Goal: Task Accomplishment & Management: Manage account settings

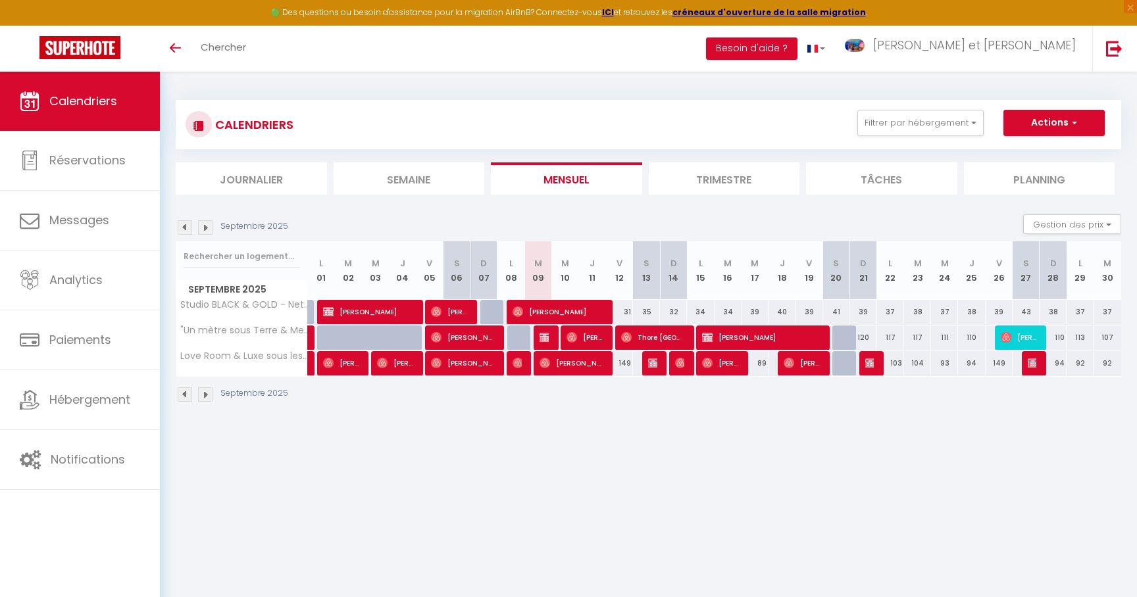
click at [843, 360] on div at bounding box center [845, 363] width 27 height 25
type input "149"
type input "[DATE]"
type input "Dim 21 Septembre 2025"
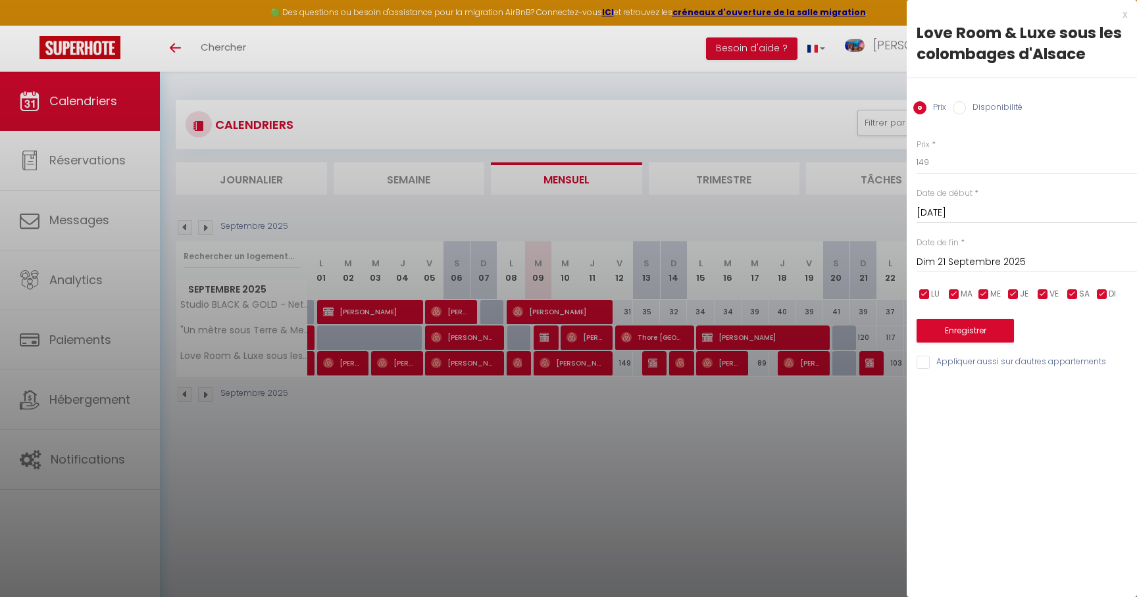
click at [782, 420] on div at bounding box center [568, 298] width 1137 height 597
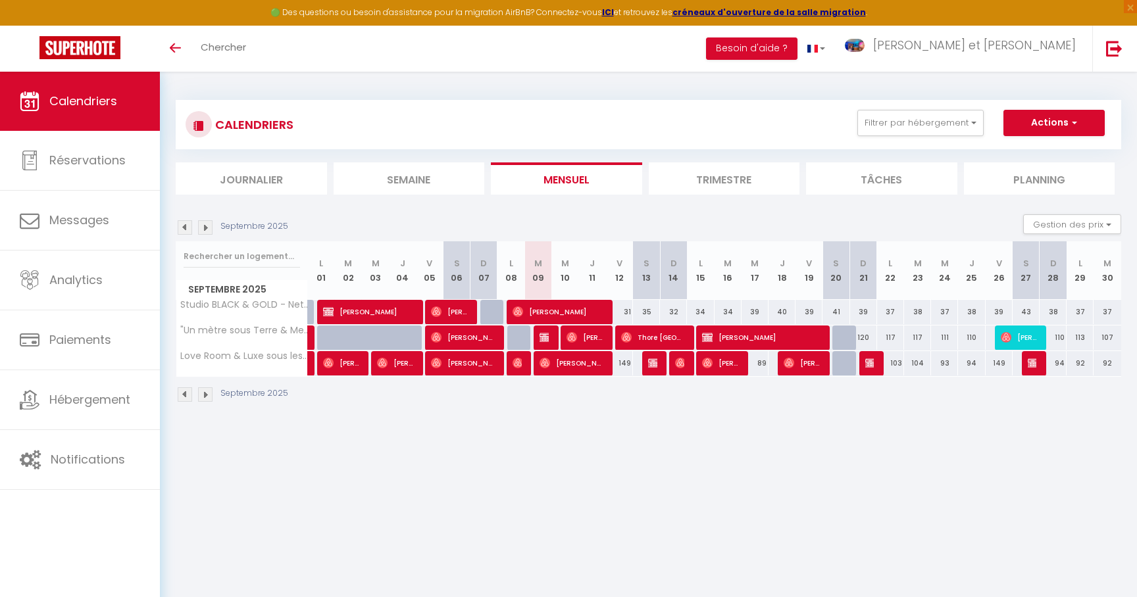
click at [873, 366] on img at bounding box center [870, 363] width 11 height 11
select select "OK"
select select "KO"
select select "0"
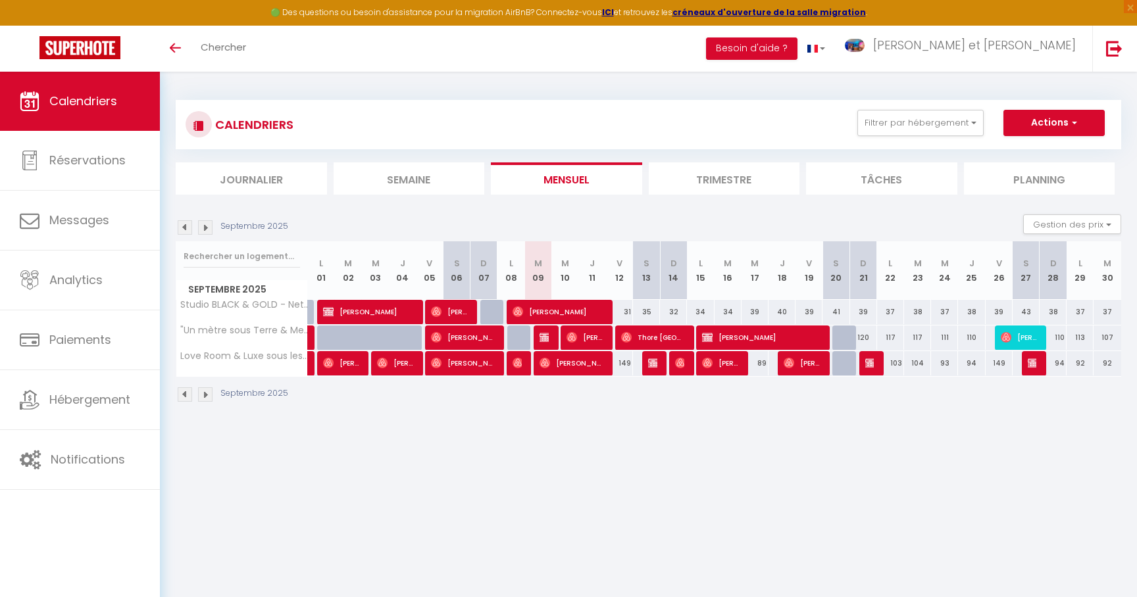
select select "1"
select select
select select "20535"
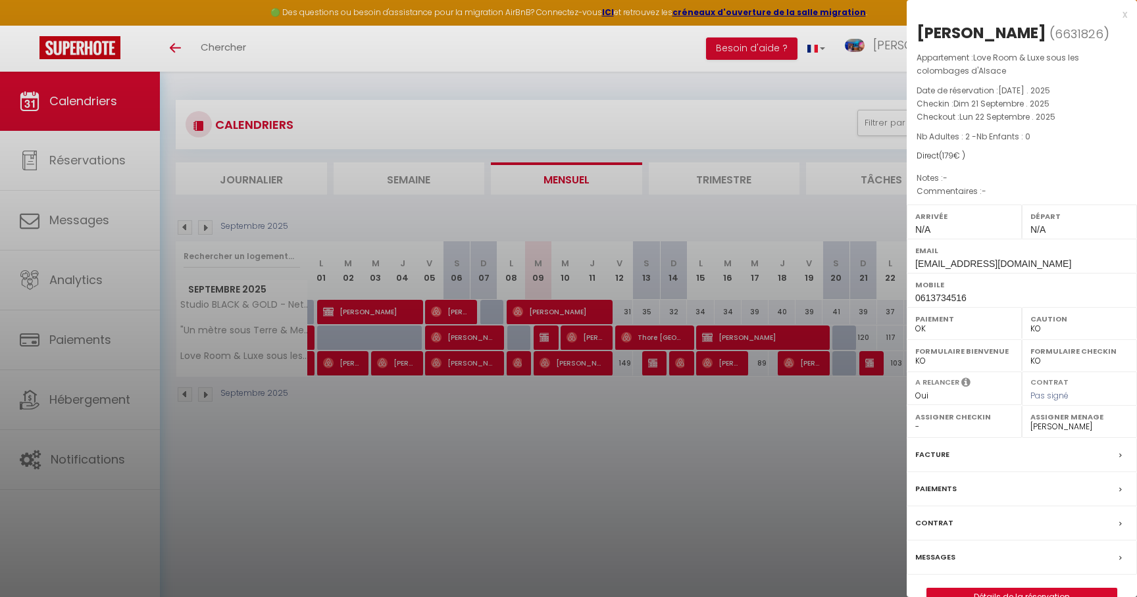
click at [852, 455] on div at bounding box center [568, 298] width 1137 height 597
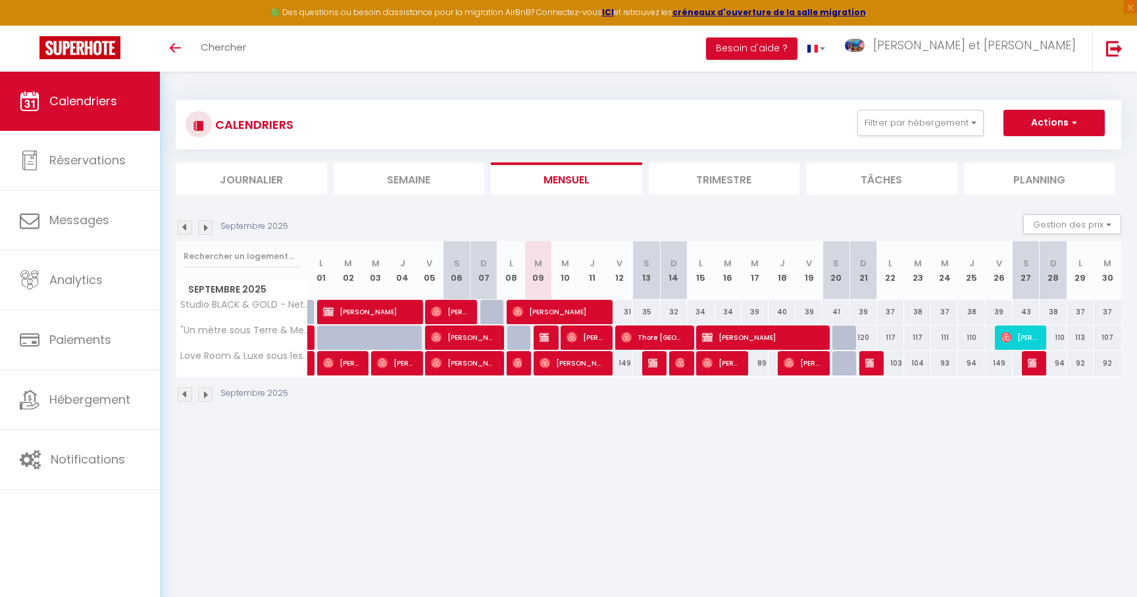
click at [209, 228] on img at bounding box center [205, 227] width 14 height 14
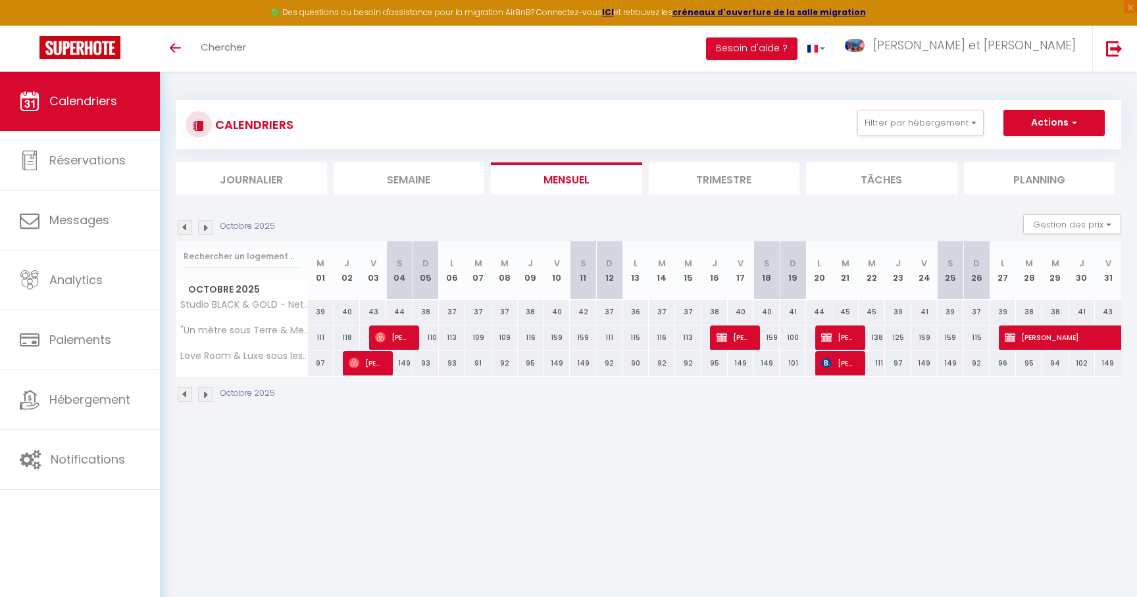
click at [377, 366] on span "[PERSON_NAME]" at bounding box center [366, 363] width 35 height 25
select select "OK"
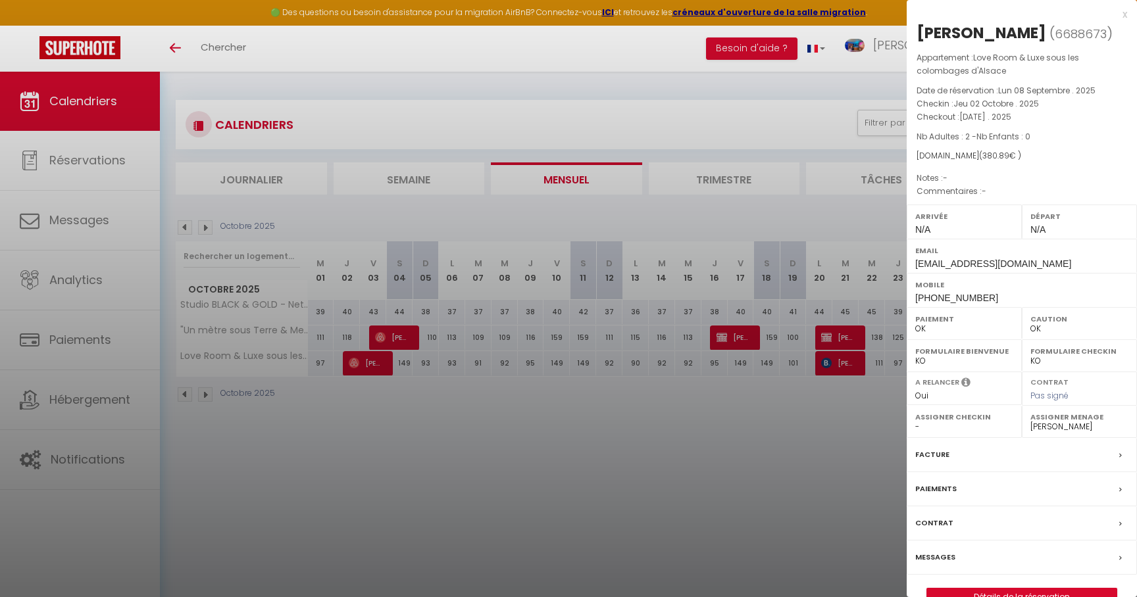
click at [378, 429] on div at bounding box center [568, 298] width 1137 height 597
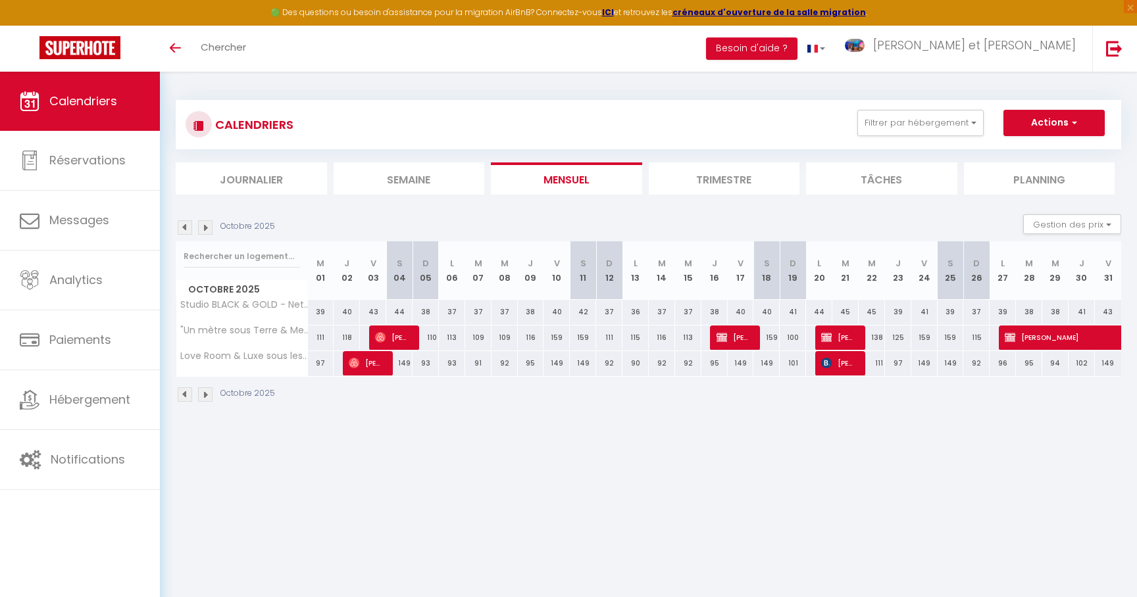
click at [189, 227] on img at bounding box center [185, 227] width 14 height 14
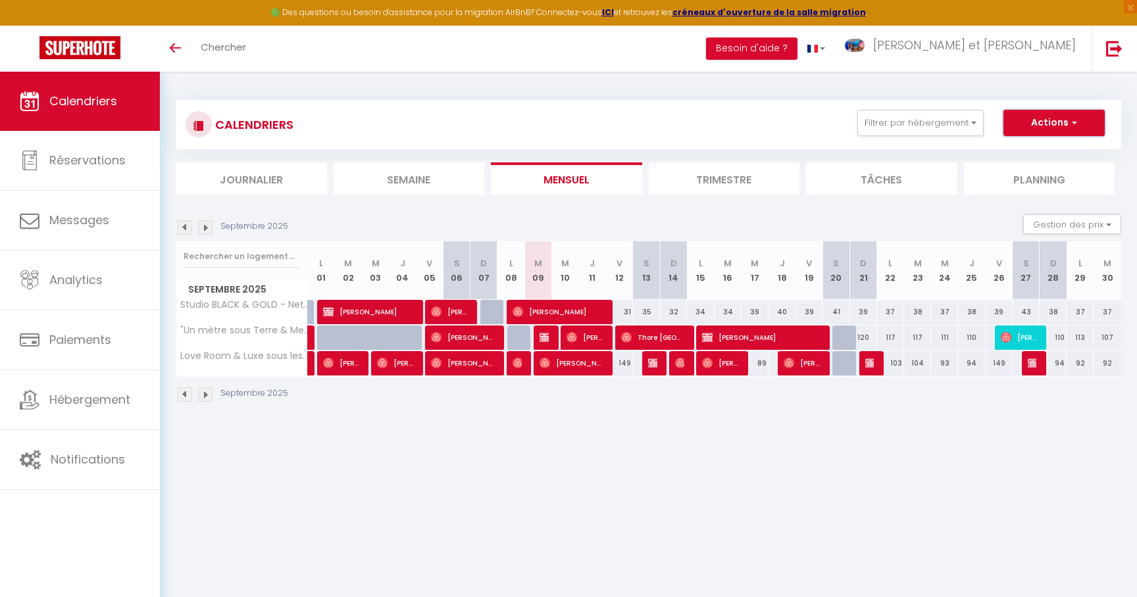
click at [1068, 127] on button "Actions" at bounding box center [1053, 123] width 101 height 26
click at [1039, 149] on link "Nouvelle réservation" at bounding box center [1040, 153] width 114 height 20
select select
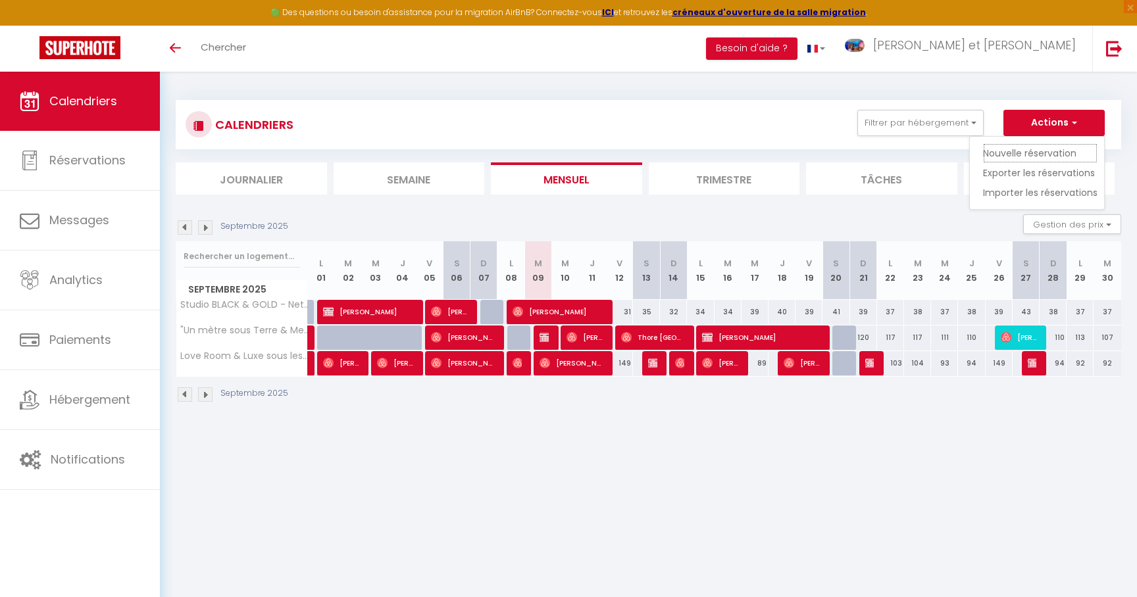
select select
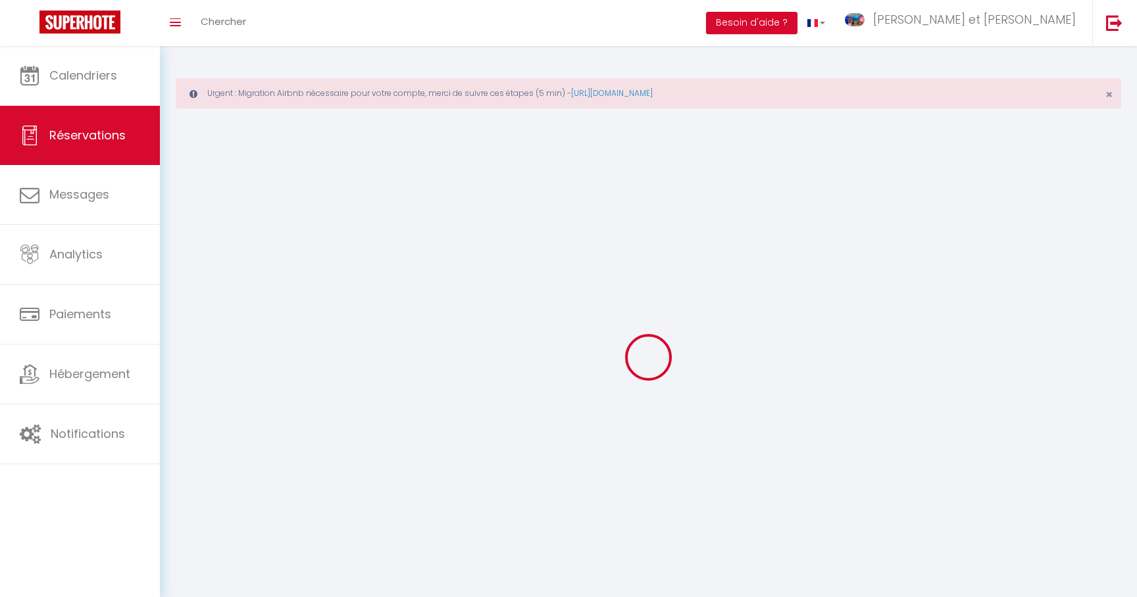
select select
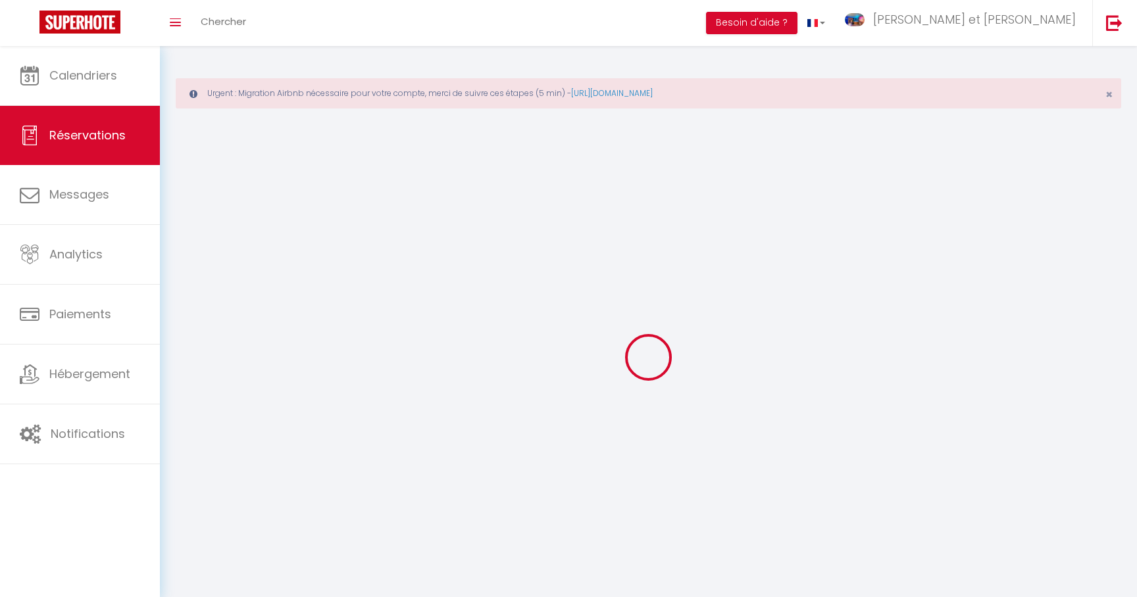
select select
checkbox input "false"
select select
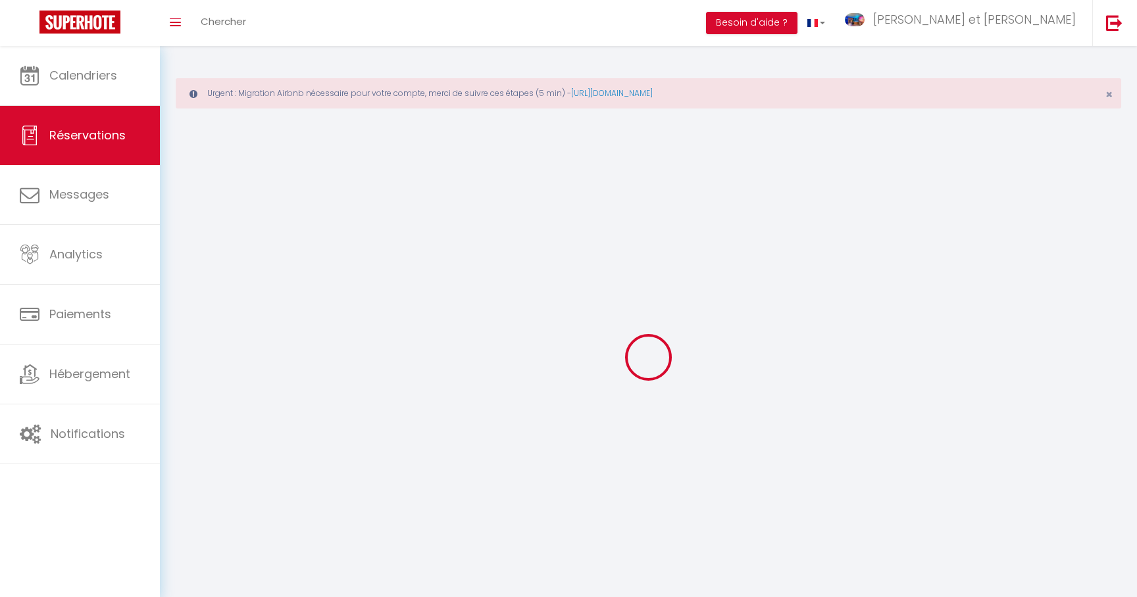
select select
checkbox input "false"
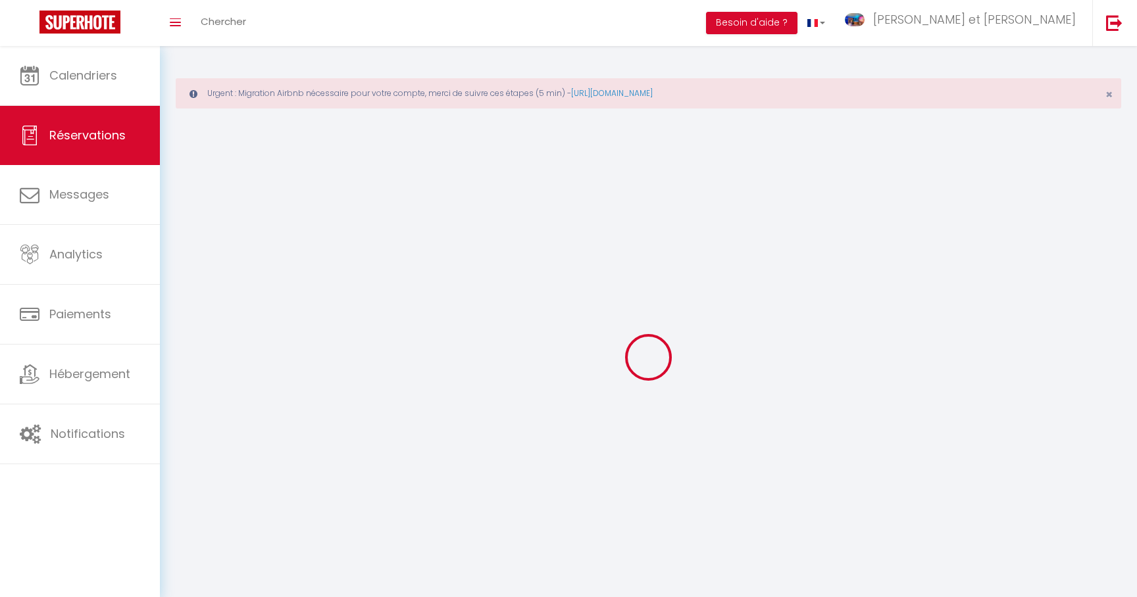
select select
checkbox input "false"
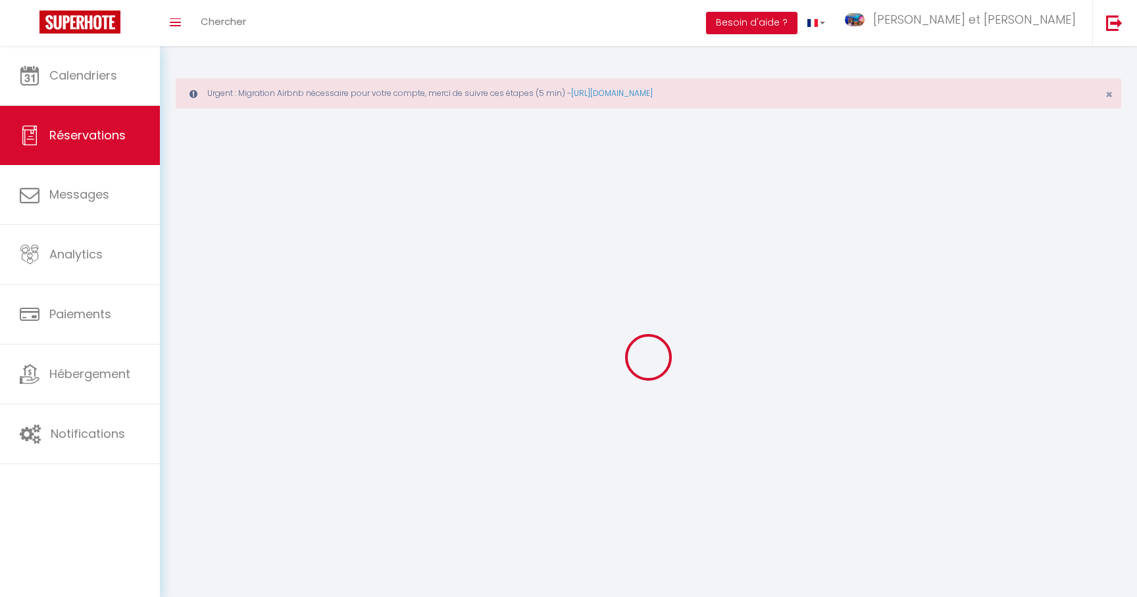
select select
checkbox input "false"
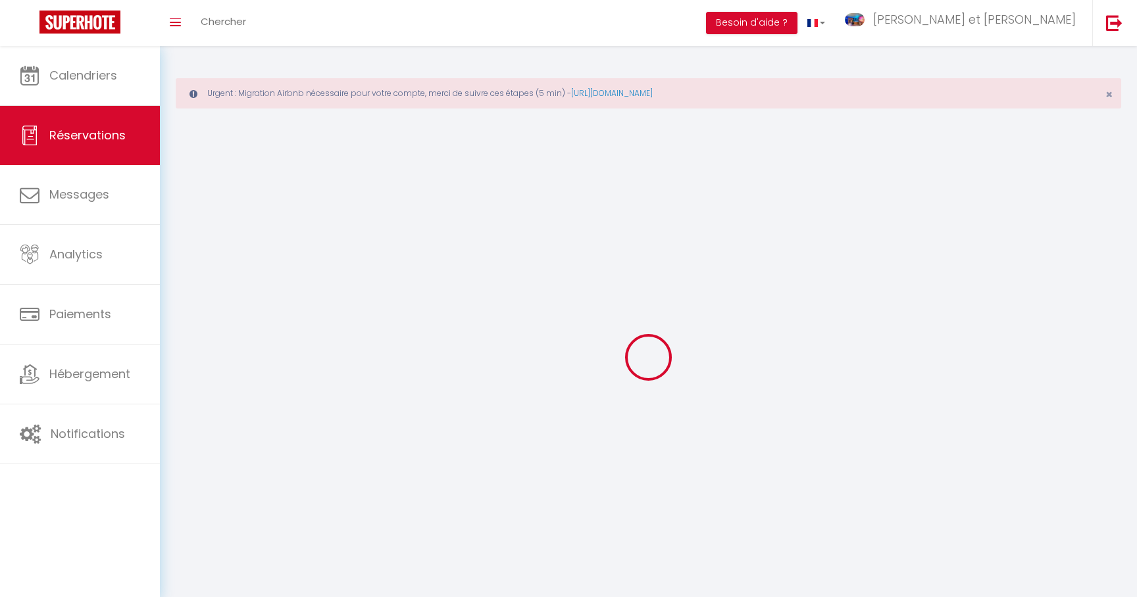
select select
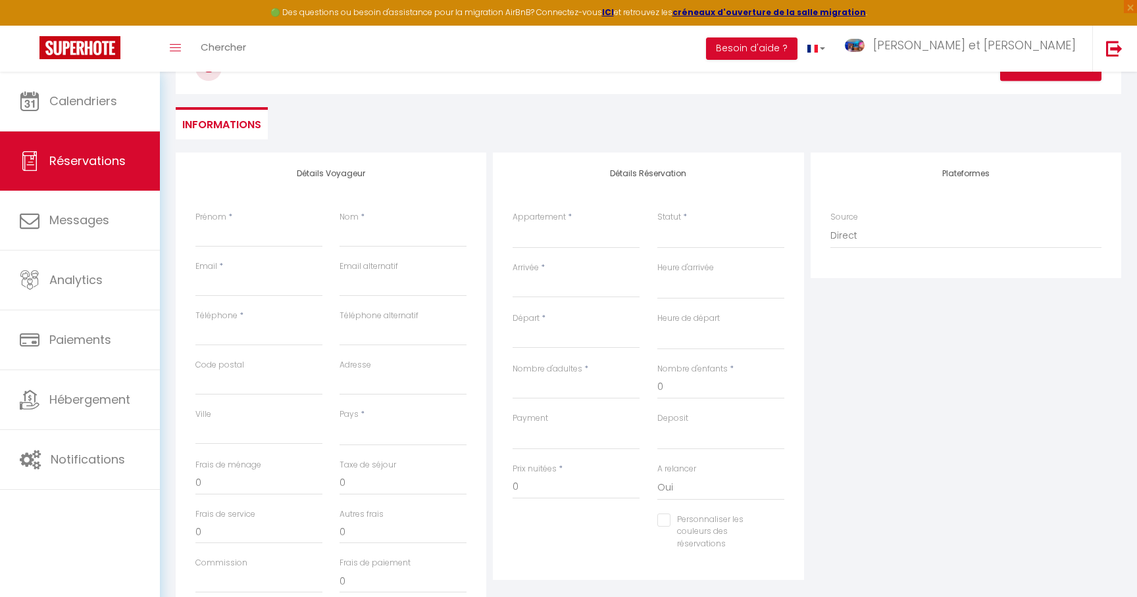
scroll to position [155, 0]
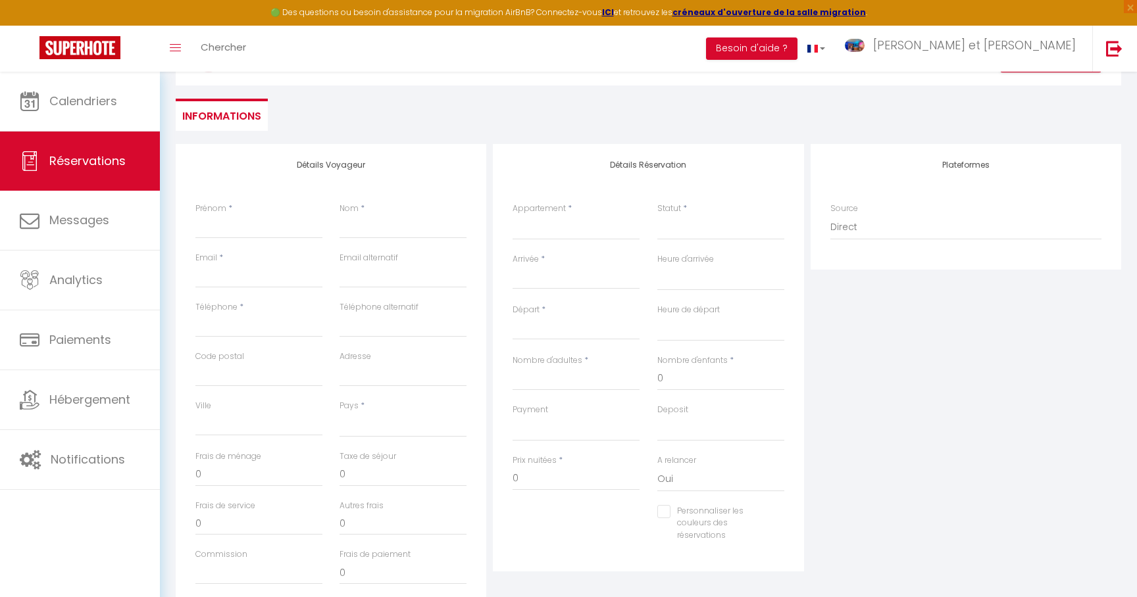
click at [538, 215] on label "Appartement" at bounding box center [538, 209] width 53 height 12
click at [538, 215] on select "Studio BLACK & GOLD - Netflix - Wifi - Gare 2 minutes "Un mètre sous Terre & Me…" at bounding box center [575, 227] width 127 height 25
click at [535, 226] on select "Studio BLACK & GOLD - Netflix - Wifi - Gare 2 minutes "Un mètre sous Terre & Me…" at bounding box center [575, 227] width 127 height 25
select select "59336"
click option ""Un mètre sous Terre & Mer" SPA-Wellness-Loveroom" at bounding box center [0, 0] width 0 height 0
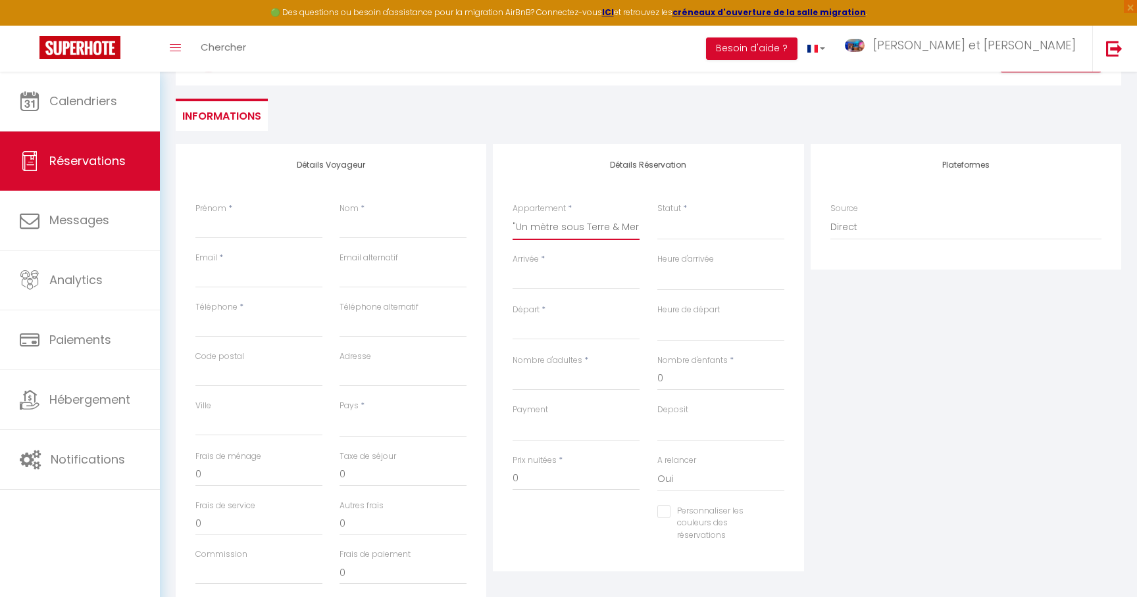
select select
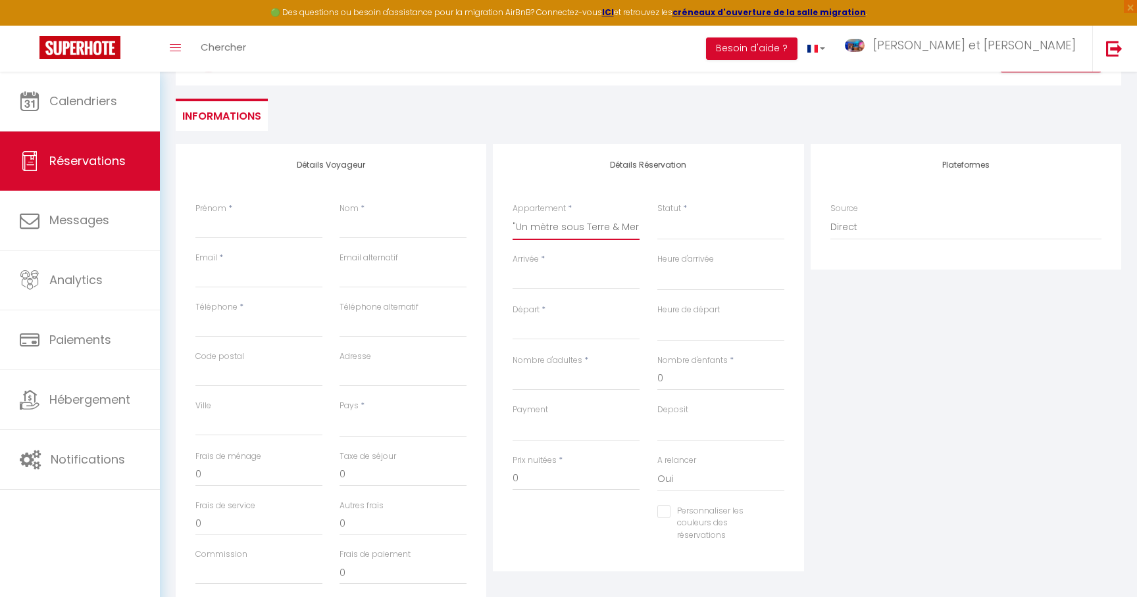
select select
checkbox input "false"
select select
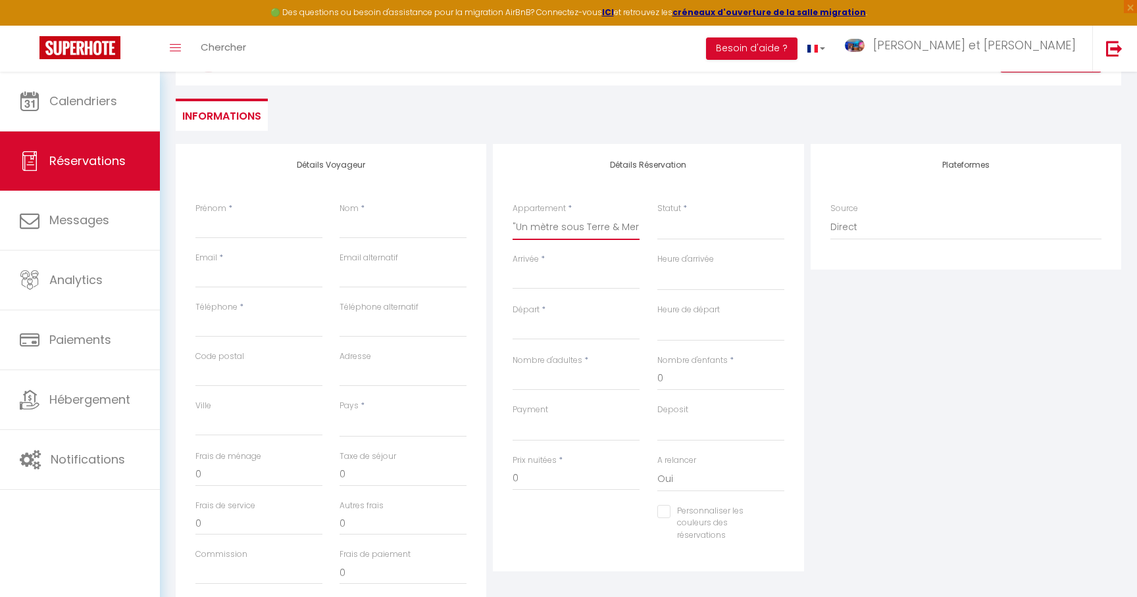
select select
checkbox input "false"
click at [525, 268] on div "< [DATE] > Dim Lun Mar Mer Jeu Ven Sam 1 2 3 4 5 6 7 8 9 10 11 12 13 14 15 16 1…" at bounding box center [575, 278] width 127 height 24
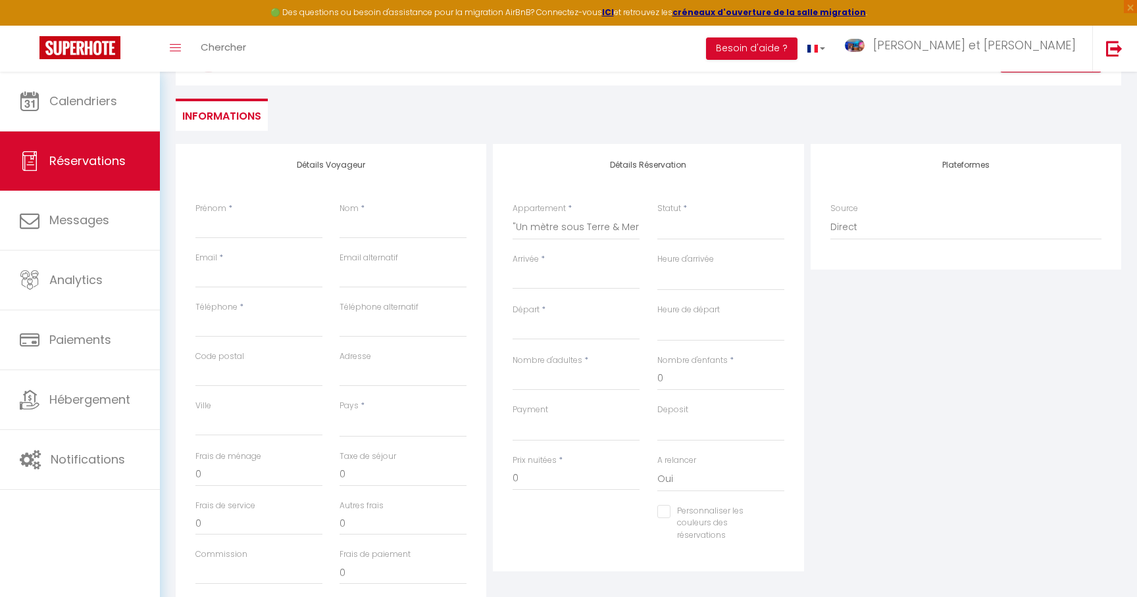
click at [525, 278] on input "Arrivée" at bounding box center [575, 278] width 127 height 17
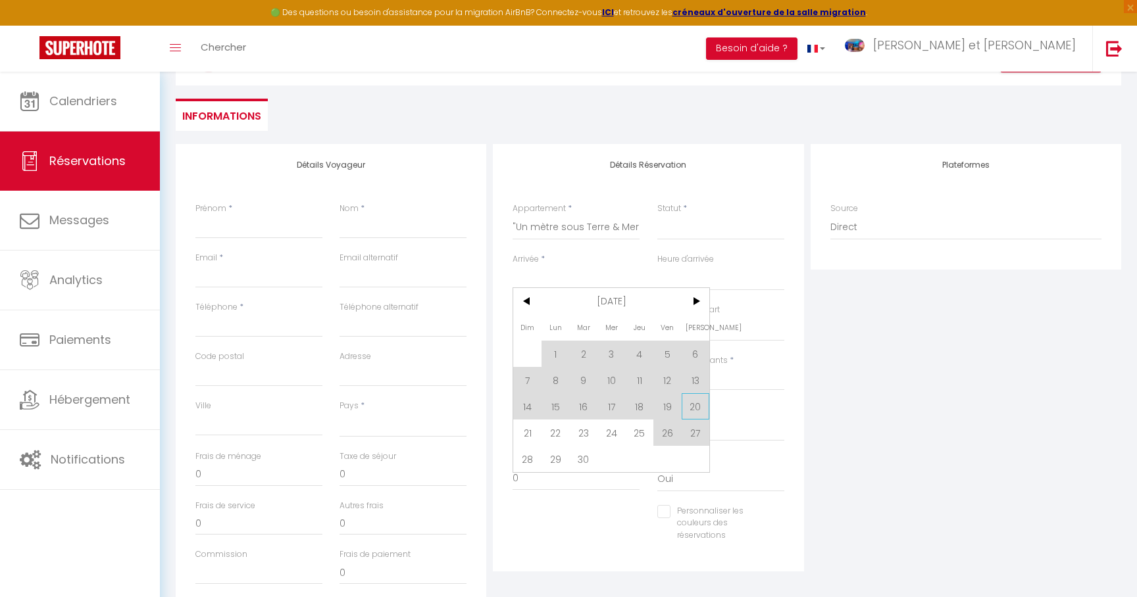
click at [697, 411] on span "20" at bounding box center [695, 406] width 28 height 26
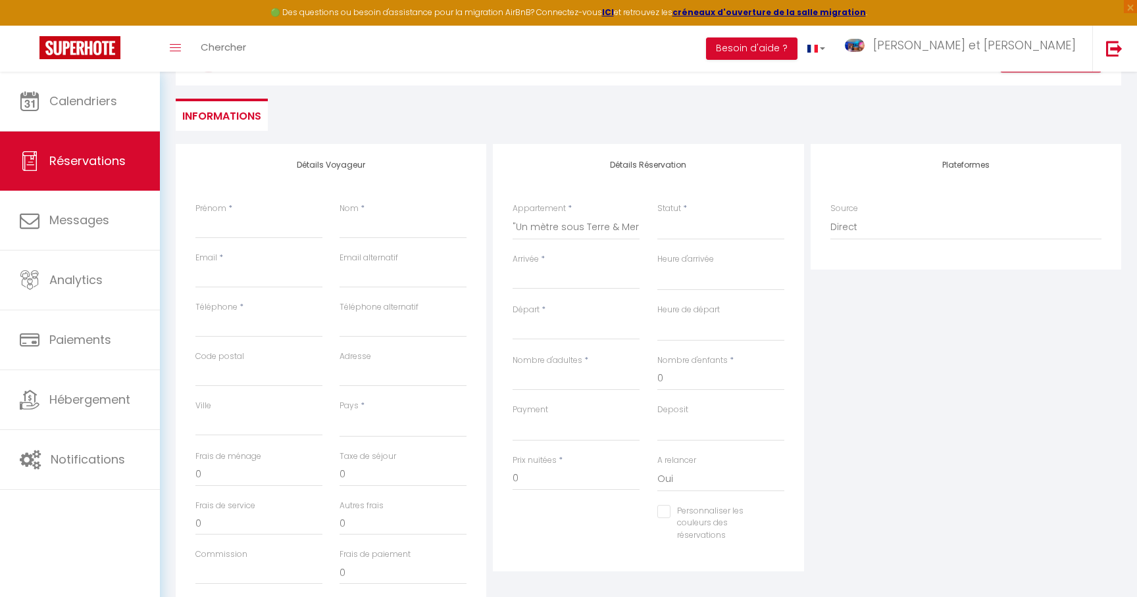
select select
type input "[DATE]"
select select
type input "Dim 21 Septembre 2025"
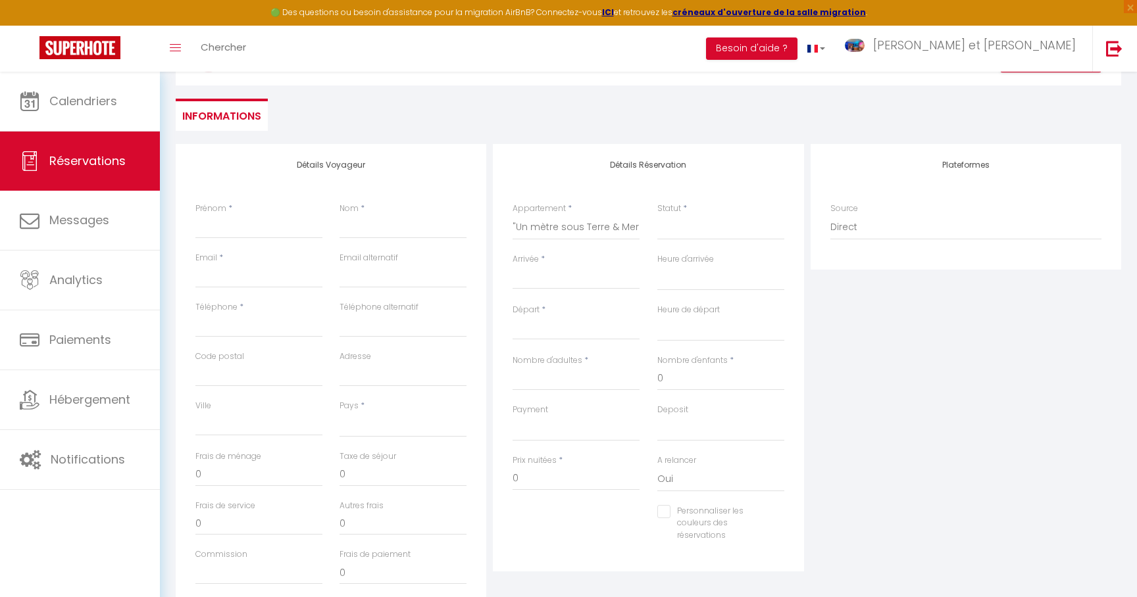
select select
checkbox input "false"
click at [228, 241] on div "Prénom *" at bounding box center [259, 227] width 144 height 49
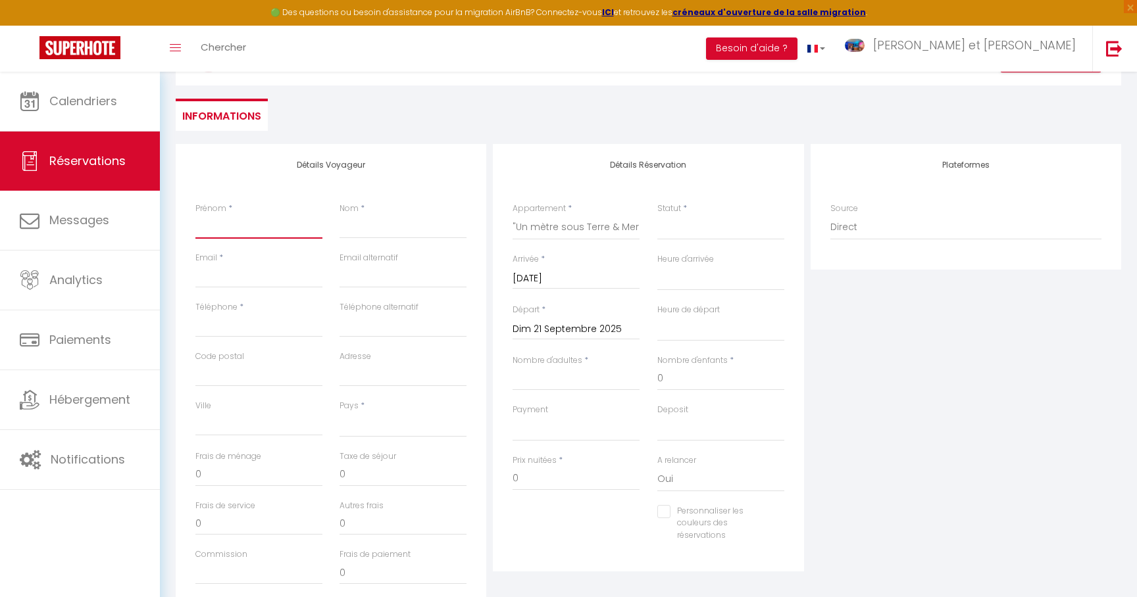
click at [233, 237] on input "Prénom" at bounding box center [258, 227] width 127 height 24
type input "M"
select select
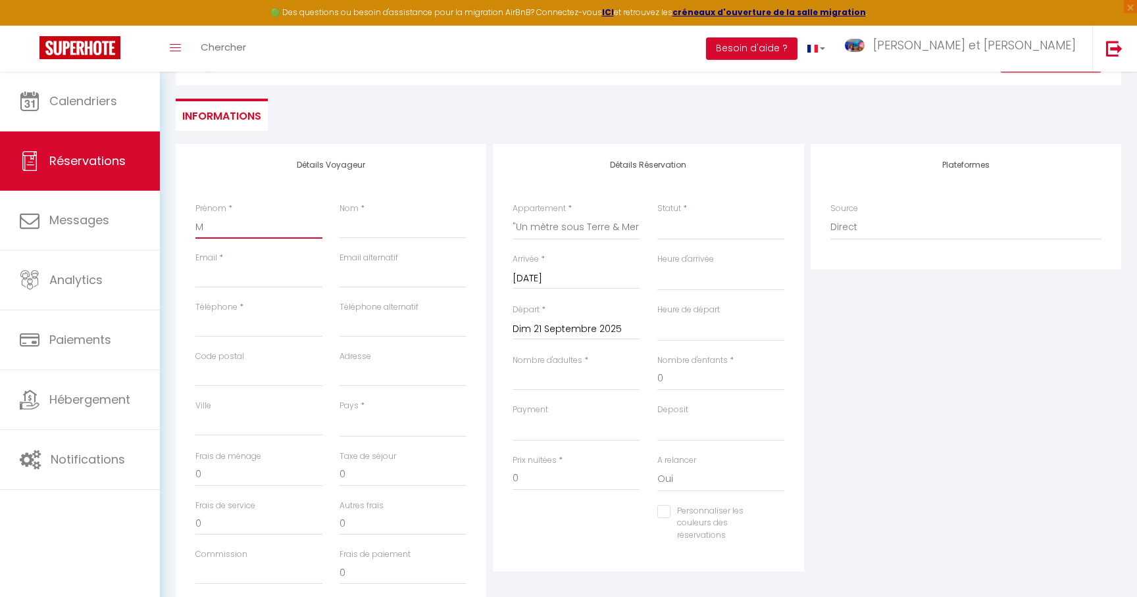
select select
checkbox input "false"
type input "Mi"
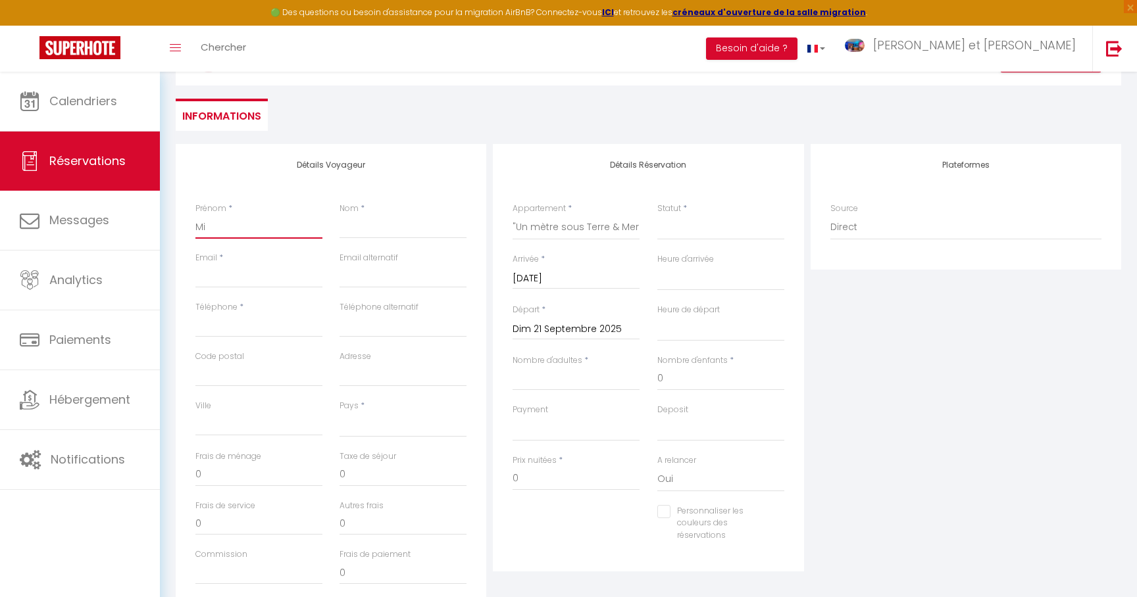
select select
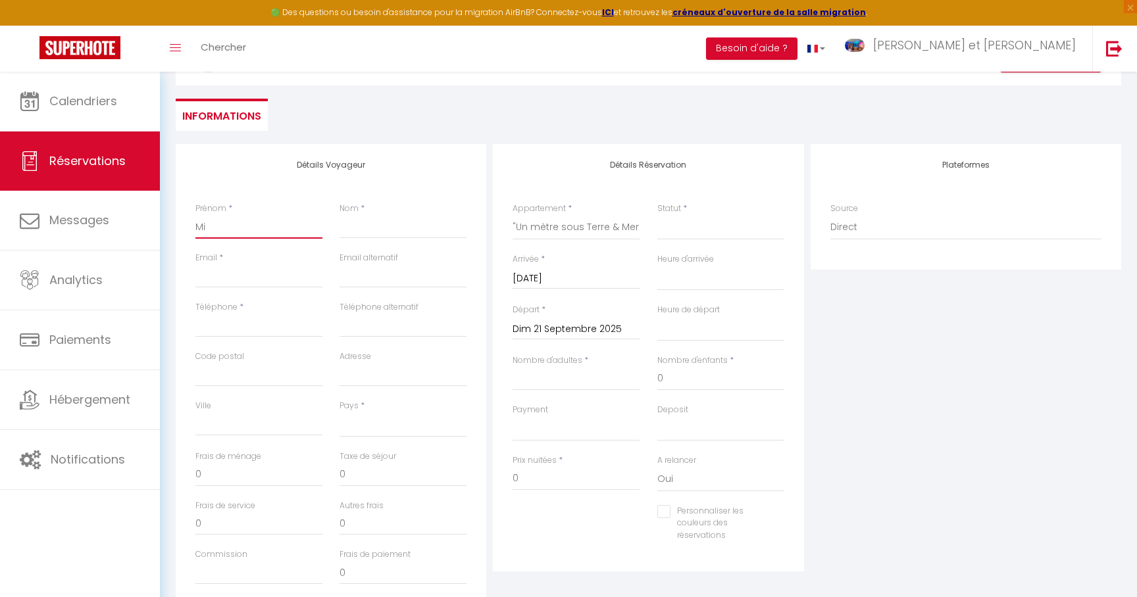
select select
checkbox input "false"
type input "Mic"
select select
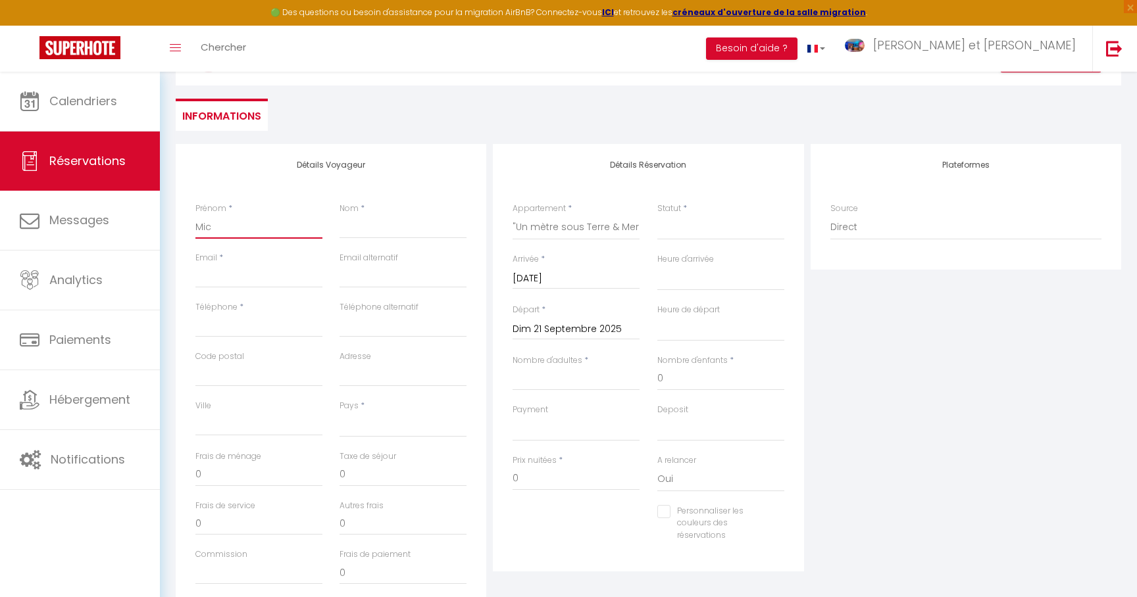
select select
checkbox input "false"
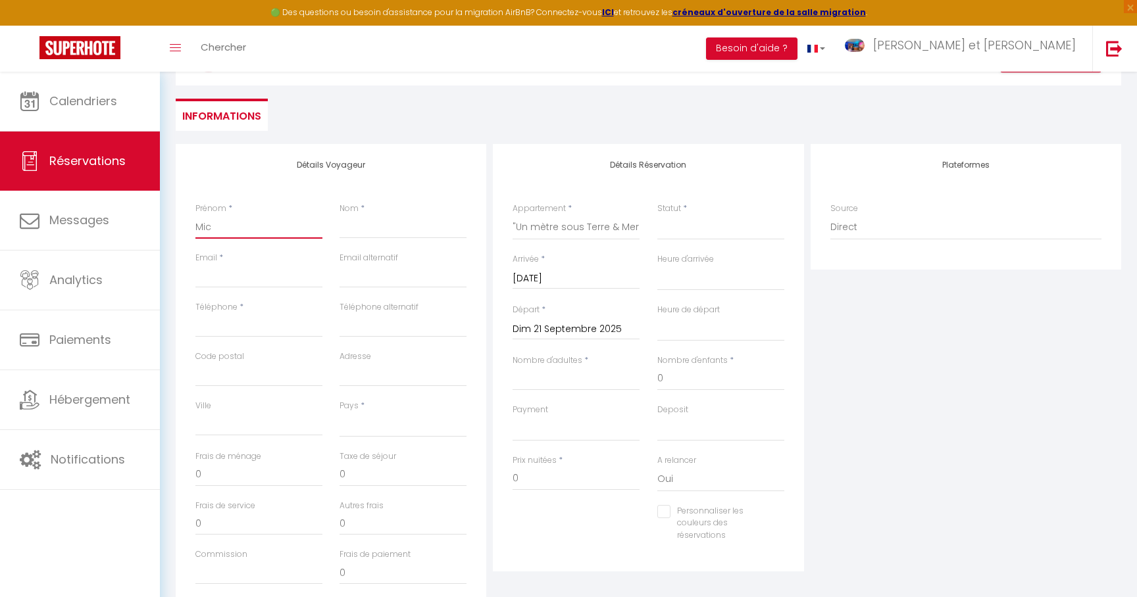
type input "Mich"
select select
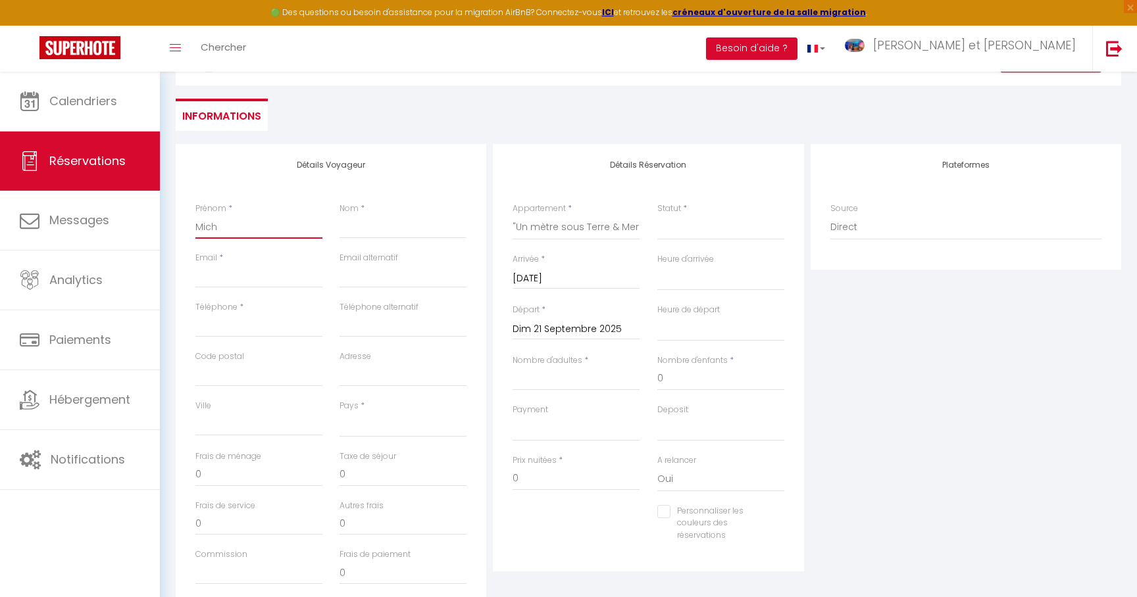
select select
checkbox input "false"
type input "Micha"
select select
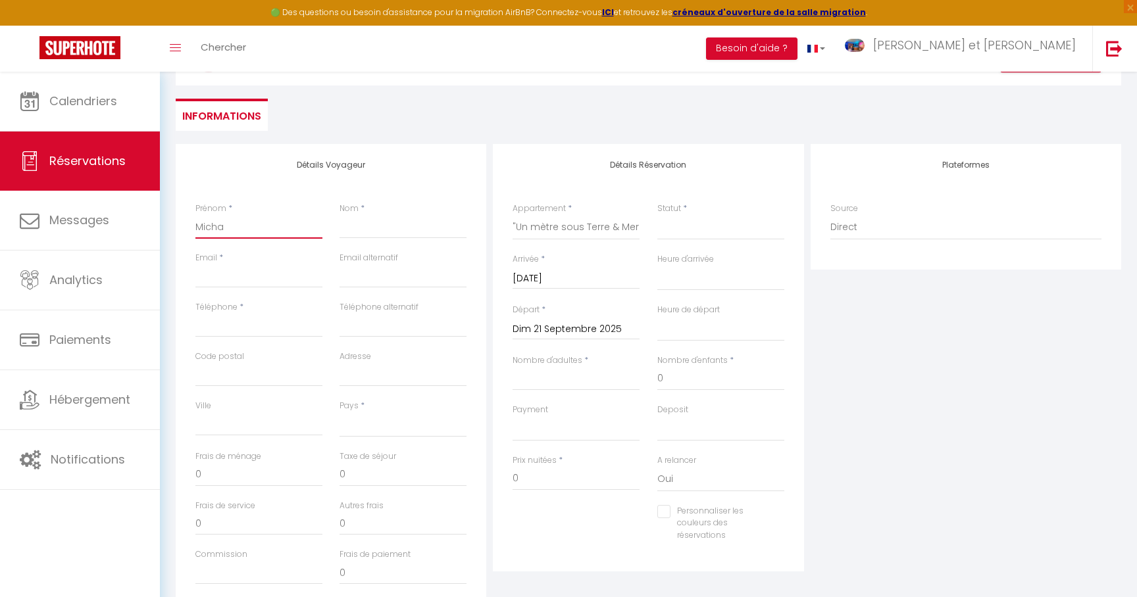
select select
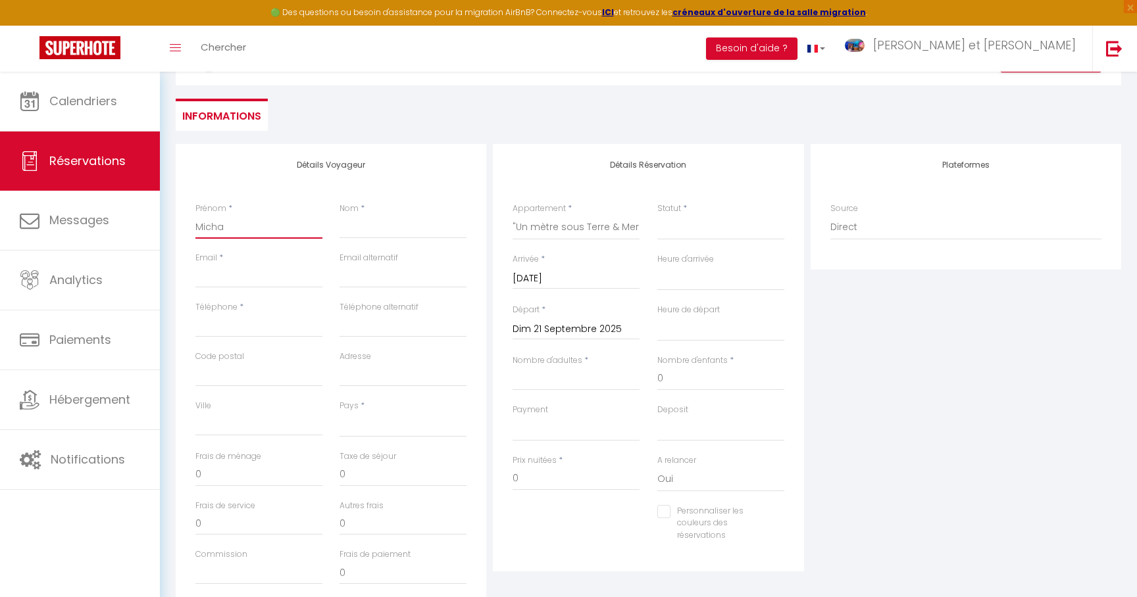
checkbox input "false"
type input "Michae"
select select
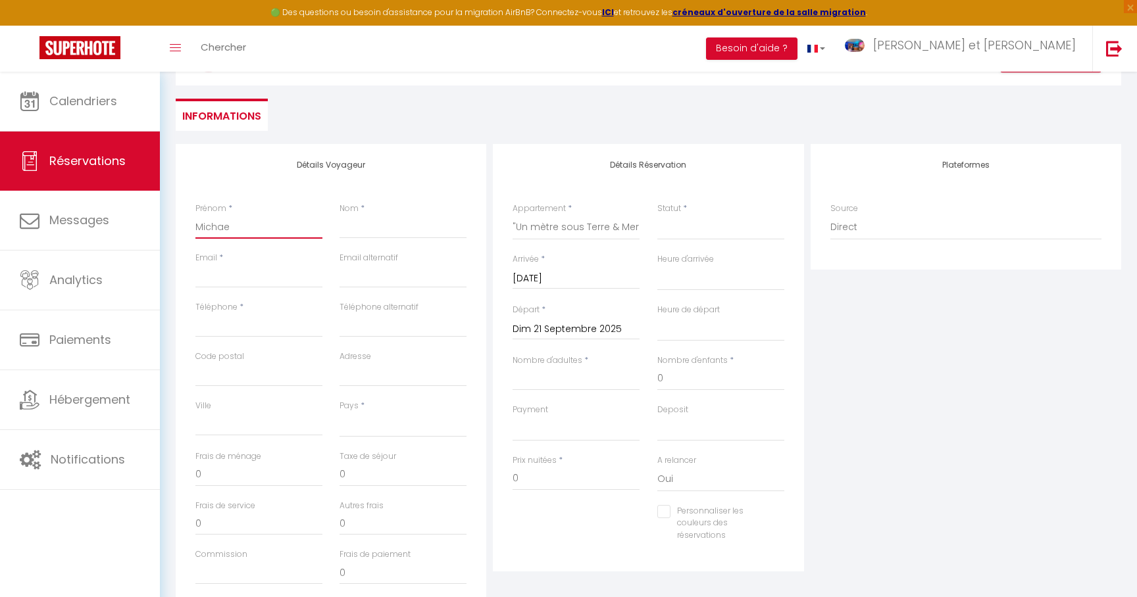
select select
checkbox input "false"
type input "[PERSON_NAME]"
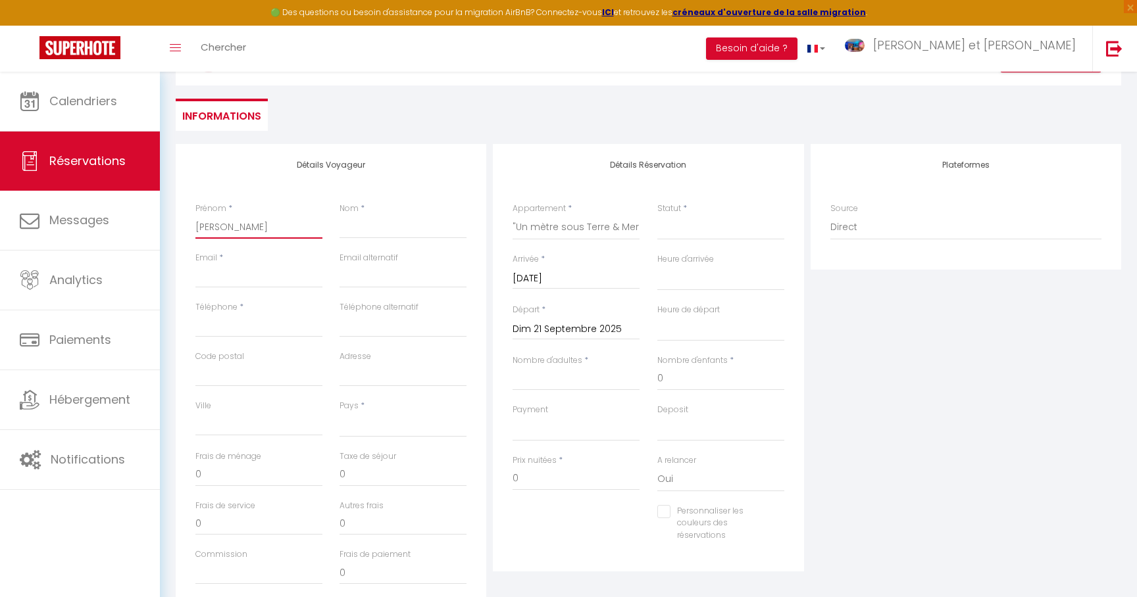
select select
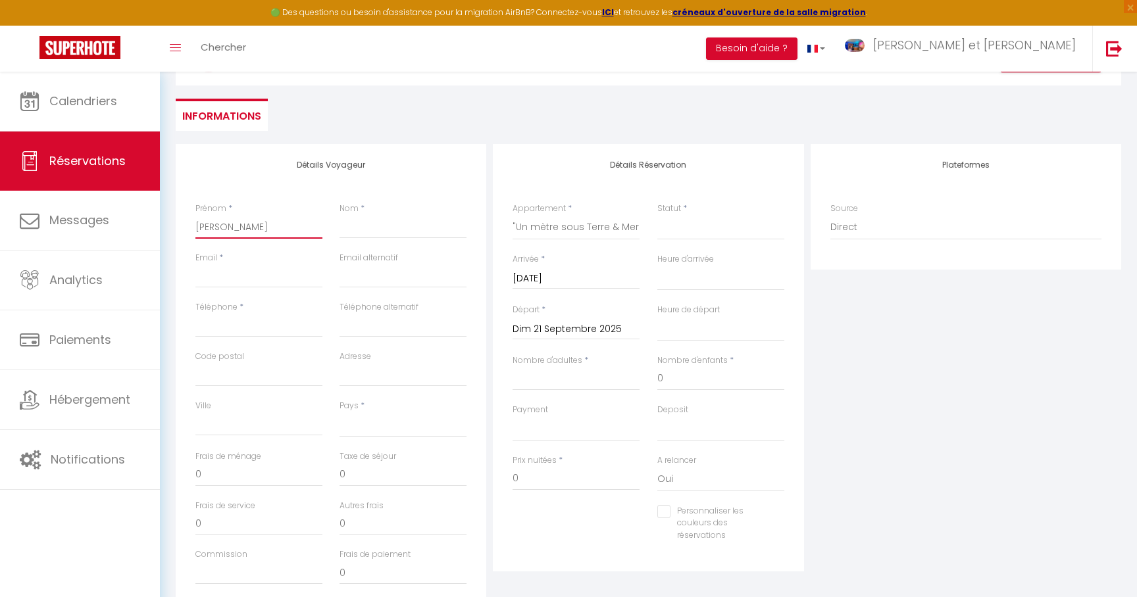
select select
checkbox input "false"
type input "[PERSON_NAME]"
type input "p"
select select
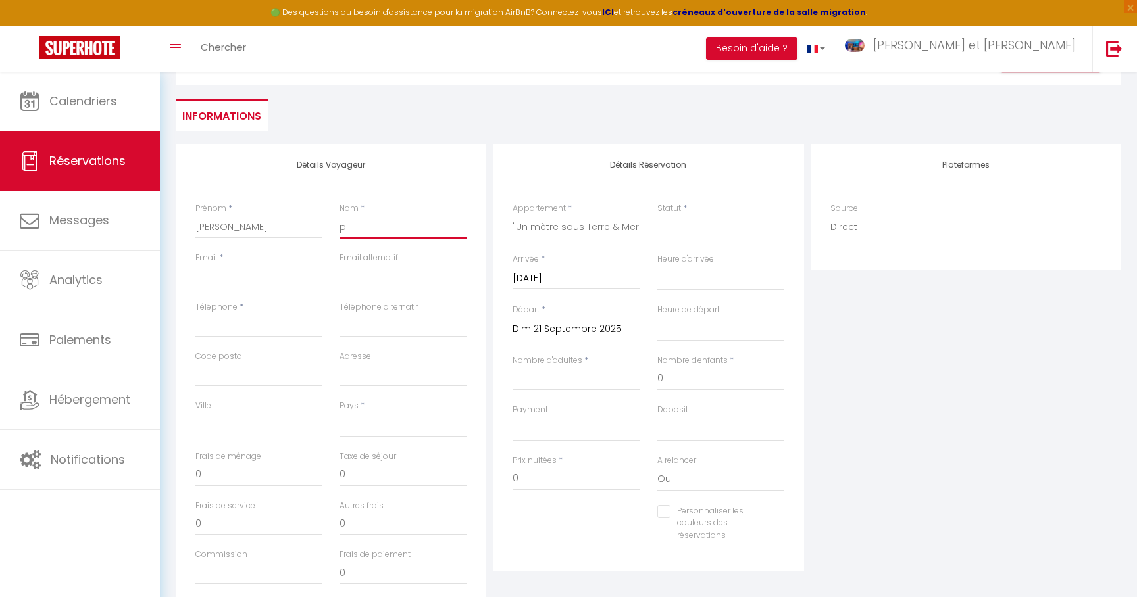
select select
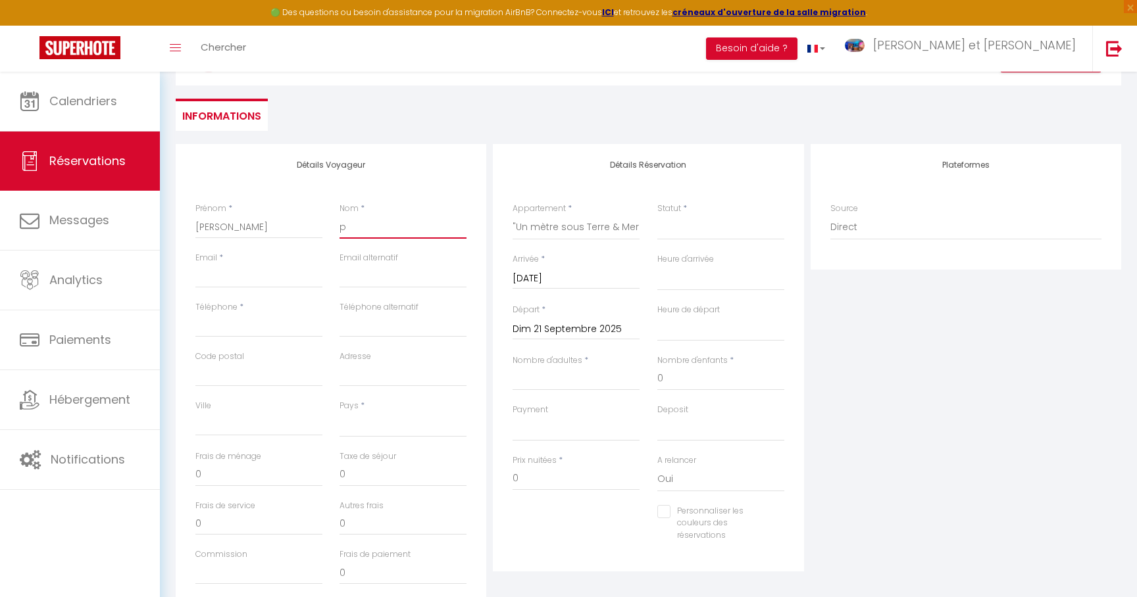
checkbox input "false"
select select
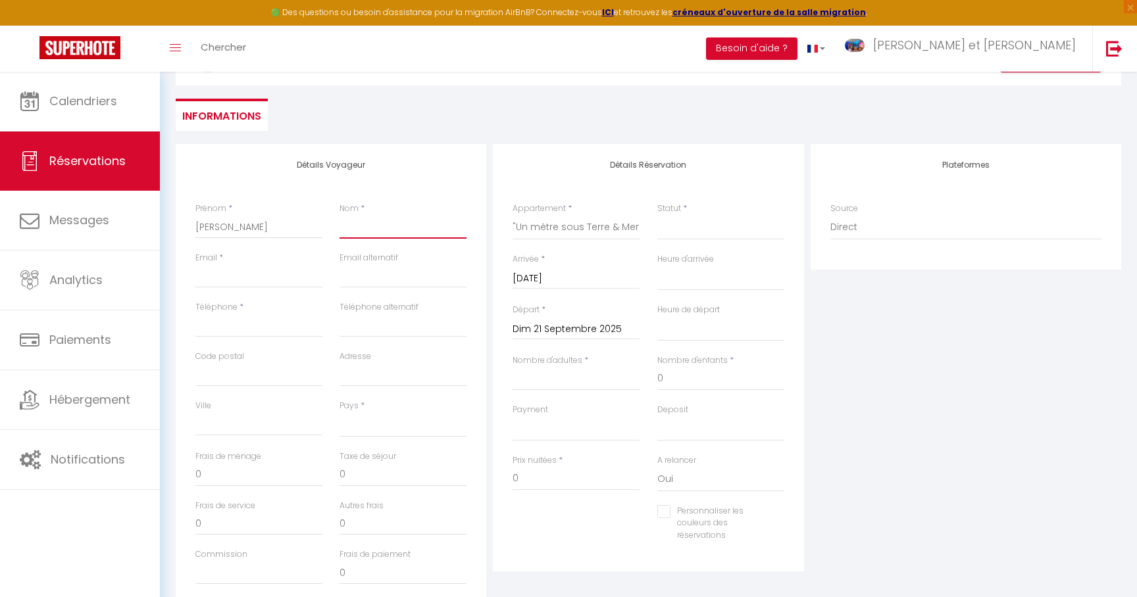
select select
checkbox input "false"
type input "W"
select select
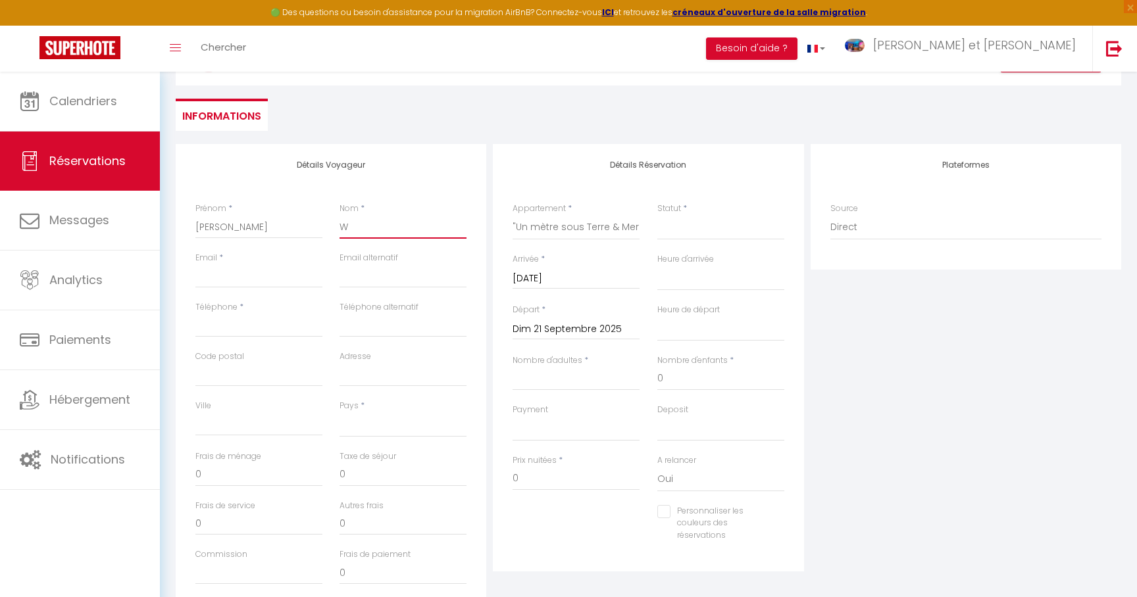
select select
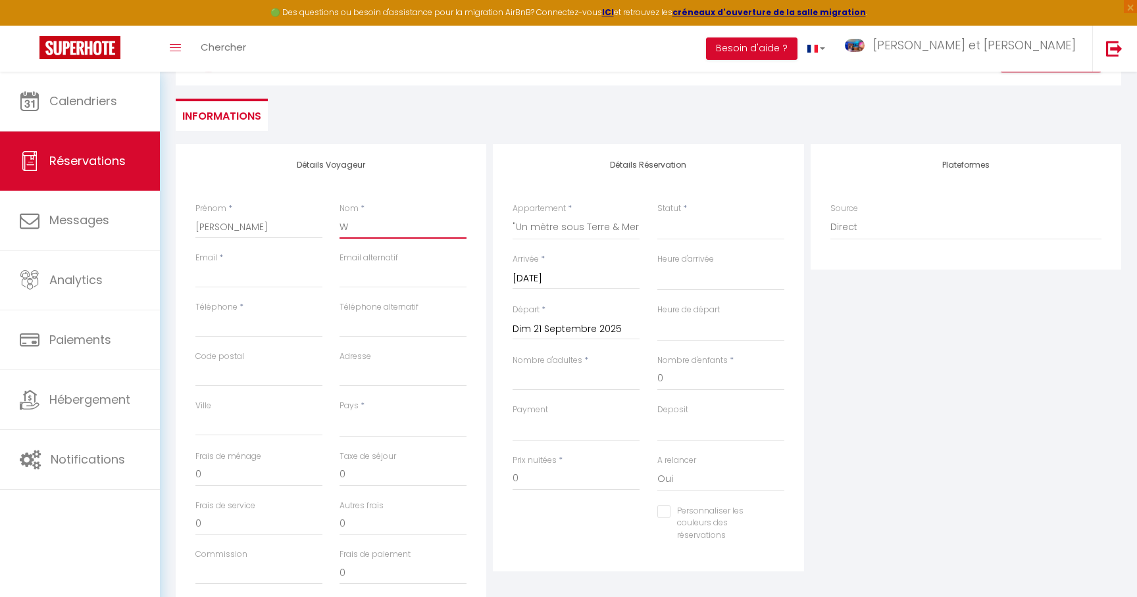
checkbox input "false"
type input "WR"
select select
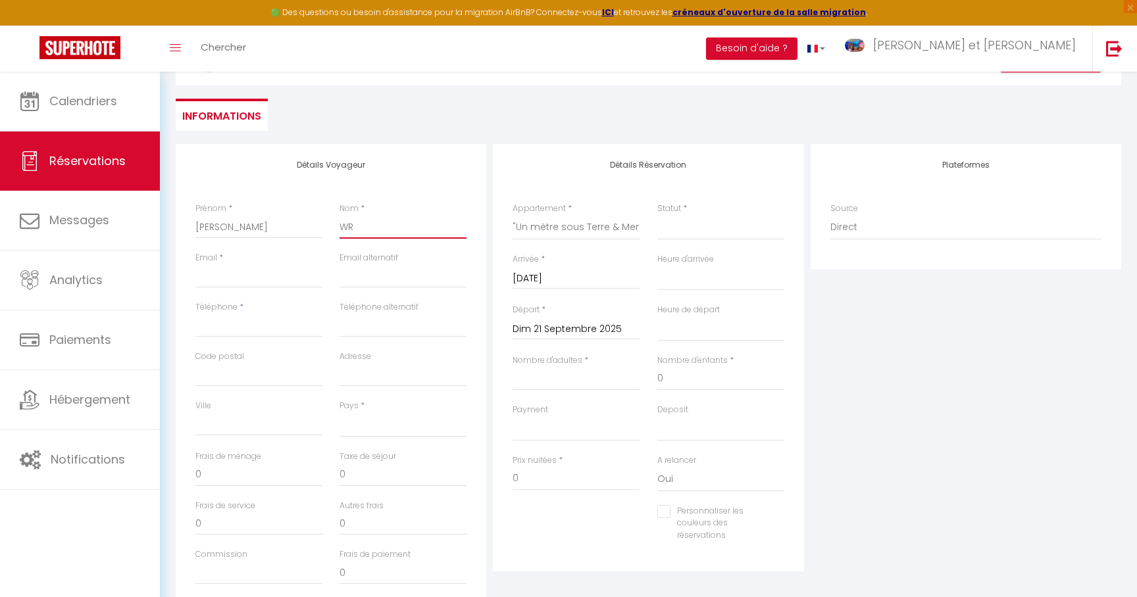
select select
checkbox input "false"
type input "WRI"
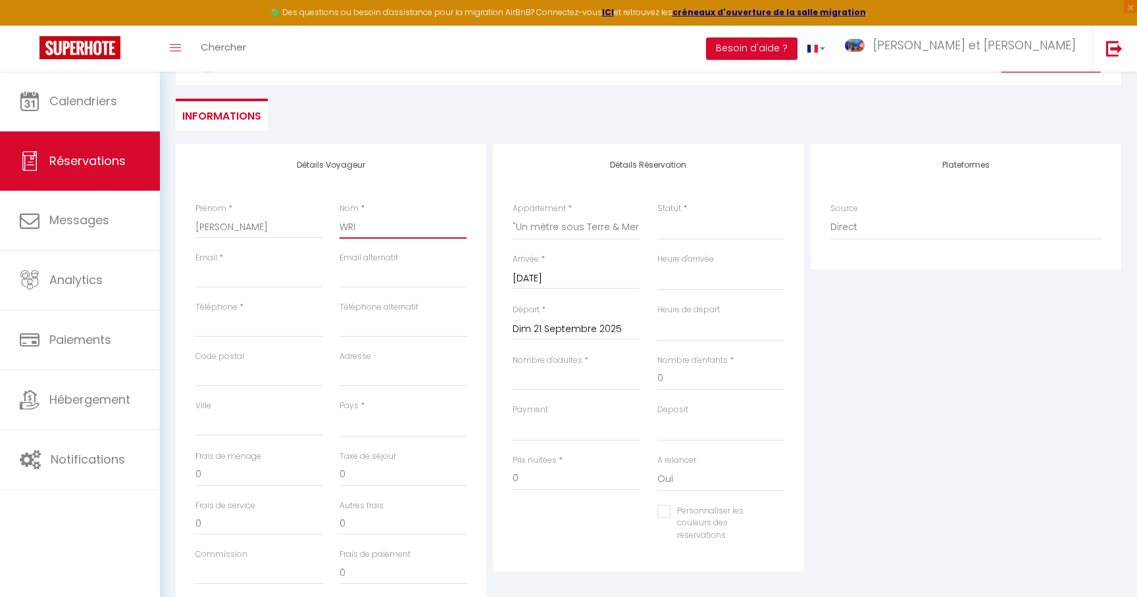
select select
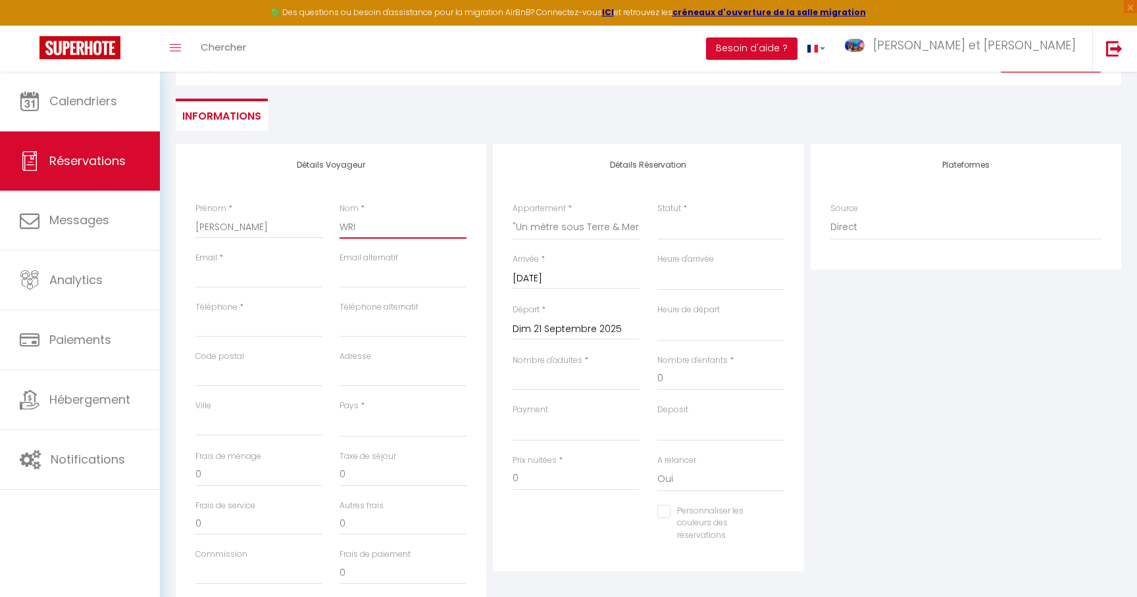
select select
checkbox input "false"
type input "WRIG"
select select
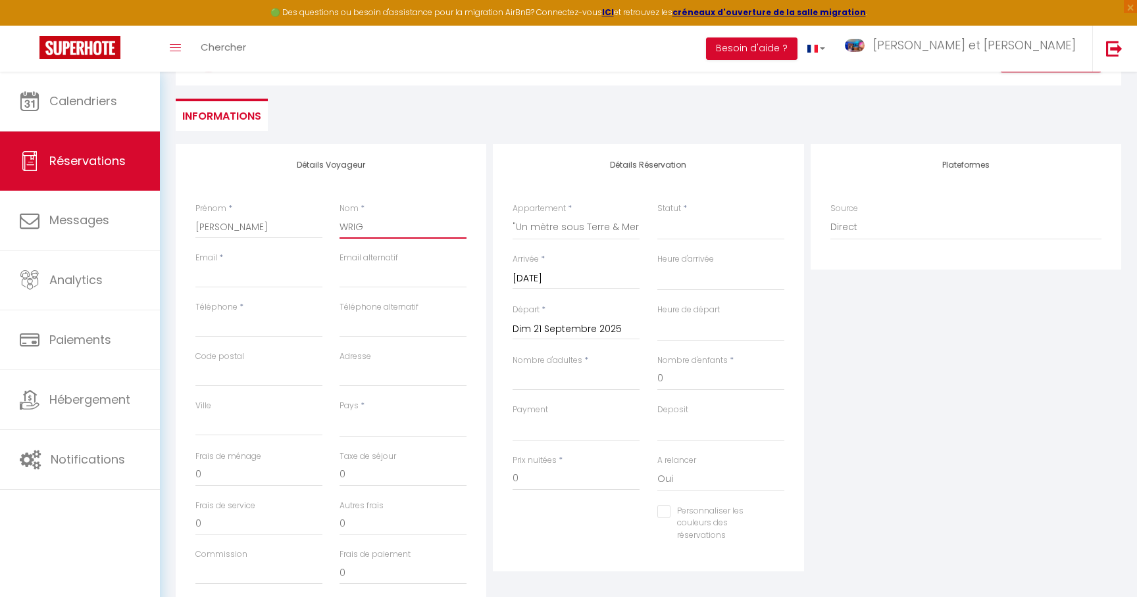
select select
checkbox input "false"
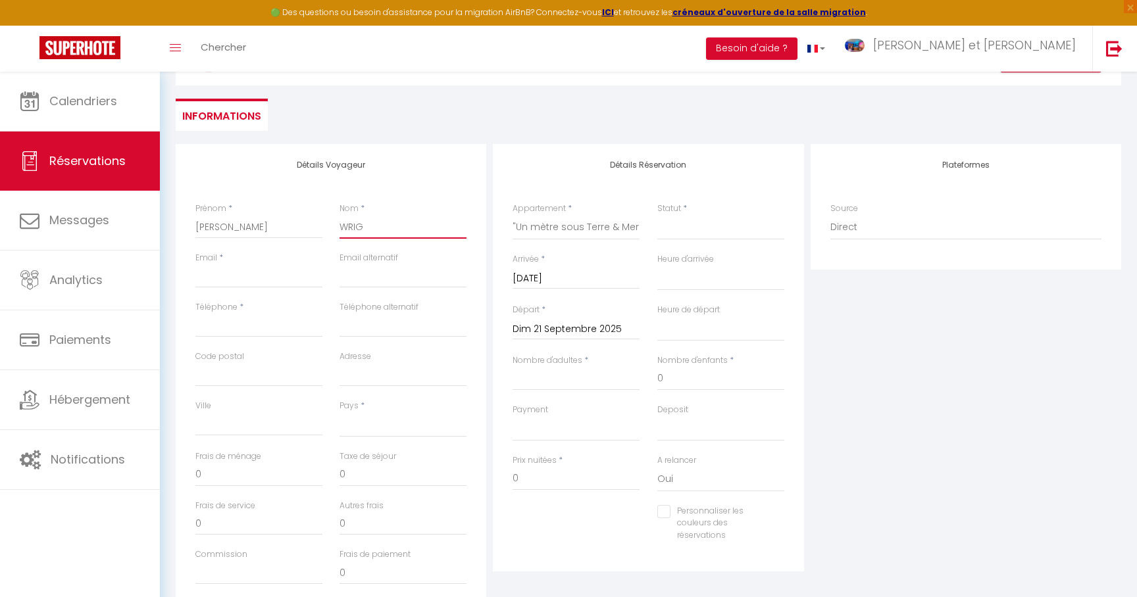
type input "[PERSON_NAME]"
select select
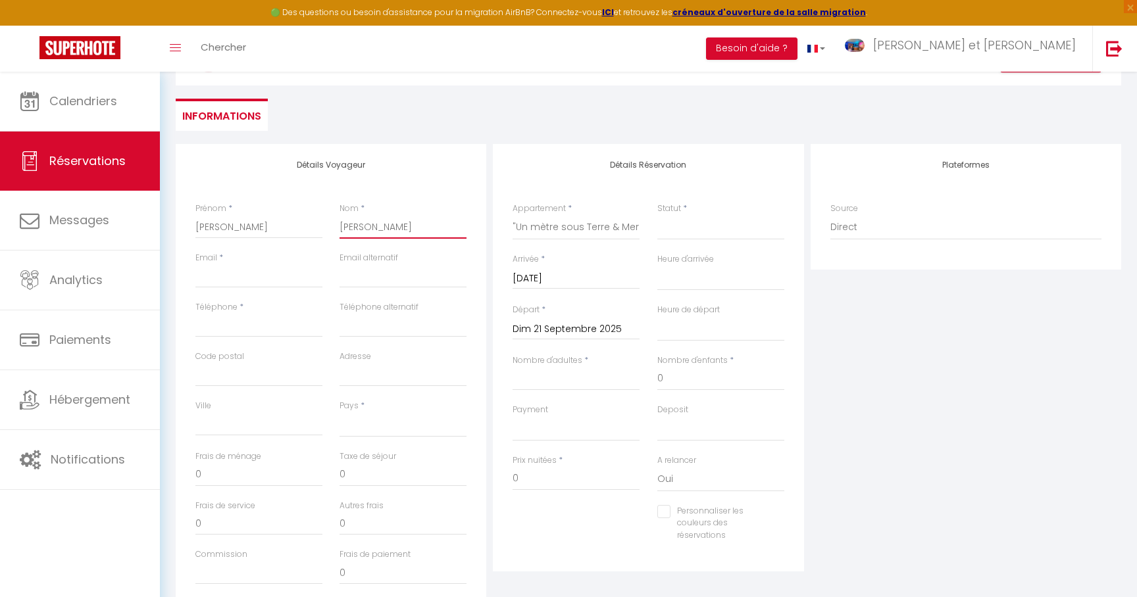
select select
checkbox input "false"
type input "[PERSON_NAME]"
select select
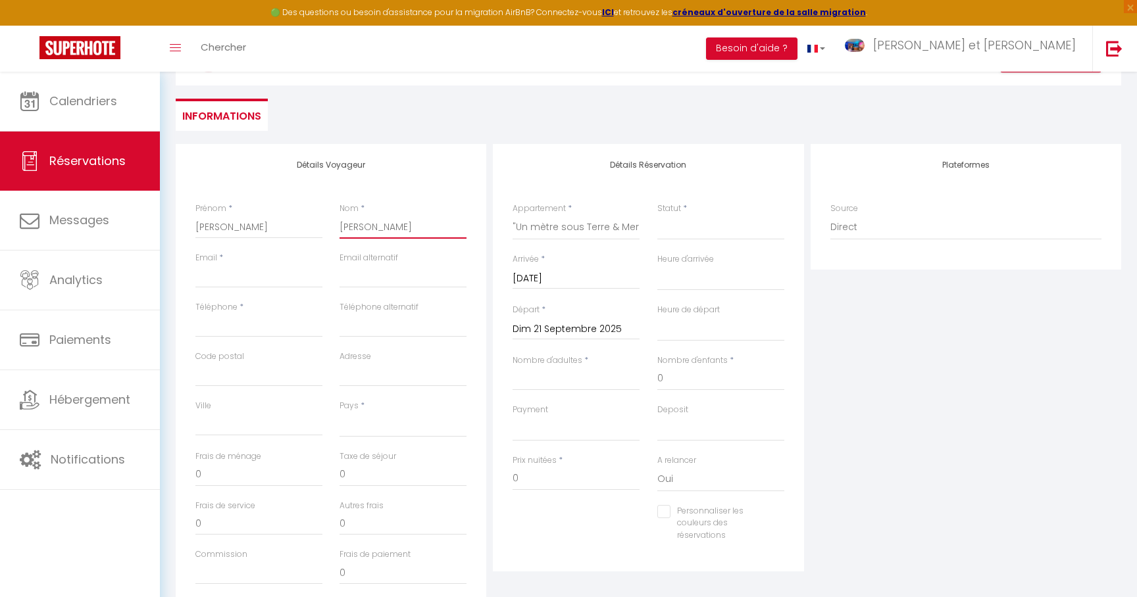
select select
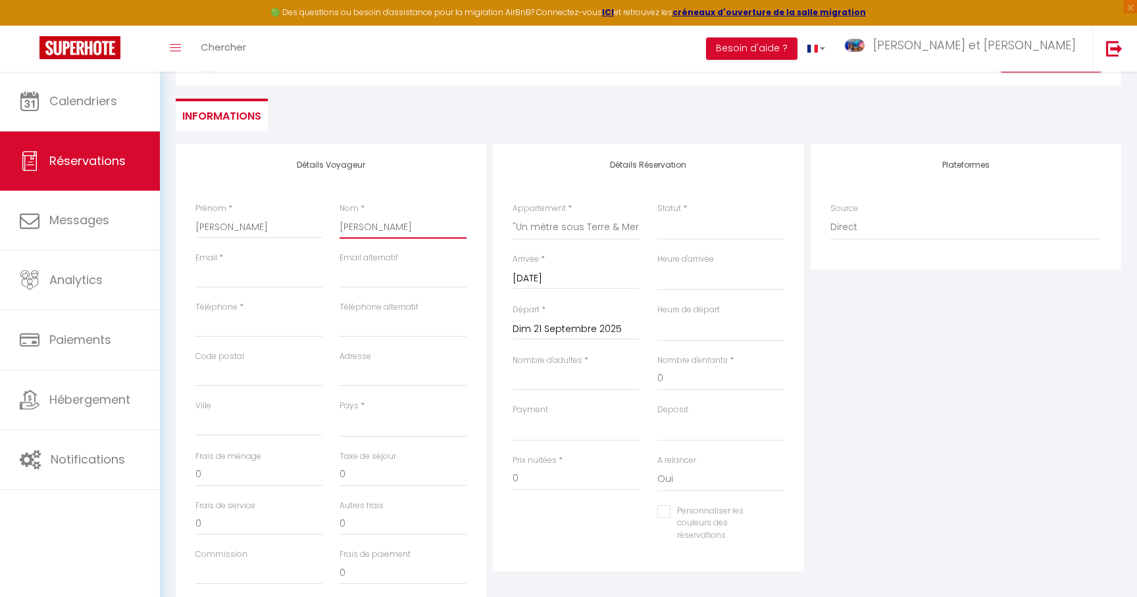
checkbox input "false"
type input "[PERSON_NAME]"
click at [272, 274] on input "Email client" at bounding box center [258, 276] width 127 height 24
type input "w"
select select
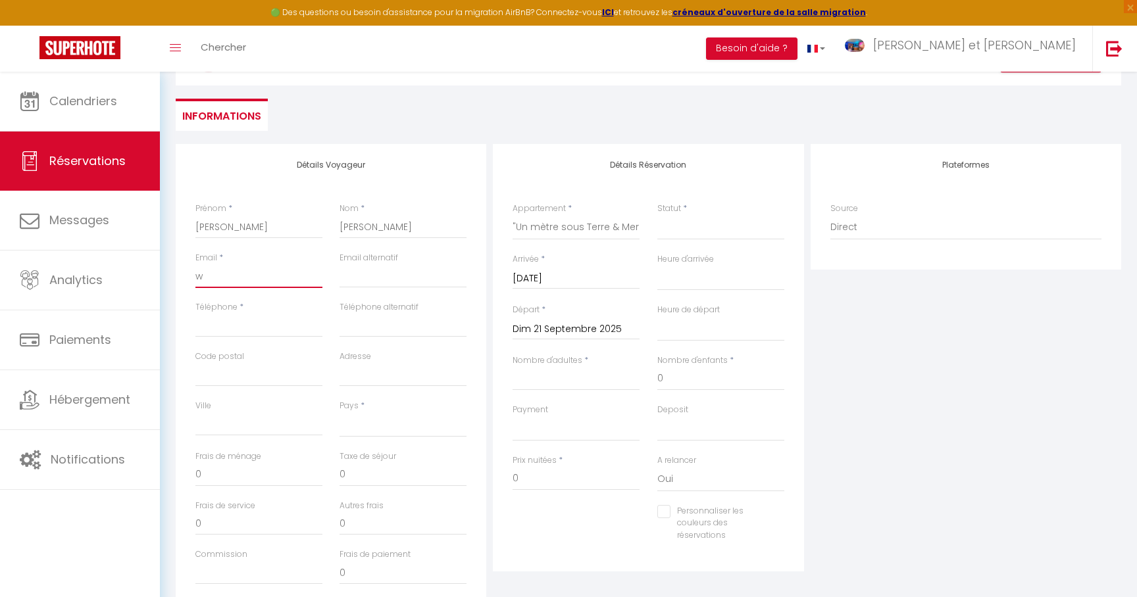
select select
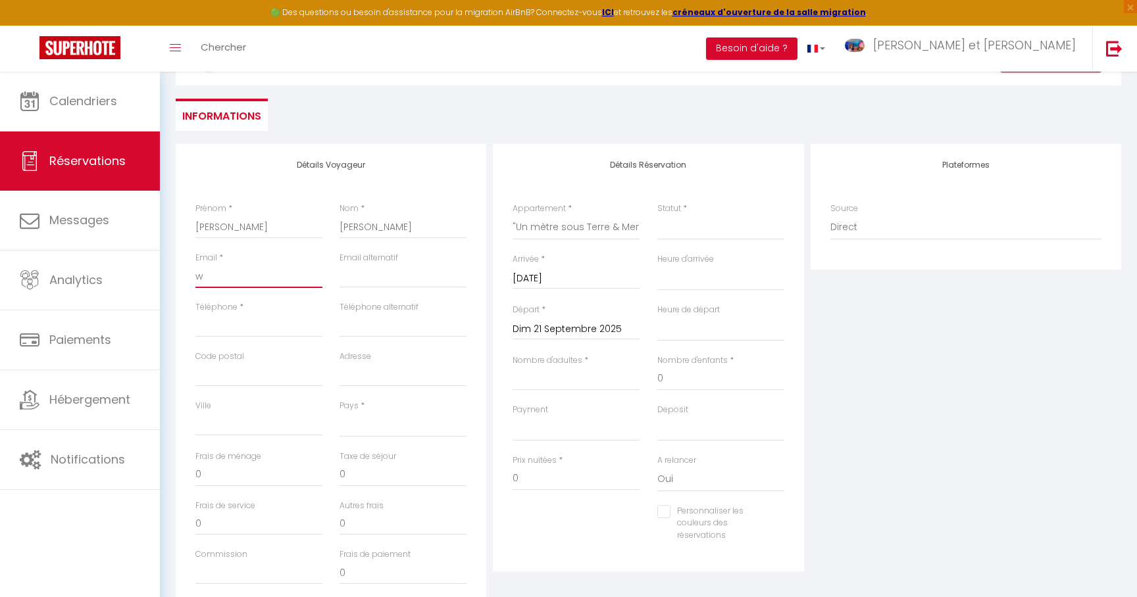
checkbox input "false"
type input "wr"
select select
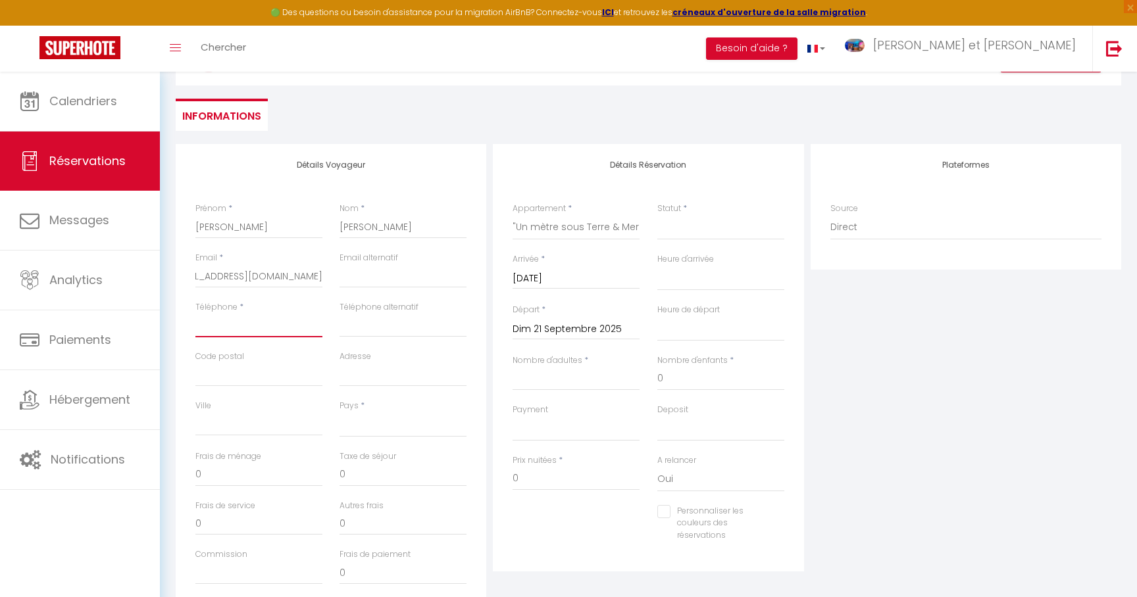
click at [248, 331] on input "Téléphone" at bounding box center [258, 326] width 127 height 24
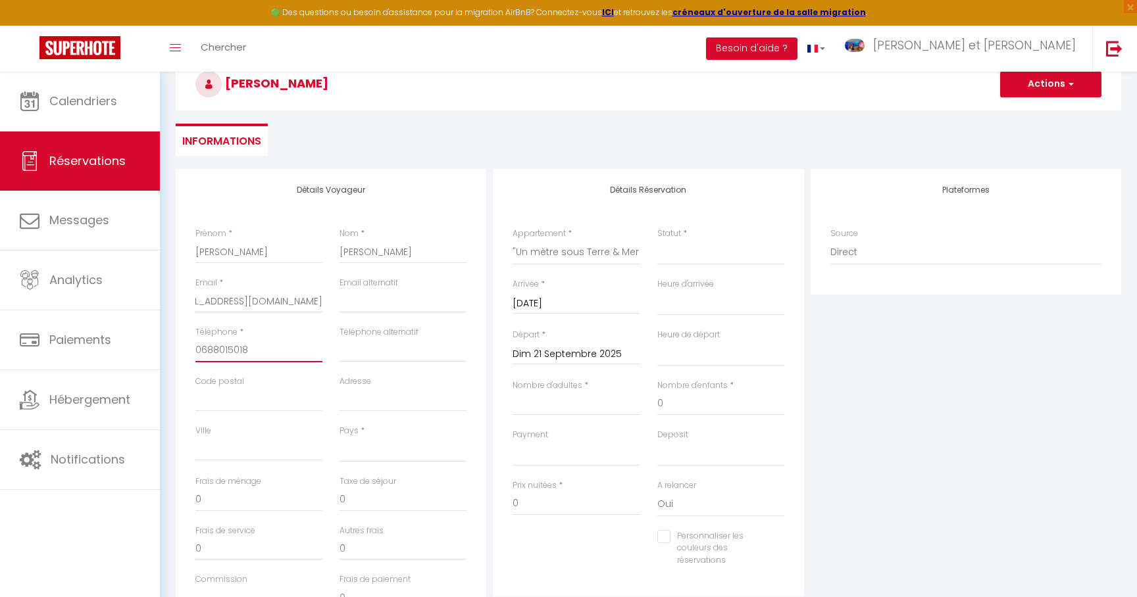
scroll to position [128, 0]
click at [361, 437] on span "*" at bounding box center [362, 432] width 4 height 11
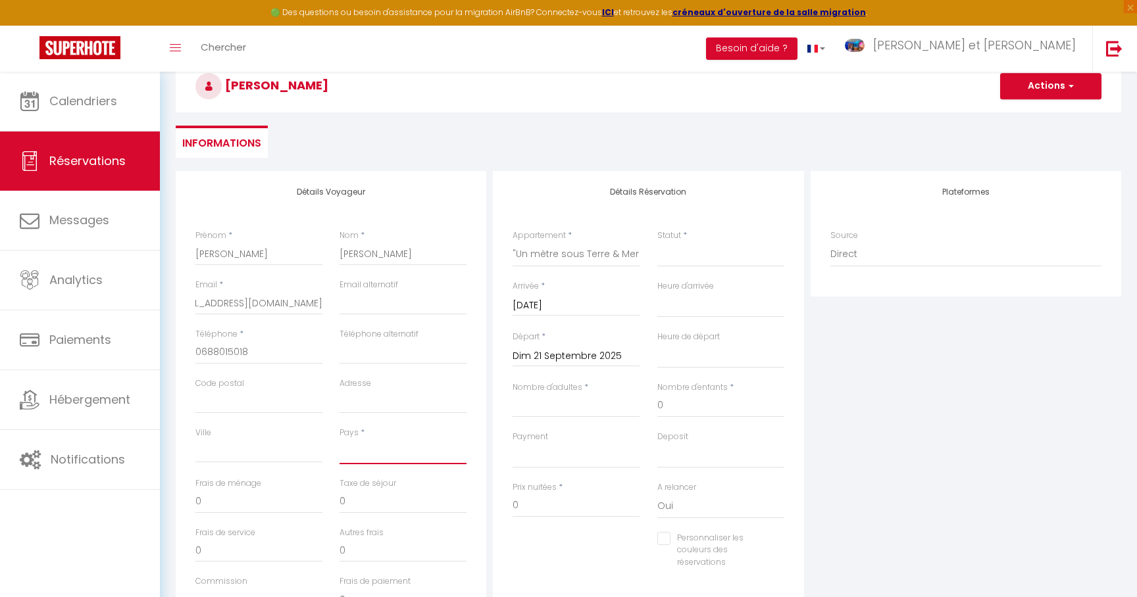
click at [359, 452] on select "[GEOGRAPHIC_DATA] [GEOGRAPHIC_DATA] [GEOGRAPHIC_DATA] [GEOGRAPHIC_DATA] [GEOGRA…" at bounding box center [402, 451] width 127 height 25
click option "[GEOGRAPHIC_DATA]" at bounding box center [0, 0] width 0 height 0
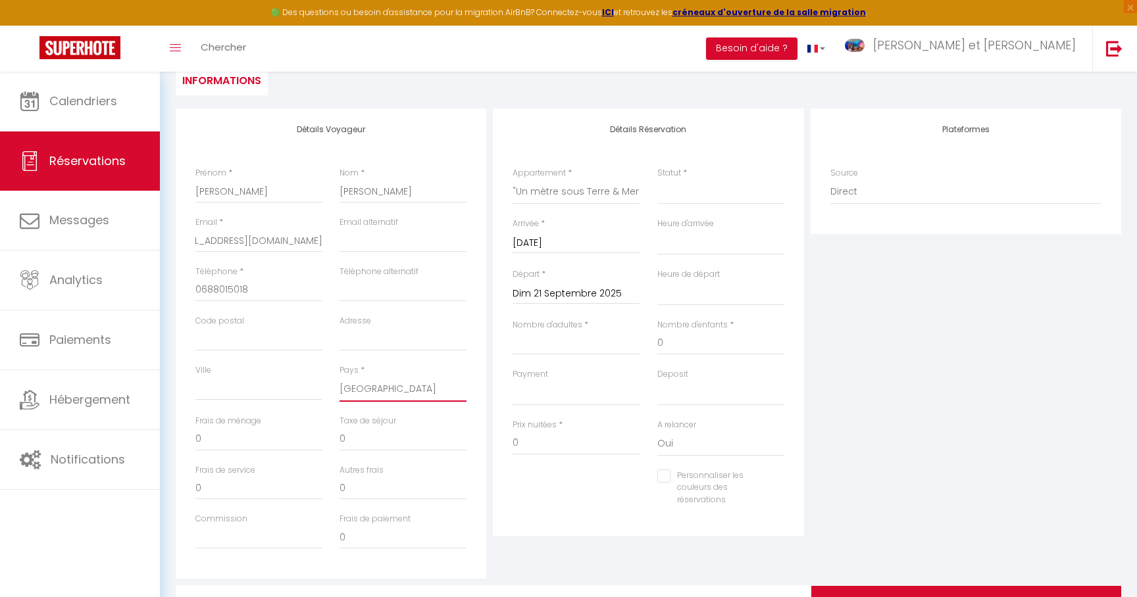
scroll to position [191, 0]
click at [554, 348] on input "Nombre d'adultes" at bounding box center [575, 343] width 127 height 24
click at [683, 242] on select "00:00 00:30 01:00 01:30 02:00 02:30 03:00 03:30 04:00 04:30 05:00 05:30 06:00 0…" at bounding box center [720, 242] width 127 height 25
click option "18:00" at bounding box center [0, 0] width 0 height 0
click at [677, 291] on select "00:00 00:30 01:00 01:30 02:00 02:30 03:00 03:30 04:00 04:30 05:00 05:30 06:00 0…" at bounding box center [720, 292] width 127 height 25
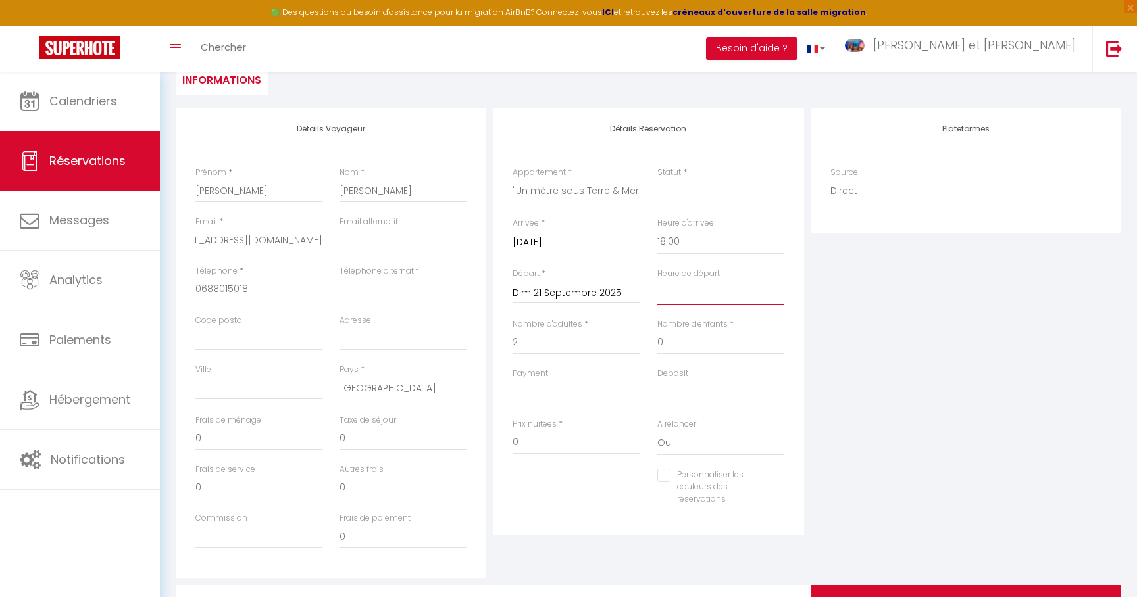
click option "12:00" at bounding box center [0, 0] width 0 height 0
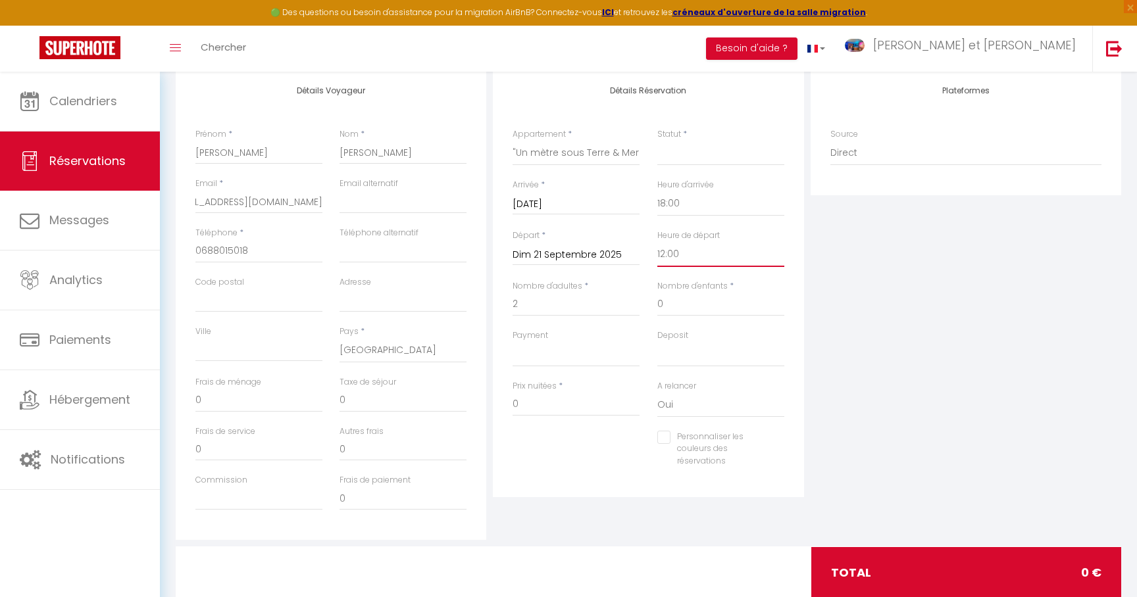
scroll to position [228, 0]
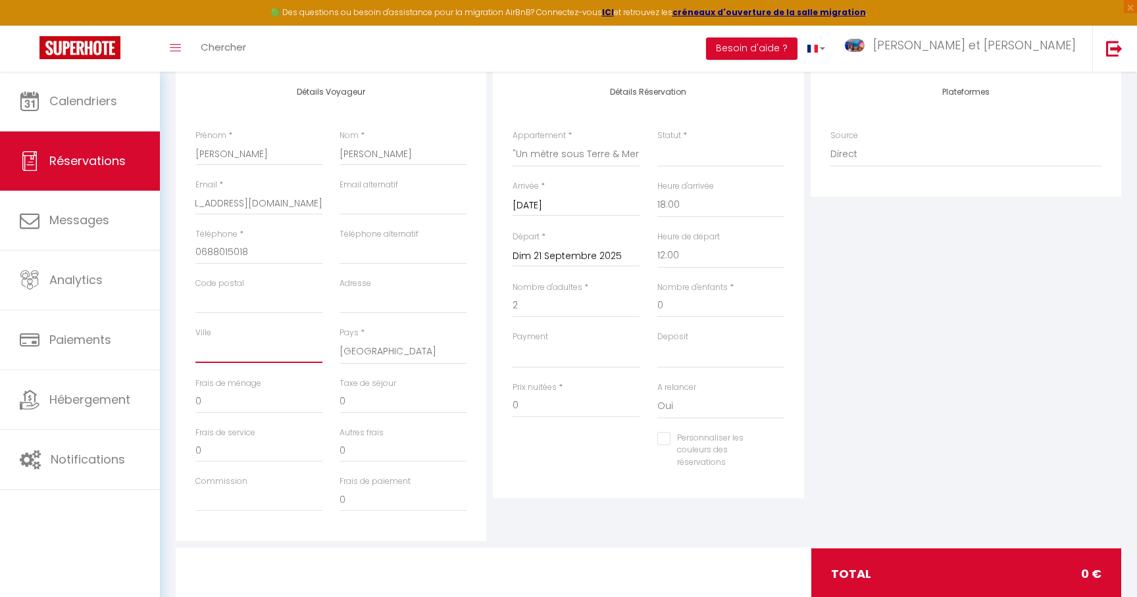
click at [238, 363] on input "Ville" at bounding box center [258, 351] width 127 height 24
click at [250, 398] on input "0" at bounding box center [258, 402] width 127 height 24
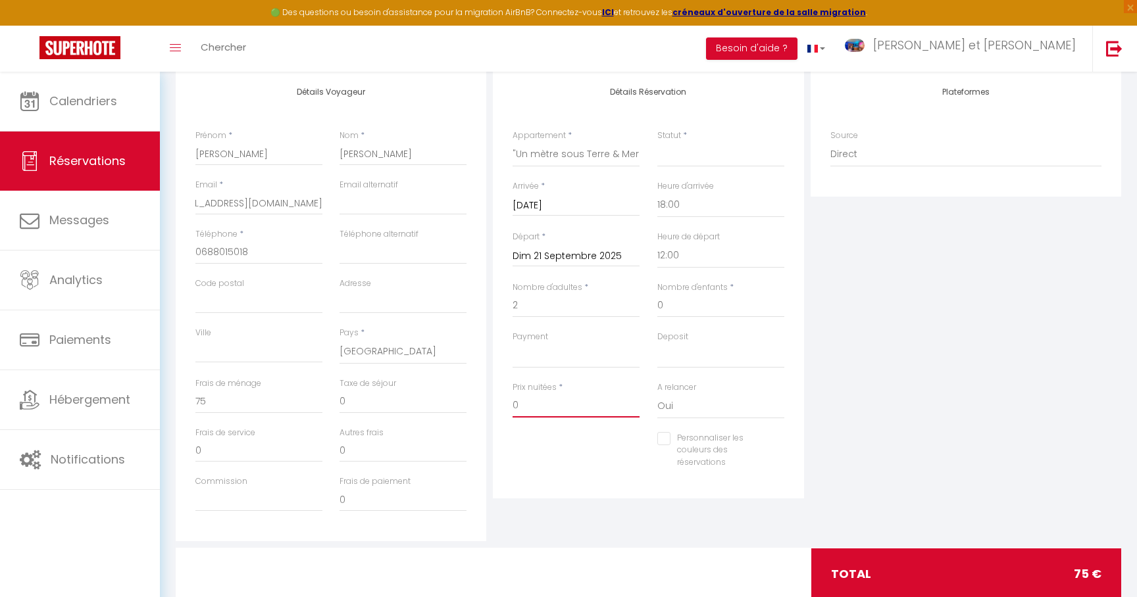
click at [561, 406] on input "0" at bounding box center [575, 406] width 127 height 24
click at [983, 477] on div "Plateformes Source Direct [DOMAIN_NAME] [DOMAIN_NAME] Chalet montagne Expedia G…" at bounding box center [965, 306] width 317 height 470
click at [213, 406] on input "0" at bounding box center [258, 402] width 127 height 24
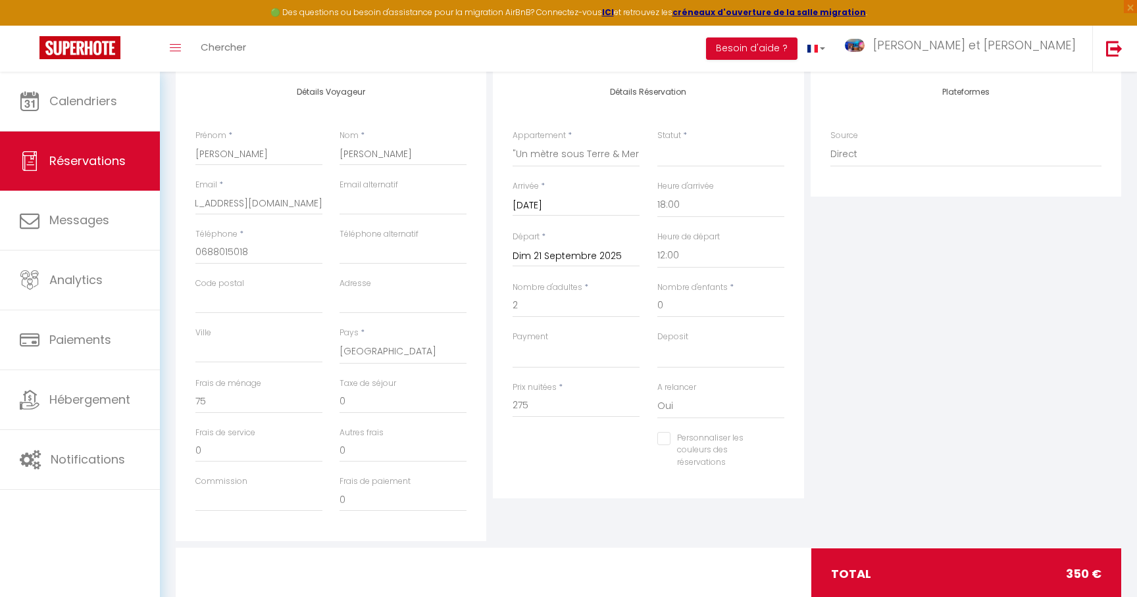
click at [865, 349] on div "Plateformes Source Direct [DOMAIN_NAME] [DOMAIN_NAME] Chalet montagne Expedia G…" at bounding box center [965, 306] width 317 height 470
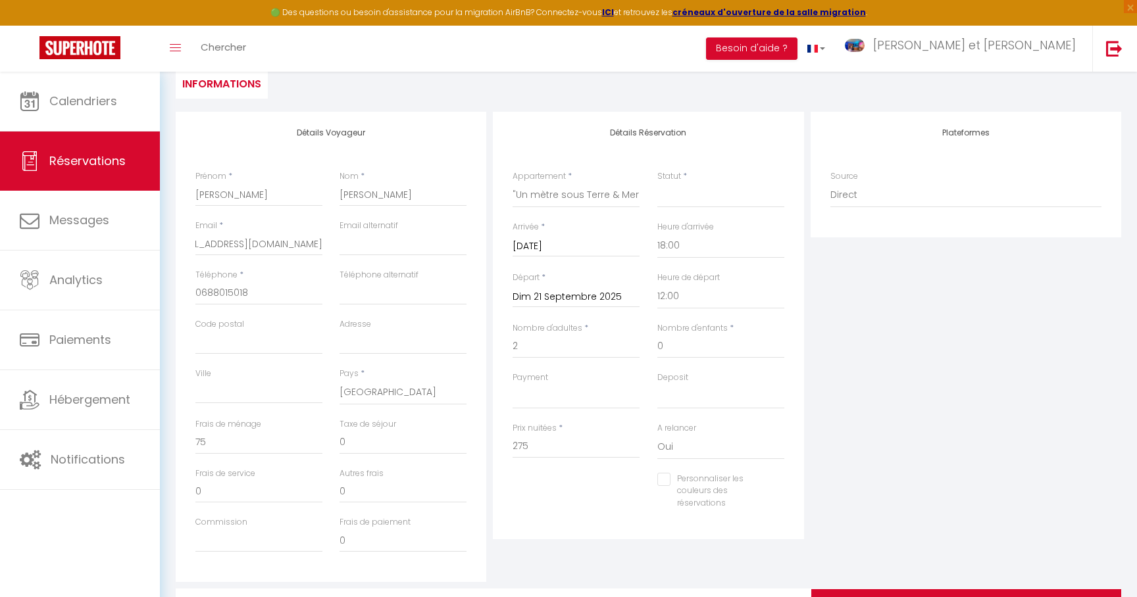
scroll to position [176, 0]
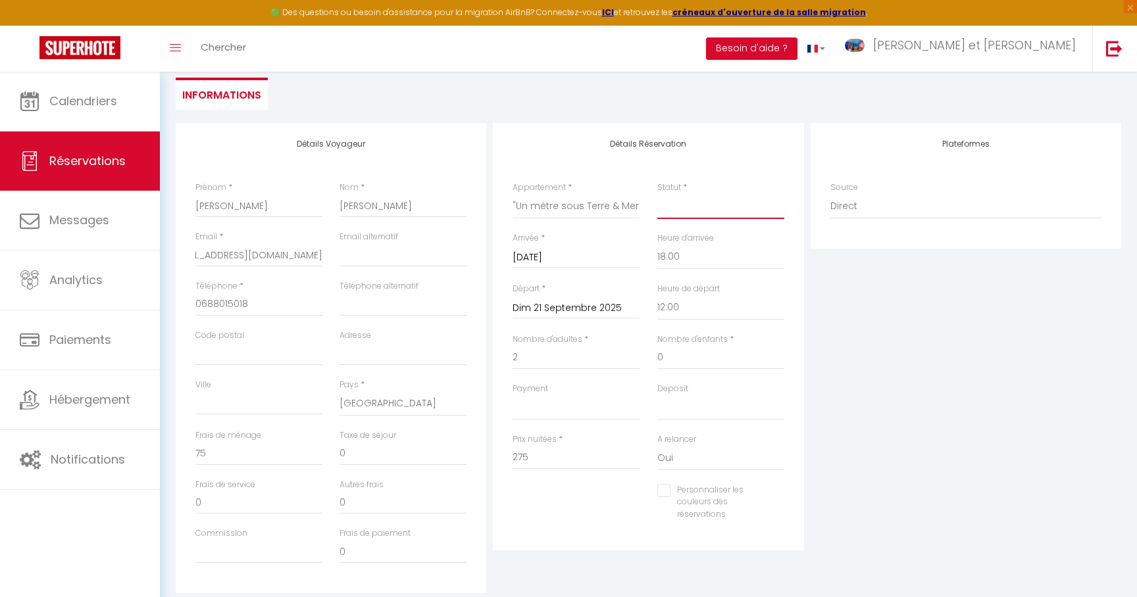
click at [687, 209] on select "Confirmé Non Confirmé [PERSON_NAME] par le voyageur No Show Request" at bounding box center [720, 206] width 127 height 25
click option "Confirmé" at bounding box center [0, 0] width 0 height 0
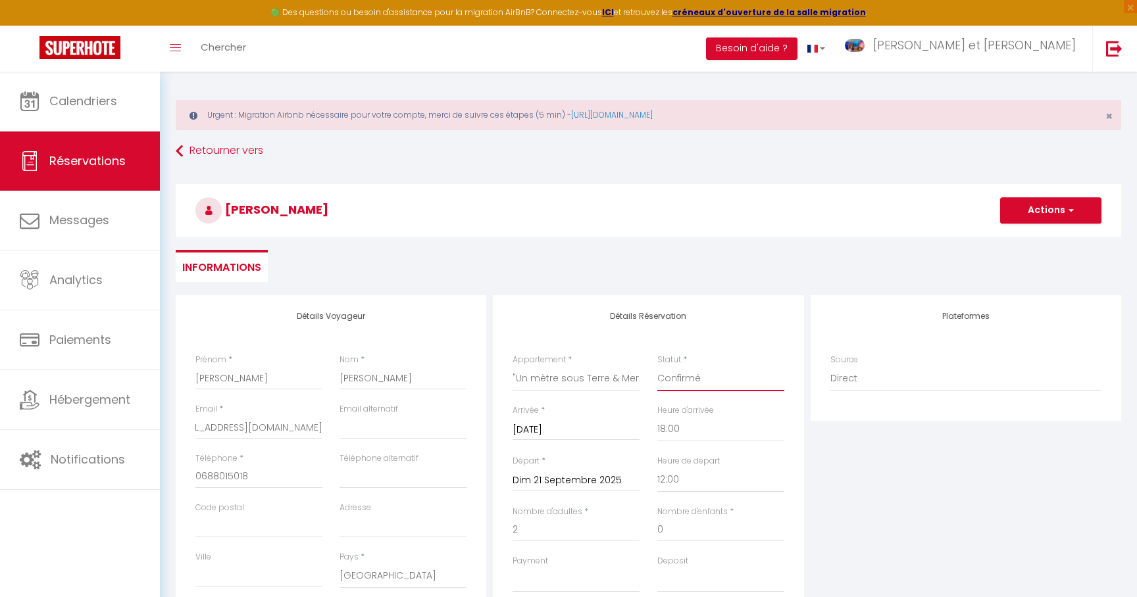
scroll to position [0, 0]
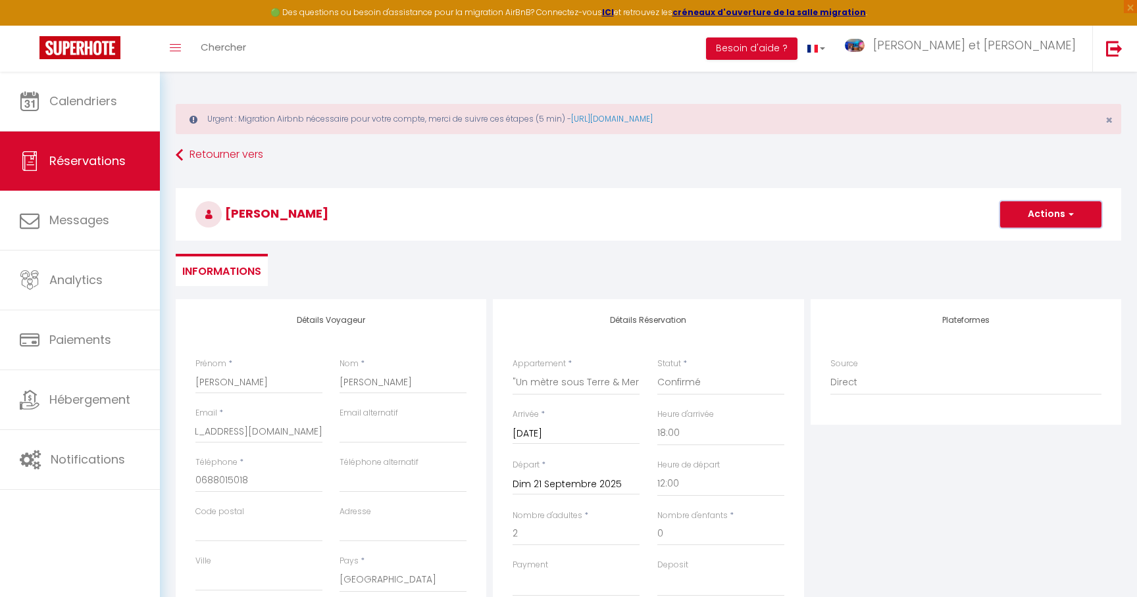
click at [1073, 212] on span "button" at bounding box center [1069, 215] width 8 height 12
click at [1031, 246] on link "Enregistrer" at bounding box center [1037, 243] width 104 height 17
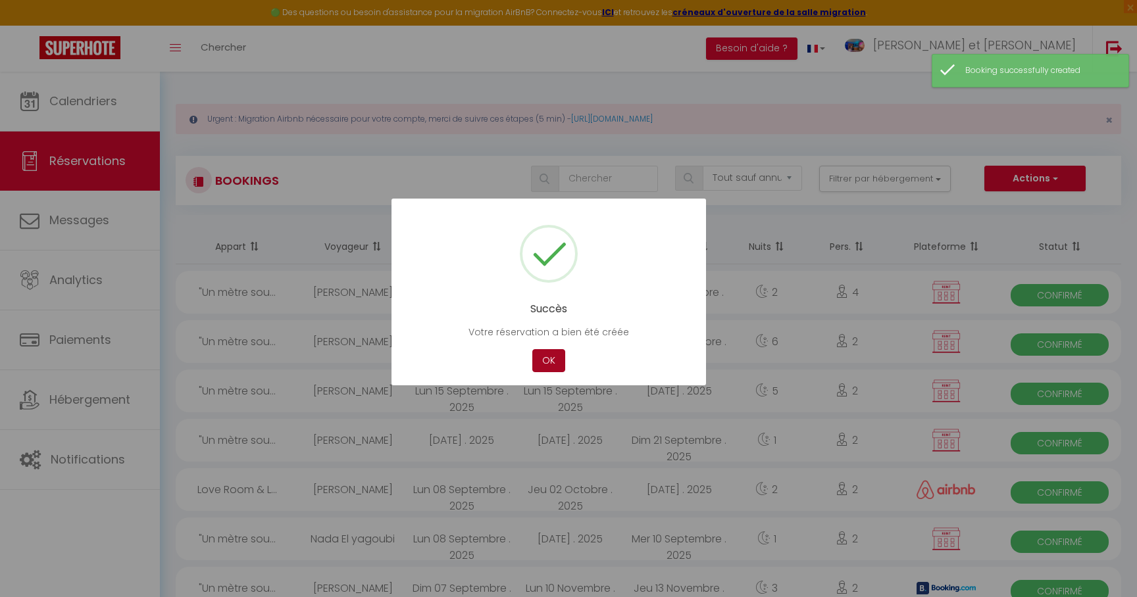
click at [552, 368] on button "OK" at bounding box center [548, 360] width 33 height 23
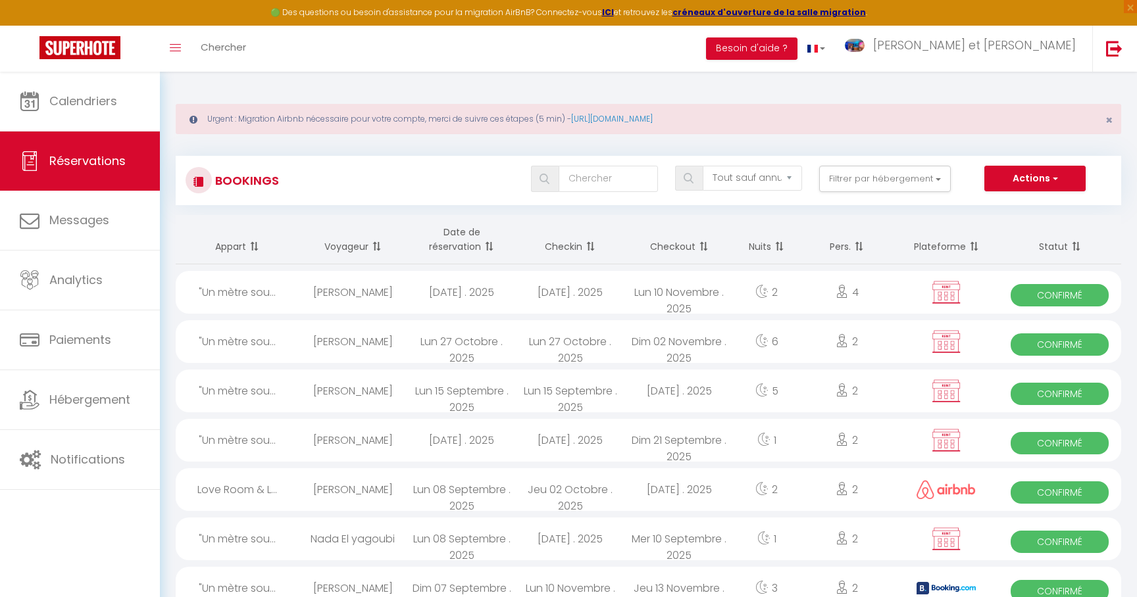
click at [385, 445] on div "[PERSON_NAME]" at bounding box center [353, 440] width 109 height 43
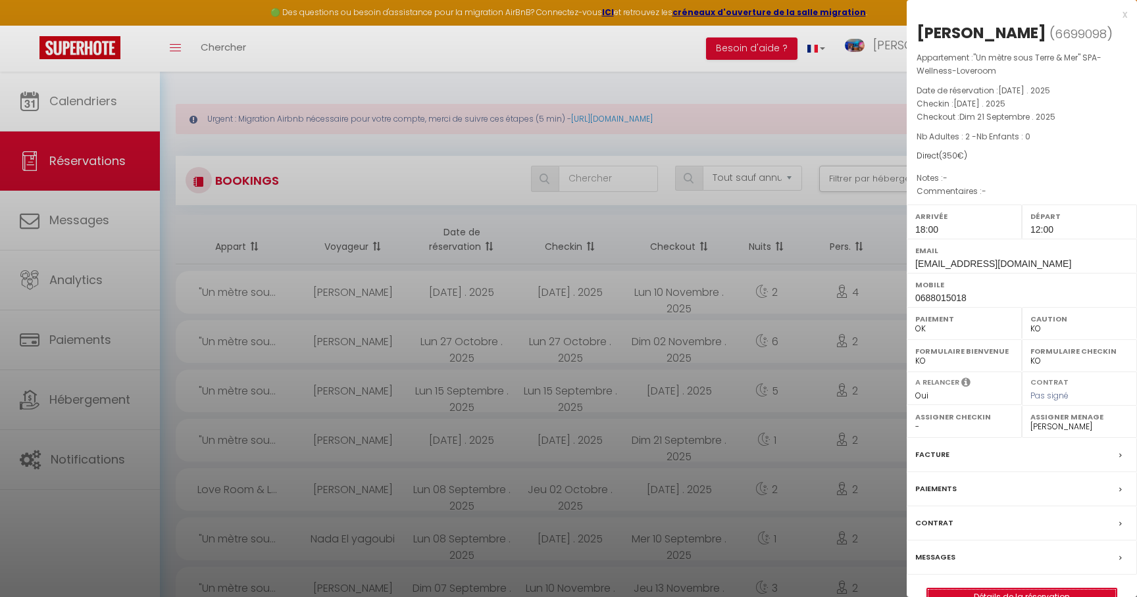
click at [990, 595] on link "Détails de la réservation" at bounding box center [1021, 597] width 189 height 17
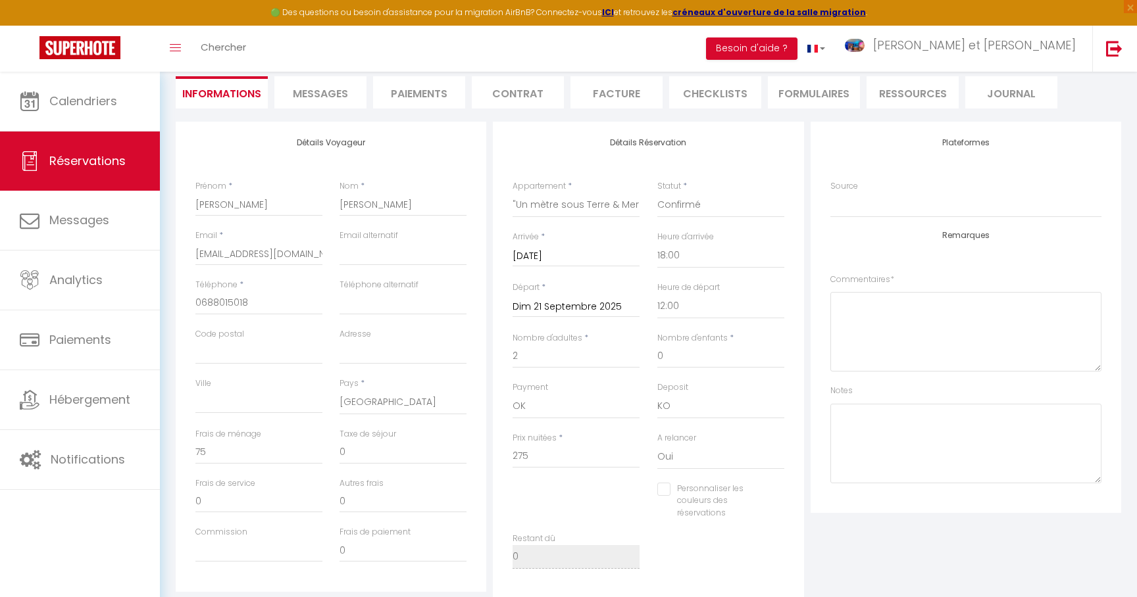
scroll to position [195, 0]
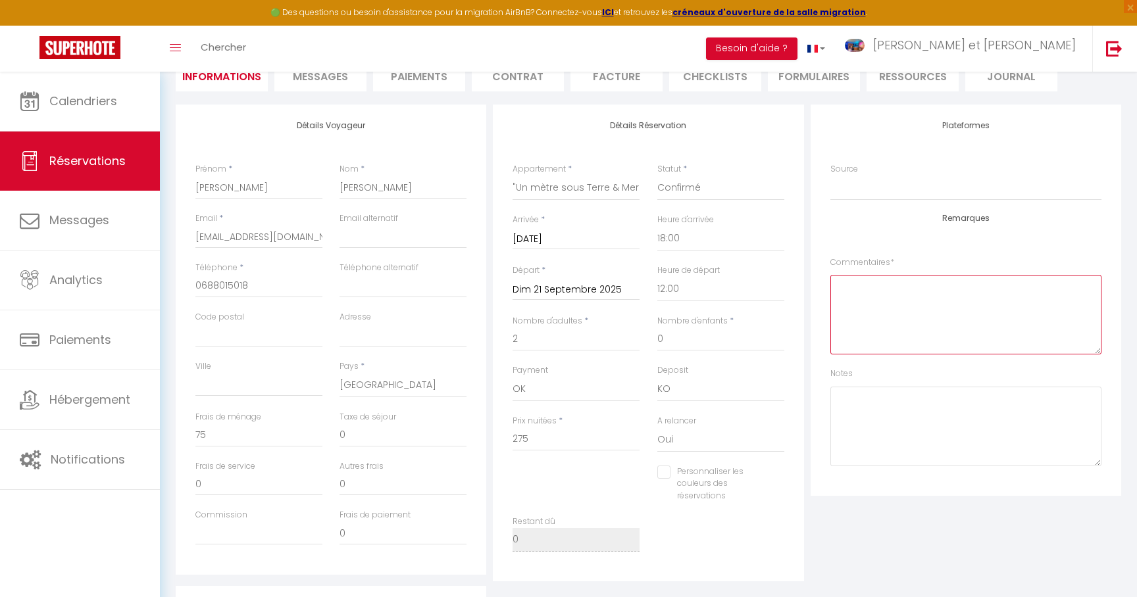
click at [879, 278] on textarea at bounding box center [965, 315] width 271 height 80
click at [856, 232] on div "Remarques Commentaires * - coffret coquin - ambiance chaleureuse -pdj essentiel…" at bounding box center [965, 340] width 271 height 253
click at [847, 320] on textarea "- coffret coquin - ambiance chaleureuse -pdj essentiel - aperitif dinatoire" at bounding box center [965, 315] width 271 height 80
click at [843, 311] on textarea "- coffret coquin - ambiance chaleureuse -pdj essentiel - aperitif dinatoire" at bounding box center [965, 315] width 271 height 80
click at [879, 237] on div "Remarques Commentaires * - coffret coquin - ambiance chaleureuse - pdj essentie…" at bounding box center [965, 340] width 271 height 253
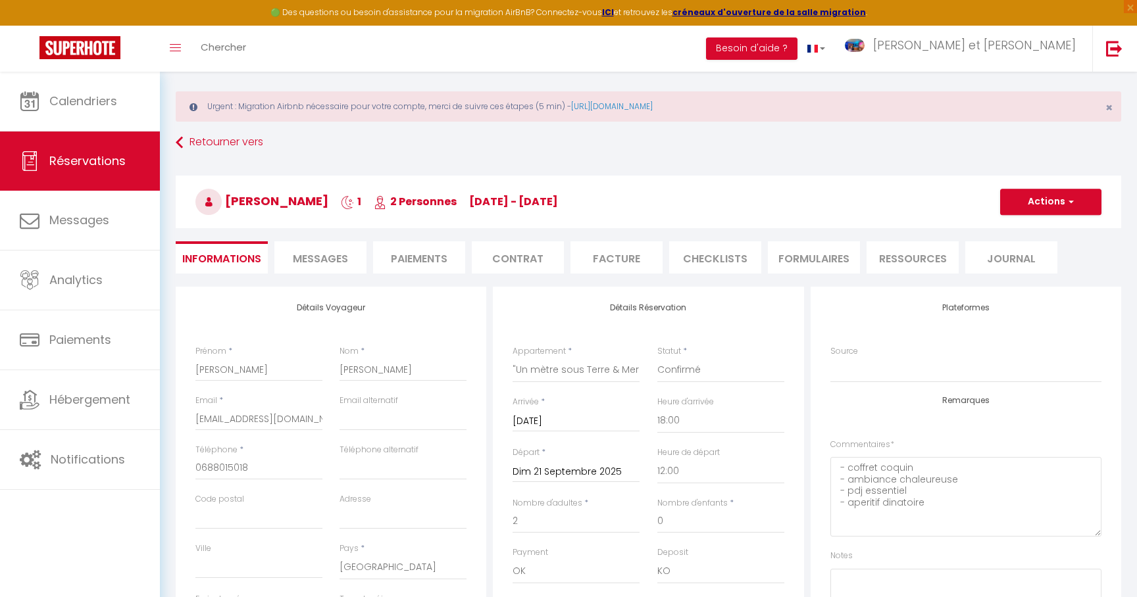
scroll to position [0, 0]
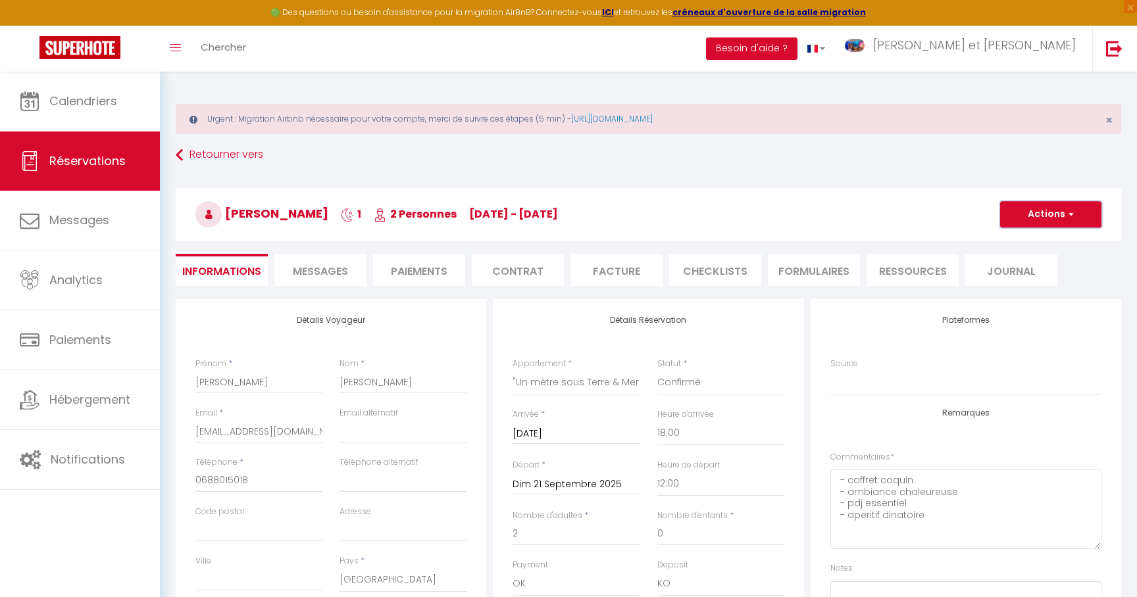
click at [1065, 220] on button "Actions" at bounding box center [1050, 214] width 101 height 26
click at [1027, 243] on link "Enregistrer" at bounding box center [1037, 243] width 104 height 17
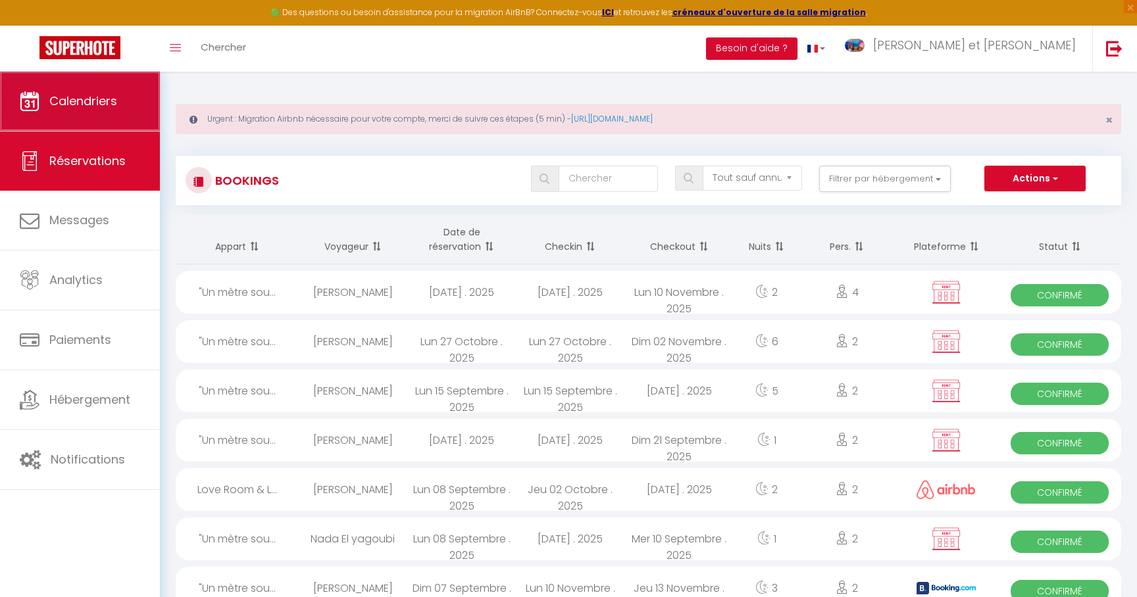
click at [87, 109] on span "Calendriers" at bounding box center [83, 101] width 68 height 16
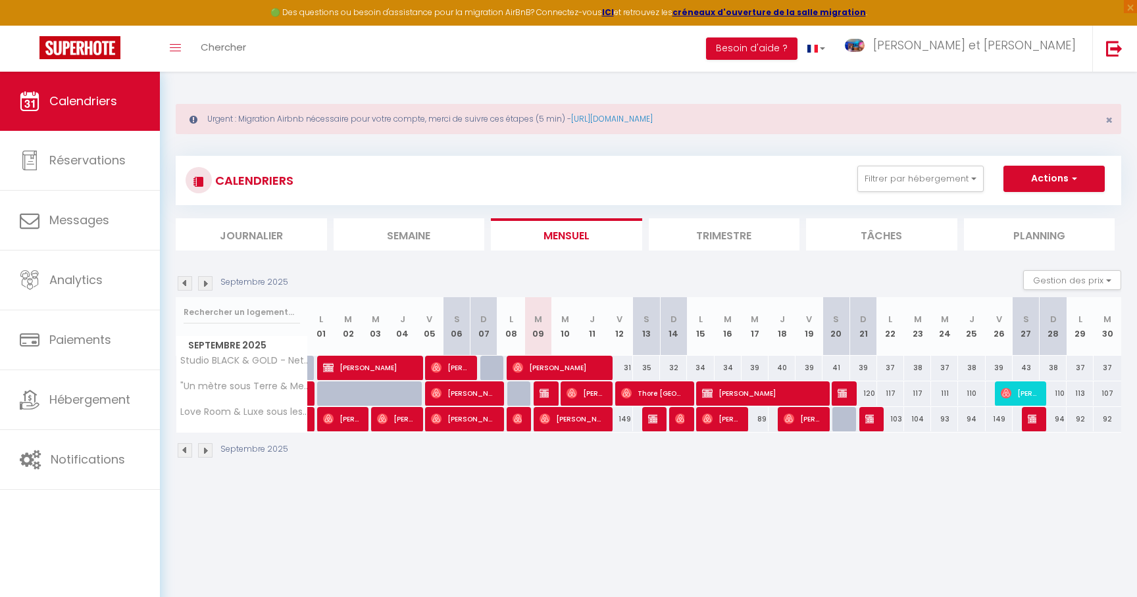
click at [212, 287] on img at bounding box center [205, 283] width 14 height 14
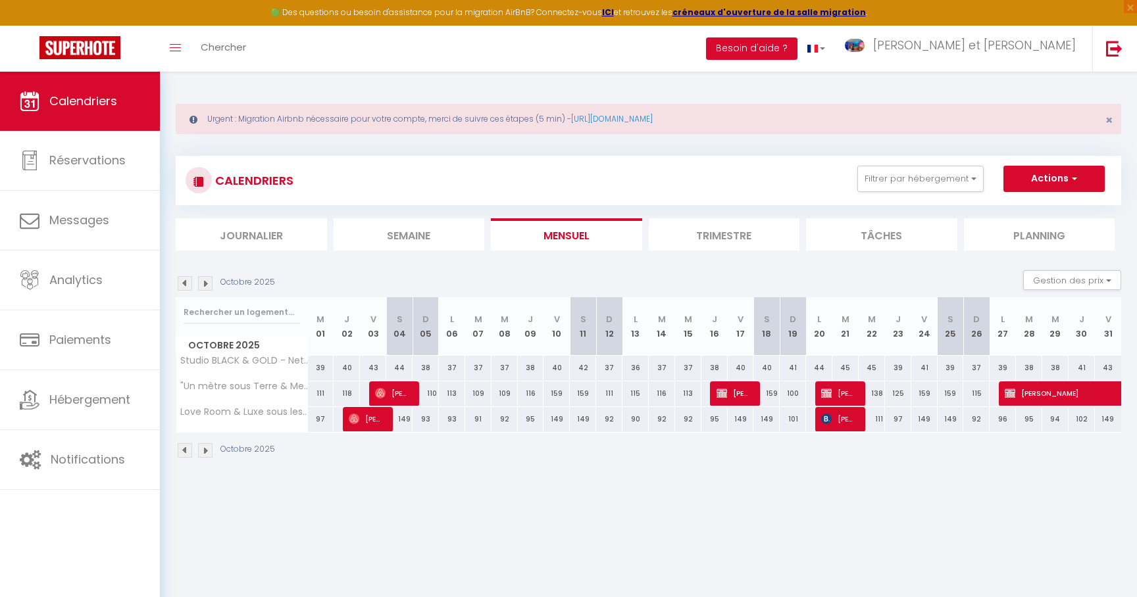
click at [212, 287] on img at bounding box center [205, 283] width 14 height 14
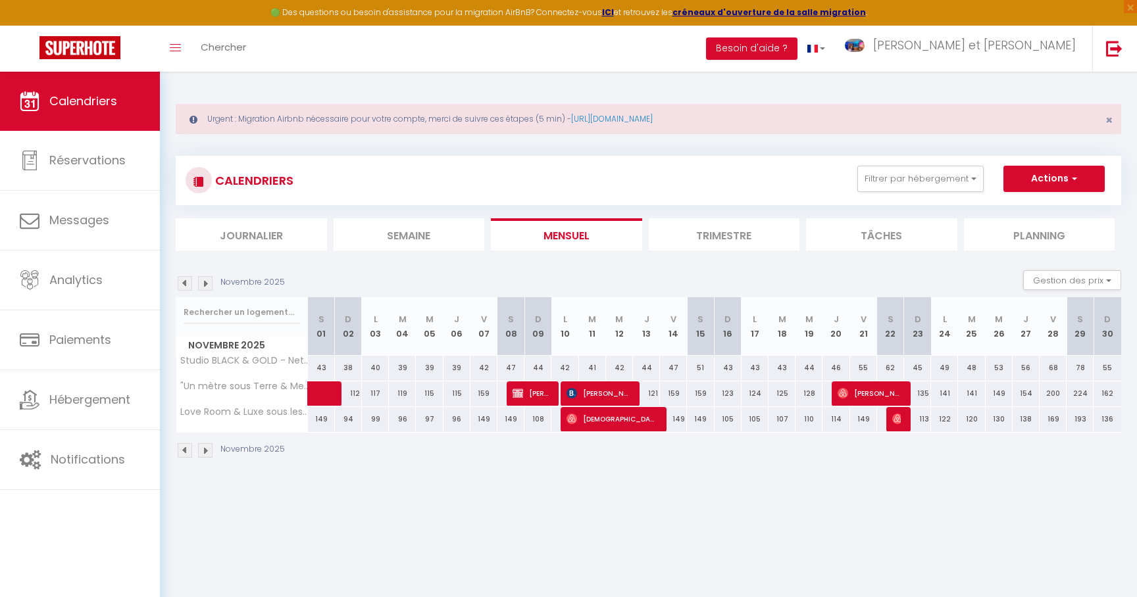
click at [208, 284] on img at bounding box center [205, 283] width 14 height 14
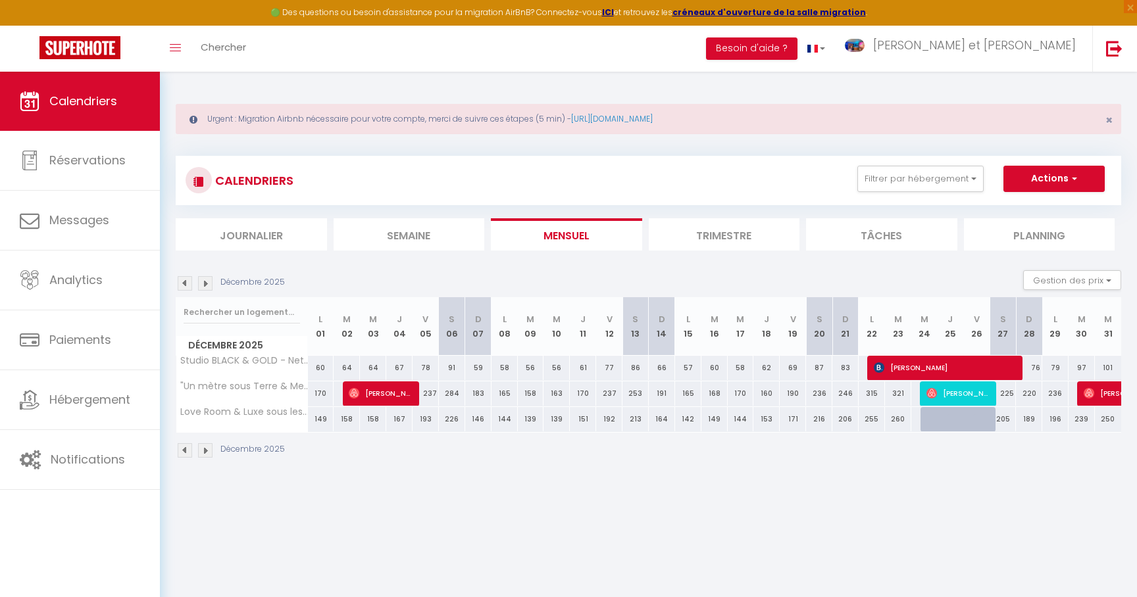
click at [184, 285] on img at bounding box center [185, 283] width 14 height 14
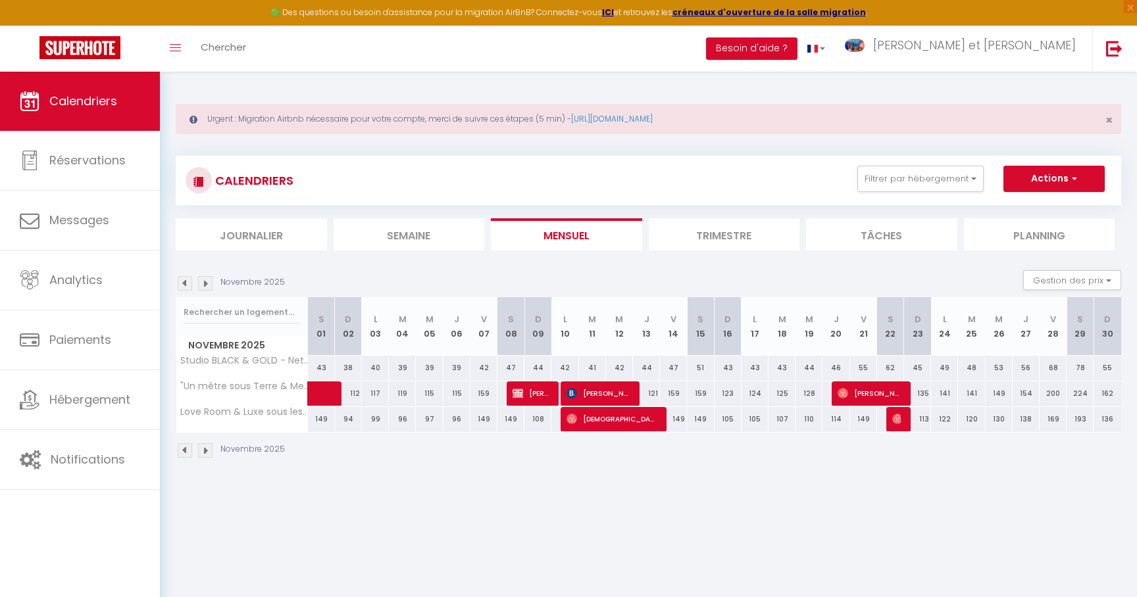
click at [184, 285] on img at bounding box center [185, 283] width 14 height 14
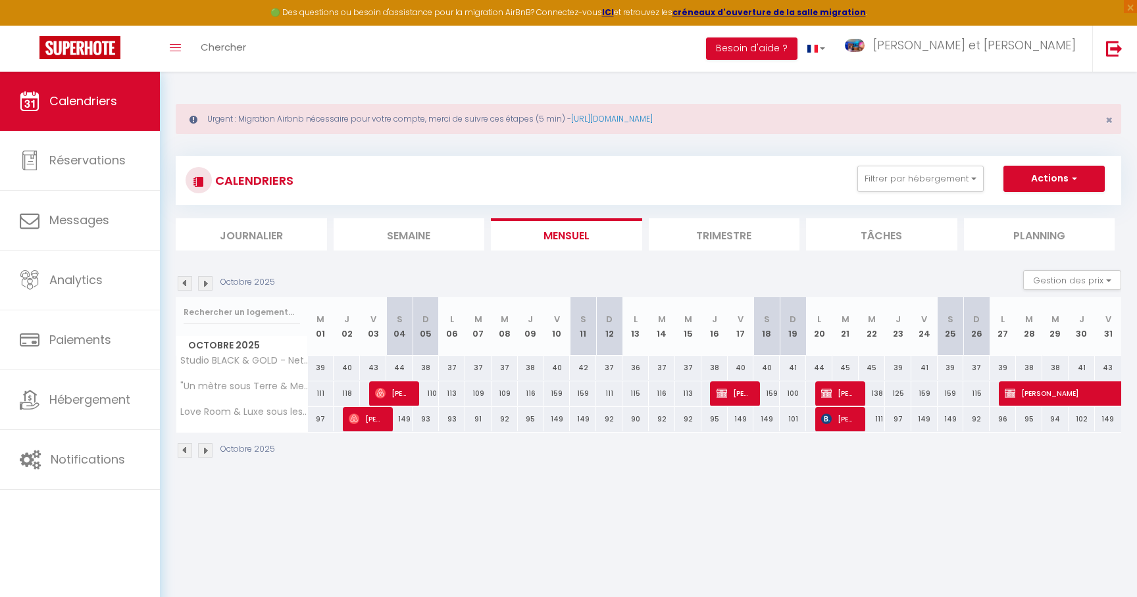
click at [209, 285] on img at bounding box center [205, 283] width 14 height 14
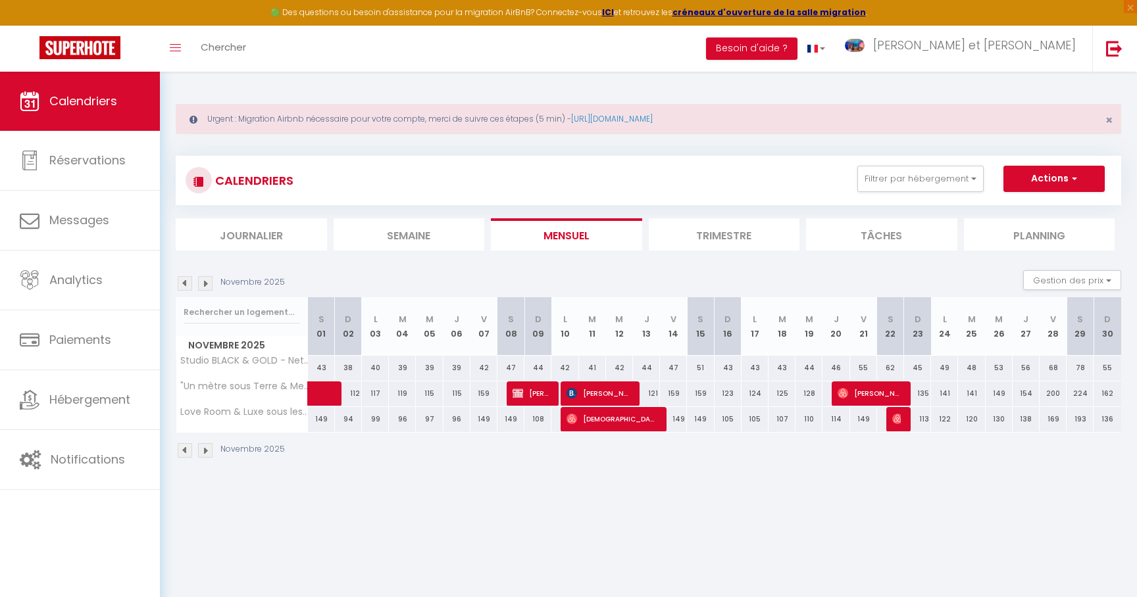
click at [209, 285] on img at bounding box center [205, 283] width 14 height 14
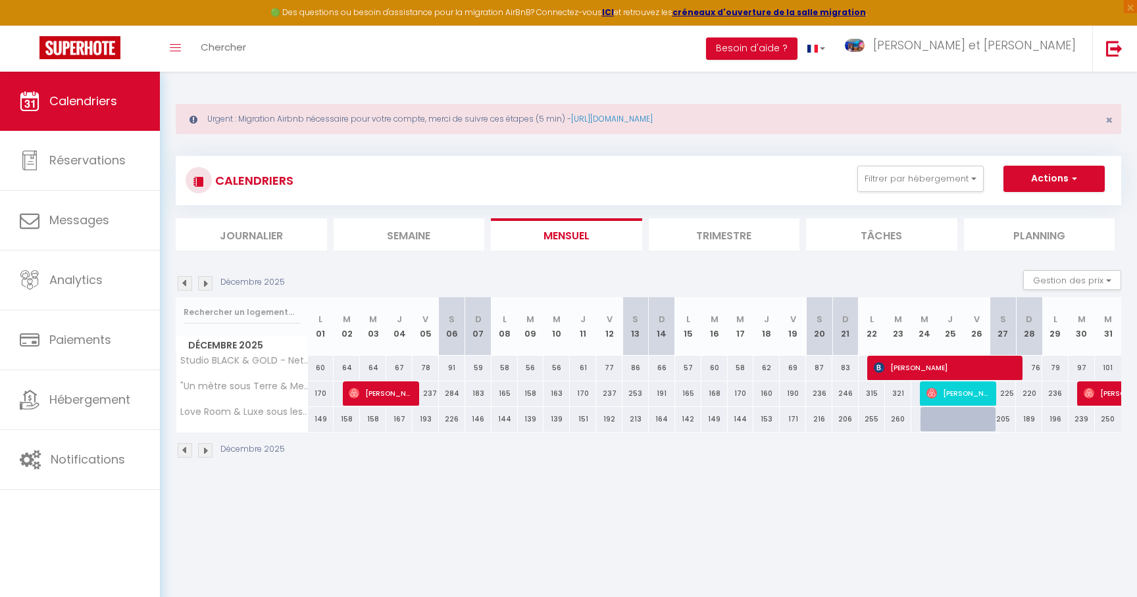
click at [929, 418] on div at bounding box center [933, 419] width 26 height 25
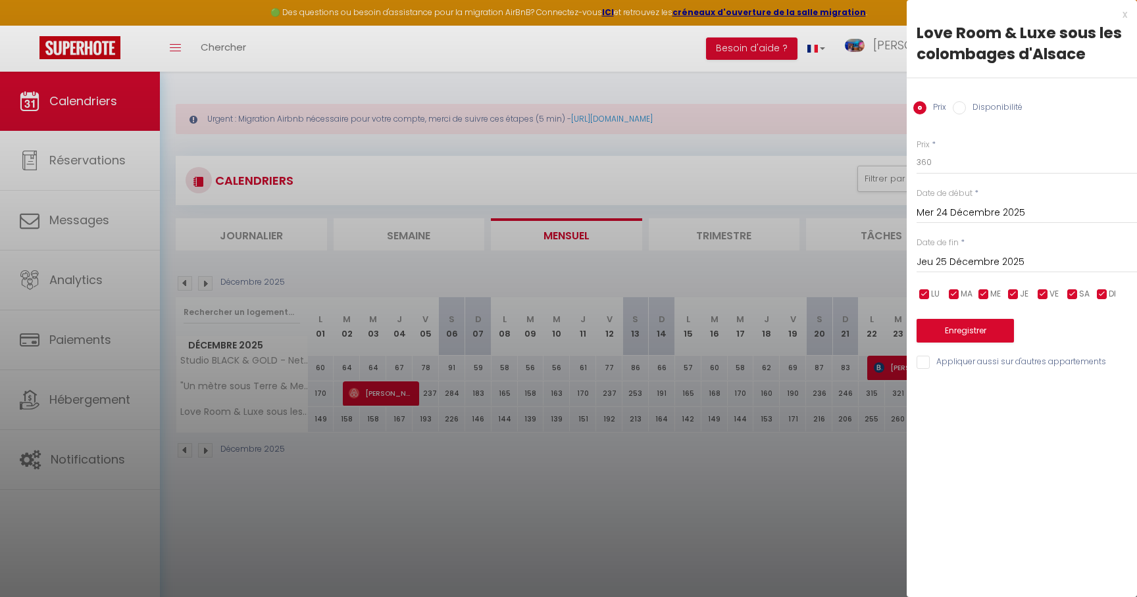
click at [963, 109] on input "Disponibilité" at bounding box center [958, 107] width 13 height 13
click at [969, 335] on button "Enregistrer" at bounding box center [964, 332] width 97 height 24
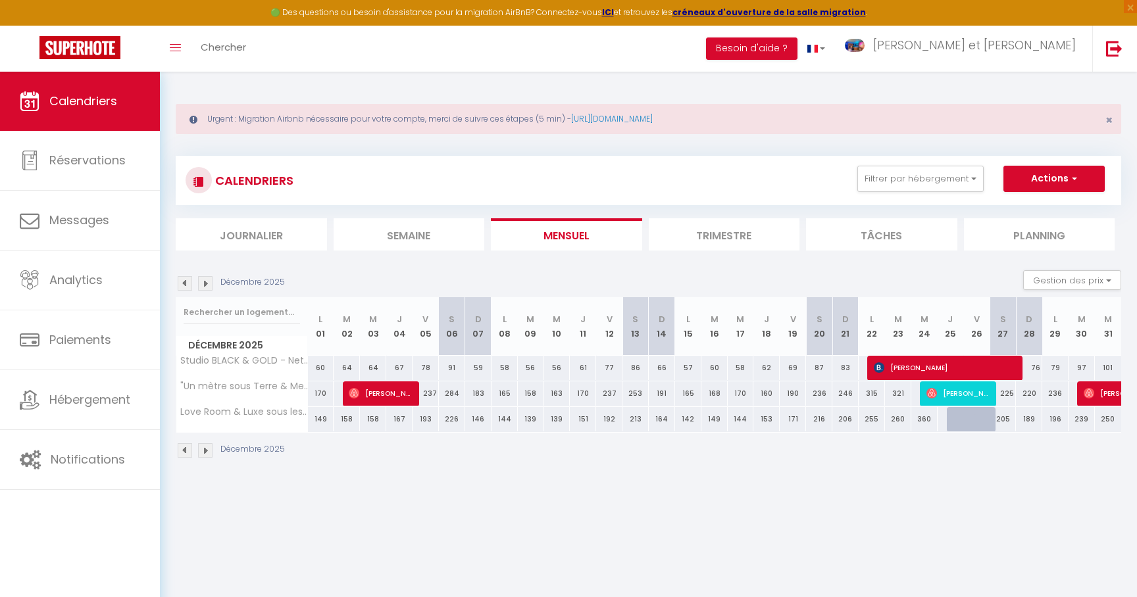
click at [952, 419] on div at bounding box center [959, 419] width 26 height 25
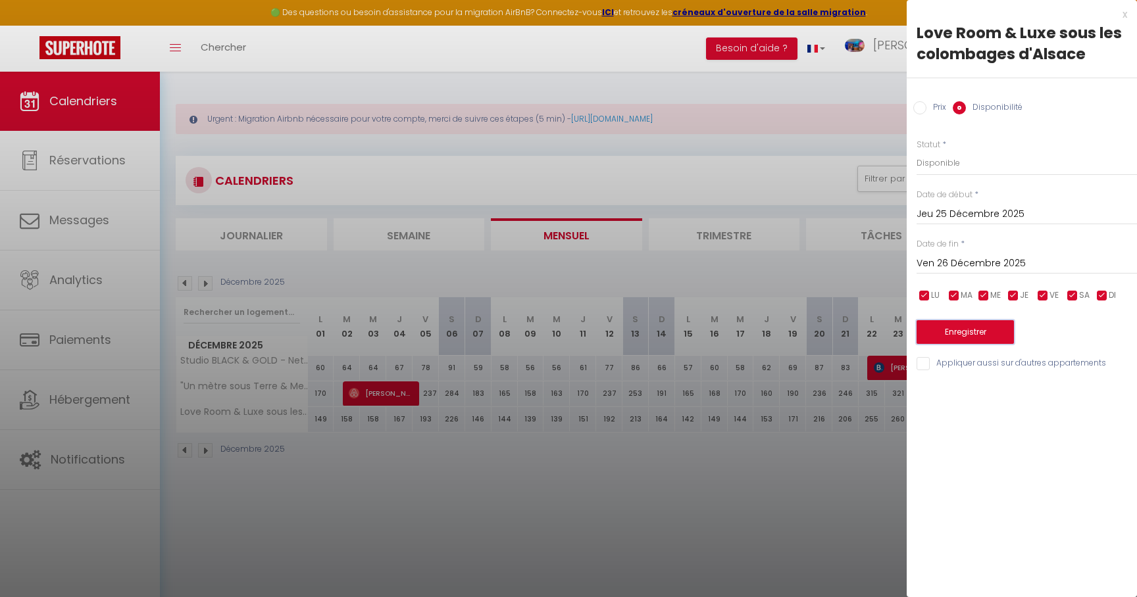
click at [973, 331] on button "Enregistrer" at bounding box center [964, 332] width 97 height 24
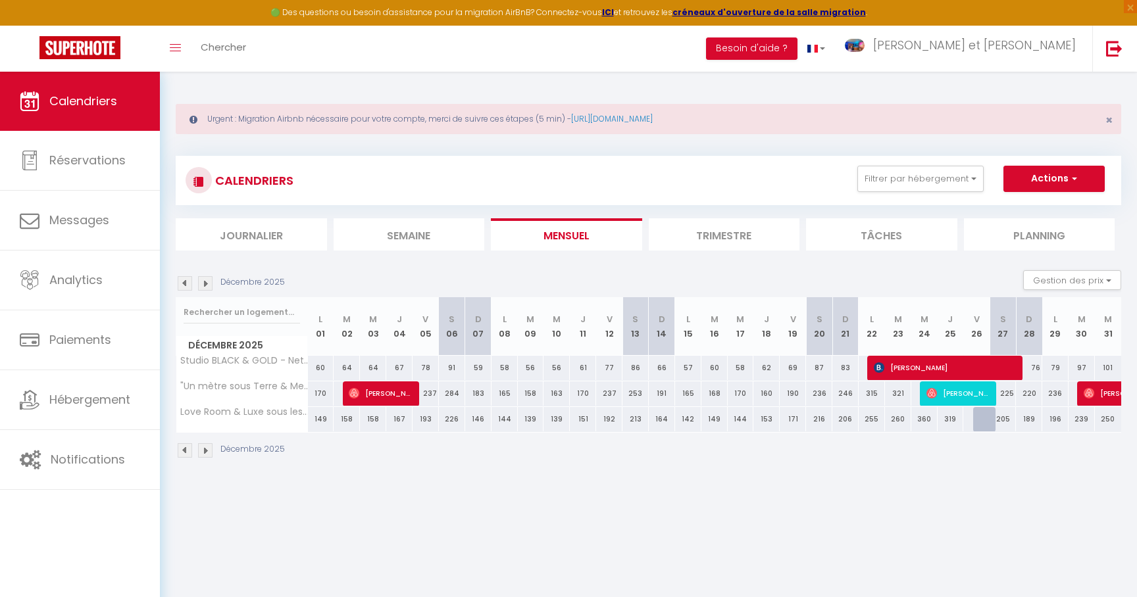
click at [180, 284] on img at bounding box center [185, 283] width 14 height 14
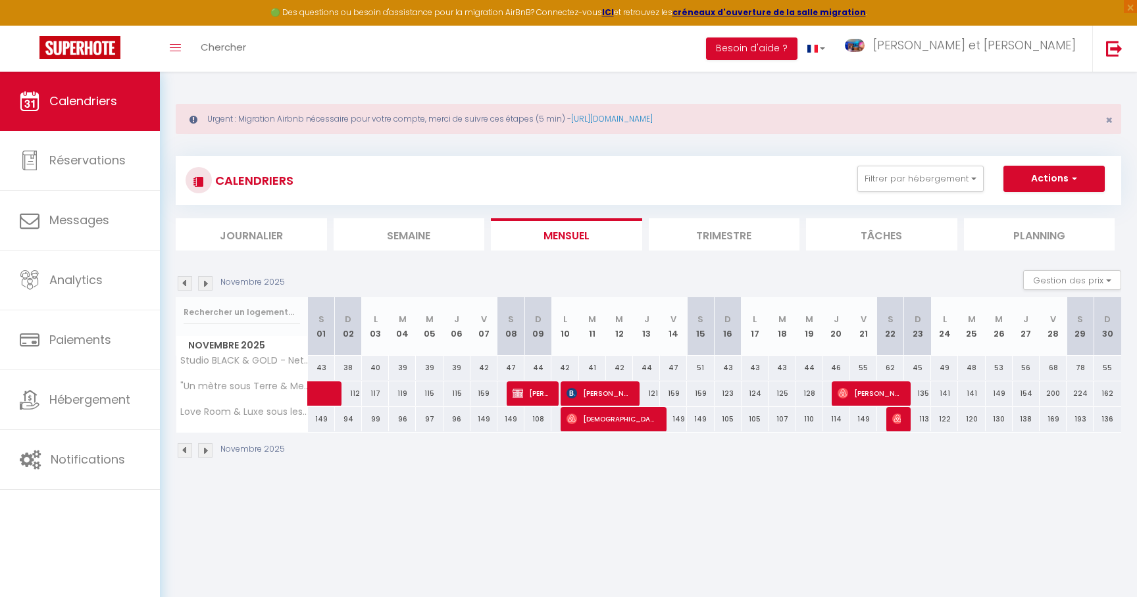
click at [896, 418] on img at bounding box center [897, 419] width 11 height 11
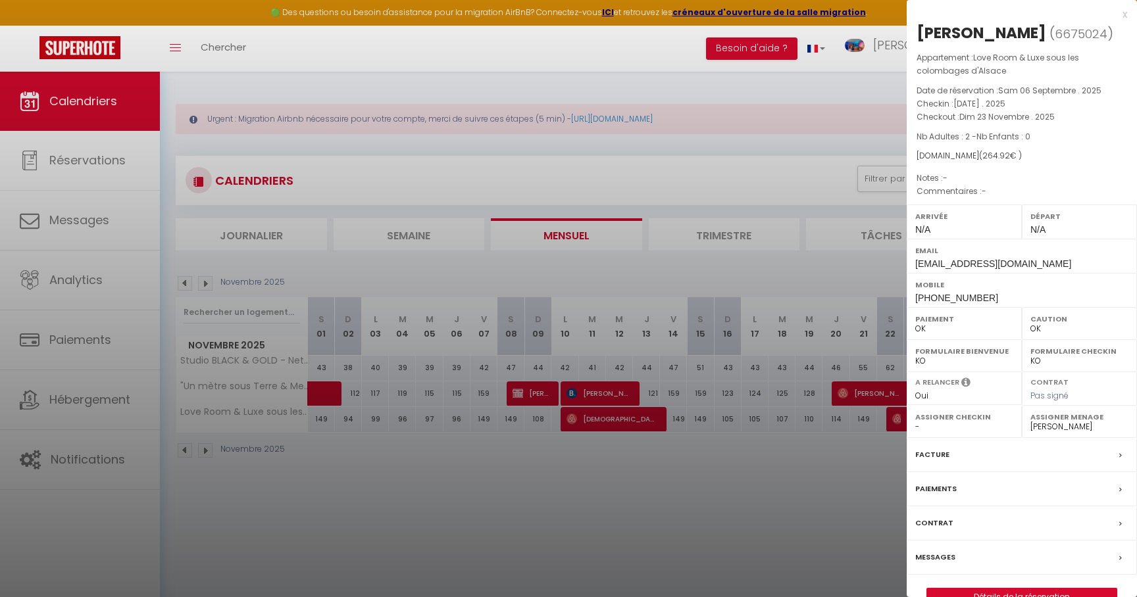
click at [821, 453] on div at bounding box center [568, 298] width 1137 height 597
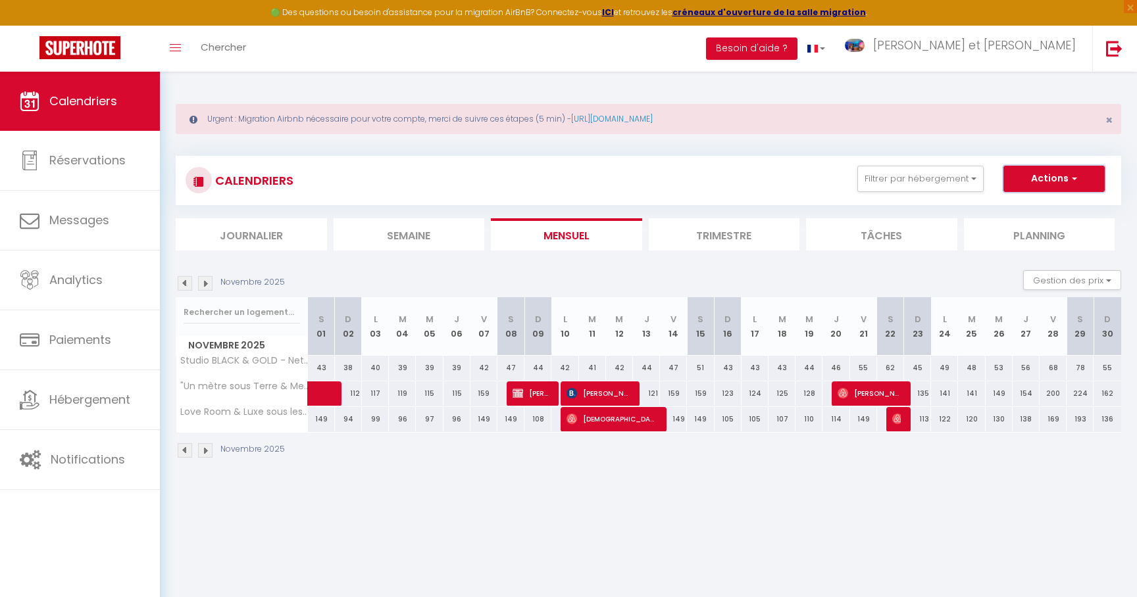
click at [1036, 175] on button "Actions" at bounding box center [1053, 179] width 101 height 26
click at [1016, 208] on link "Nouvelle réservation" at bounding box center [1040, 209] width 114 height 20
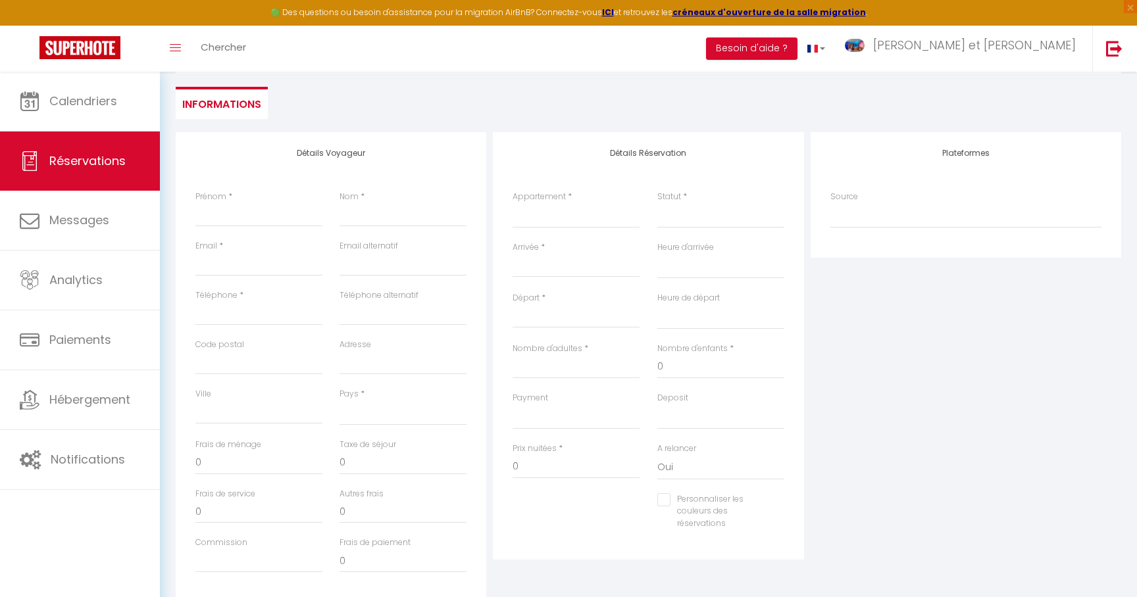
scroll to position [174, 0]
click at [232, 207] on input "Prénom" at bounding box center [258, 209] width 127 height 24
click at [232, 263] on input "Email client" at bounding box center [258, 258] width 127 height 24
click at [222, 307] on input "Téléphone" at bounding box center [258, 307] width 127 height 24
click at [355, 399] on select "[GEOGRAPHIC_DATA] [GEOGRAPHIC_DATA] [GEOGRAPHIC_DATA] [GEOGRAPHIC_DATA] [GEOGRA…" at bounding box center [402, 406] width 127 height 25
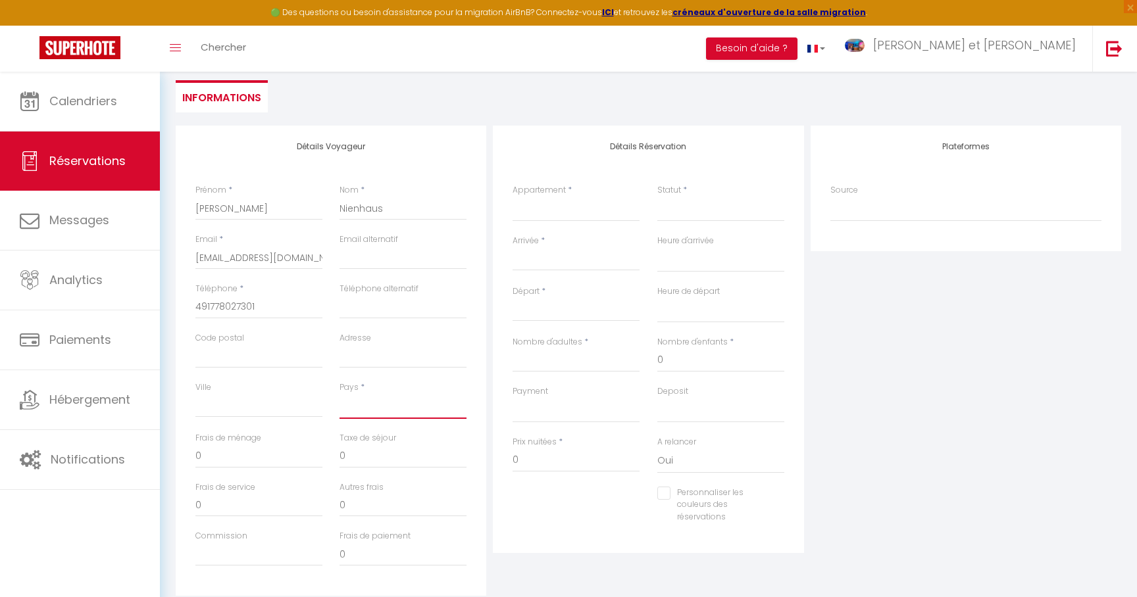
click option "[GEOGRAPHIC_DATA]" at bounding box center [0, 0] width 0 height 0
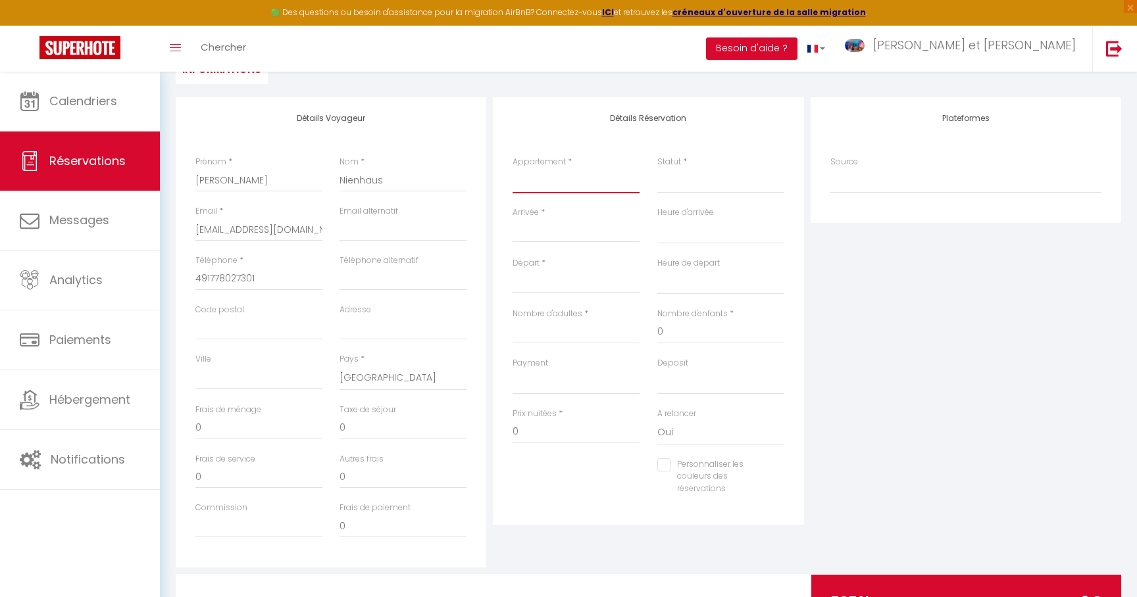
click at [562, 182] on select "Studio BLACK & GOLD - Netflix - Wifi - Gare 2 minutes "Un mètre sous Terre & Me…" at bounding box center [575, 180] width 127 height 25
click option "Love Room & Luxe sous les colombages d'Alsace" at bounding box center [0, 0] width 0 height 0
click at [551, 237] on input "Arrivée" at bounding box center [575, 232] width 127 height 17
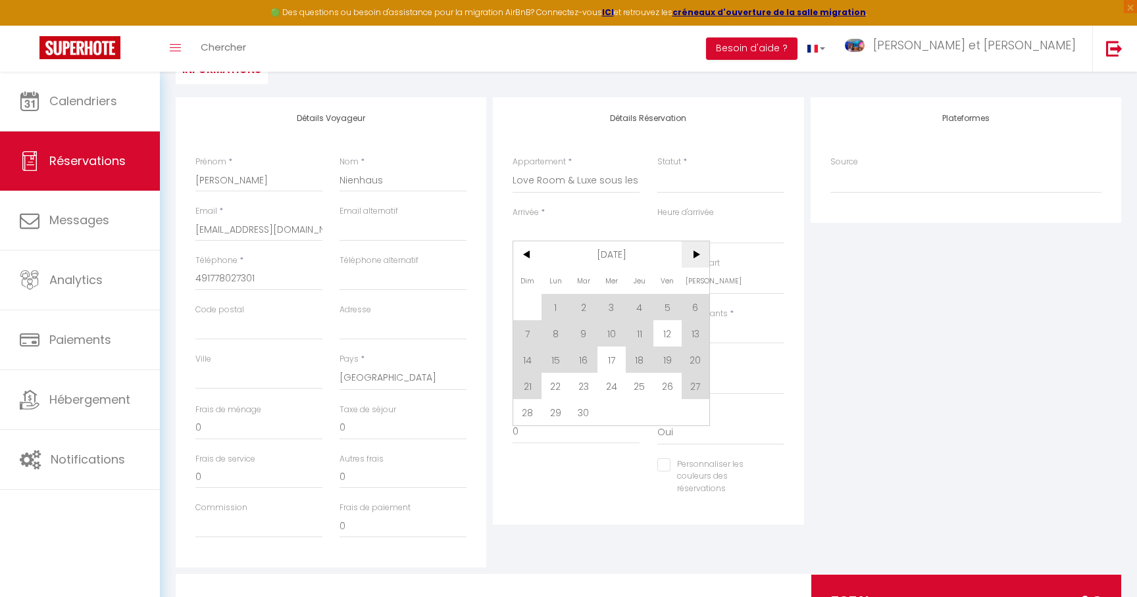
click at [697, 255] on span ">" at bounding box center [695, 254] width 28 height 26
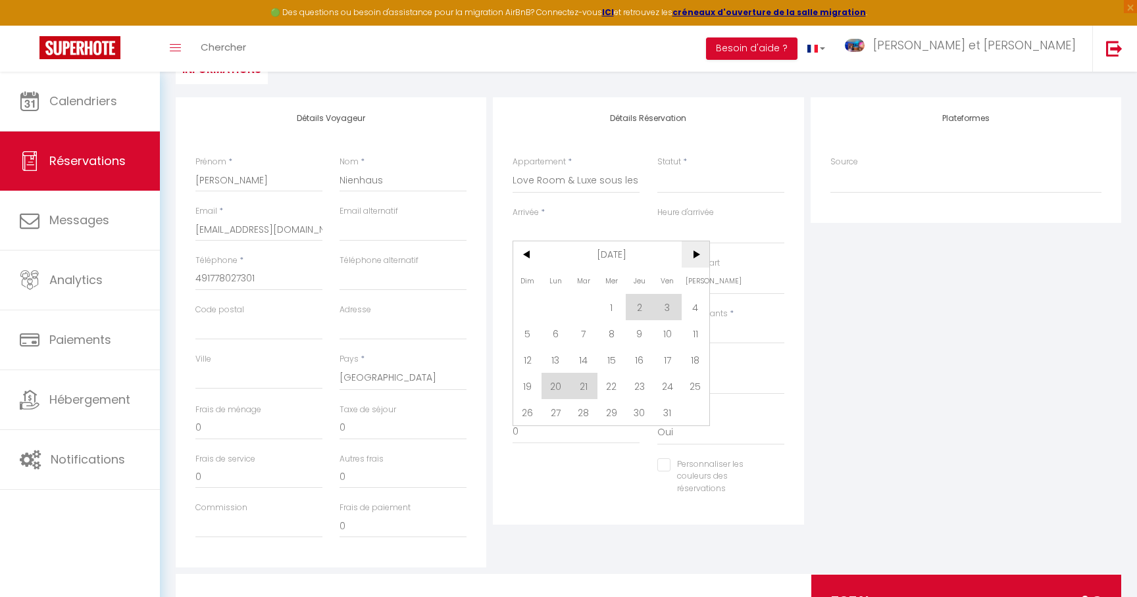
click at [695, 258] on span ">" at bounding box center [695, 254] width 28 height 26
click at [526, 392] on span "16" at bounding box center [527, 386] width 28 height 26
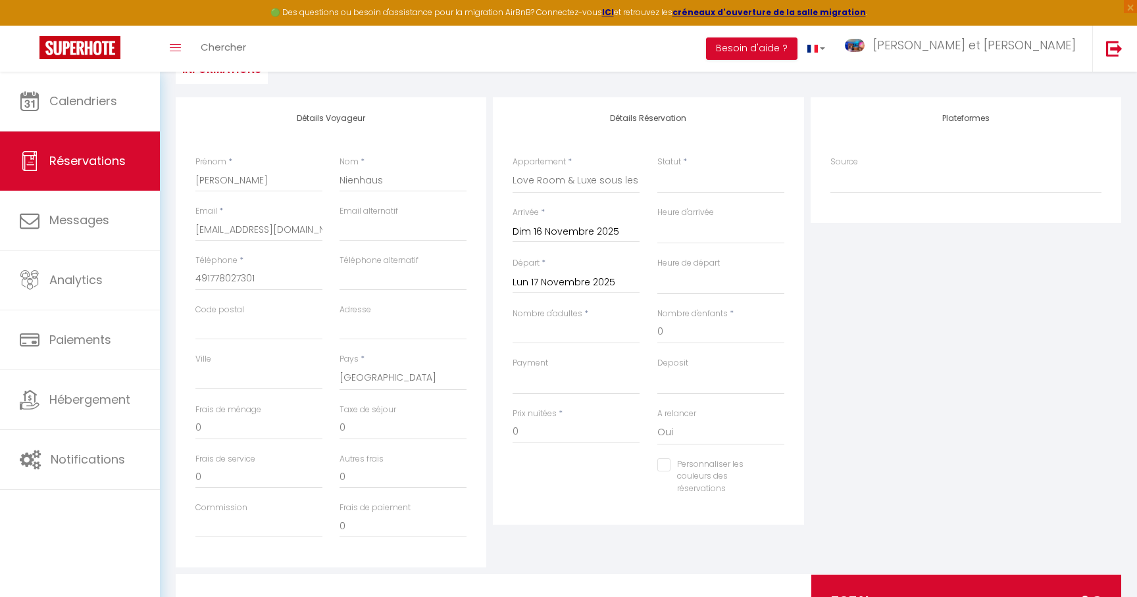
click at [565, 280] on input "Lun 17 Novembre 2025" at bounding box center [575, 282] width 127 height 17
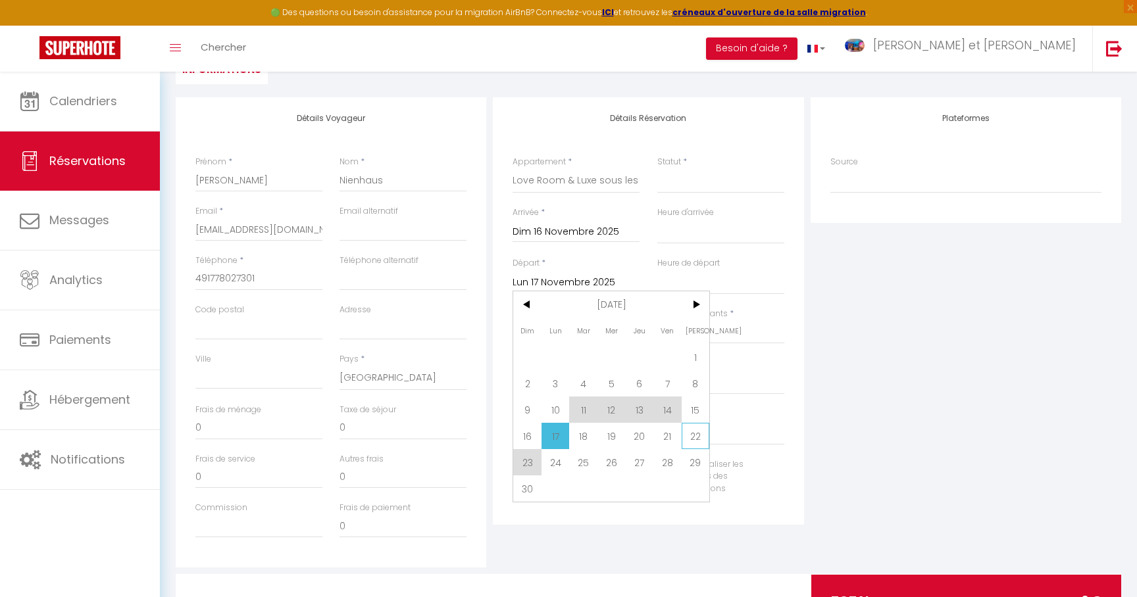
click at [691, 439] on span "22" at bounding box center [695, 436] width 28 height 26
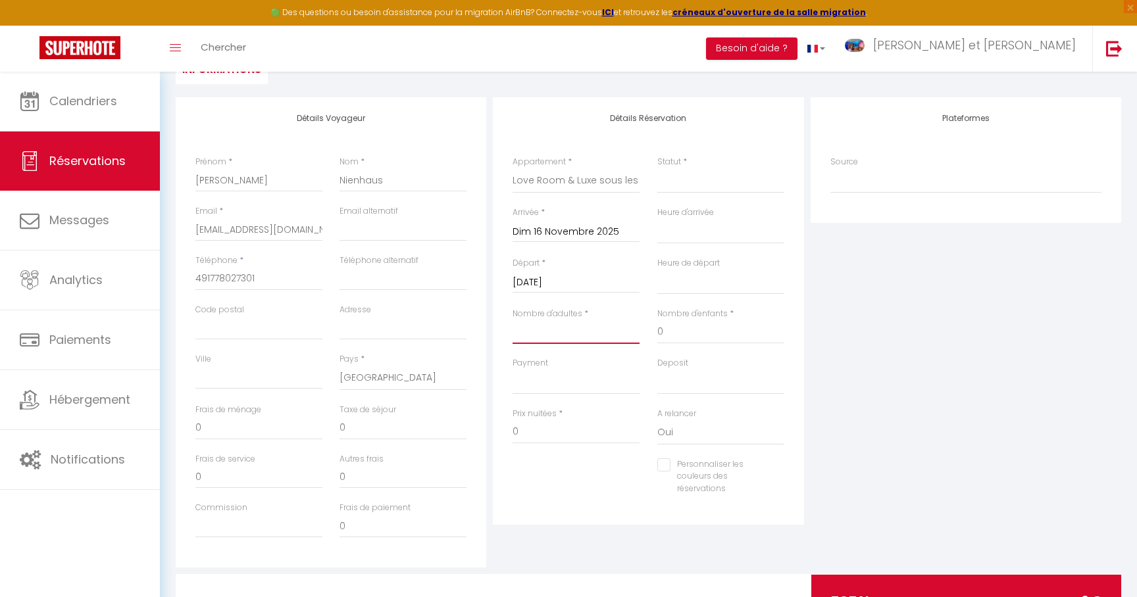
click at [543, 328] on input "Nombre d'adultes" at bounding box center [575, 332] width 127 height 24
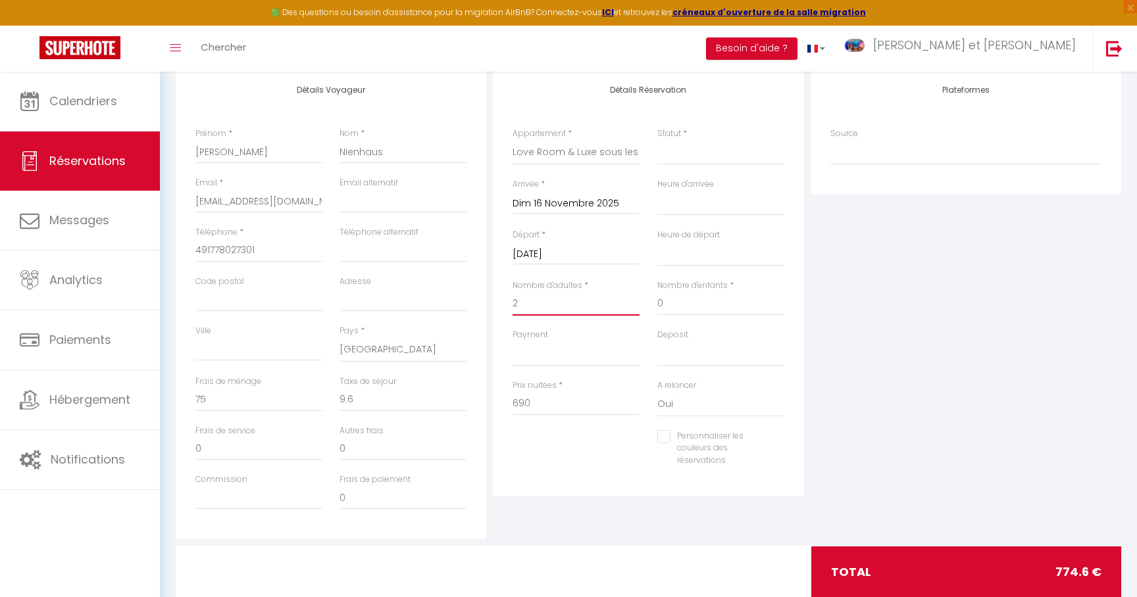
scroll to position [245, 0]
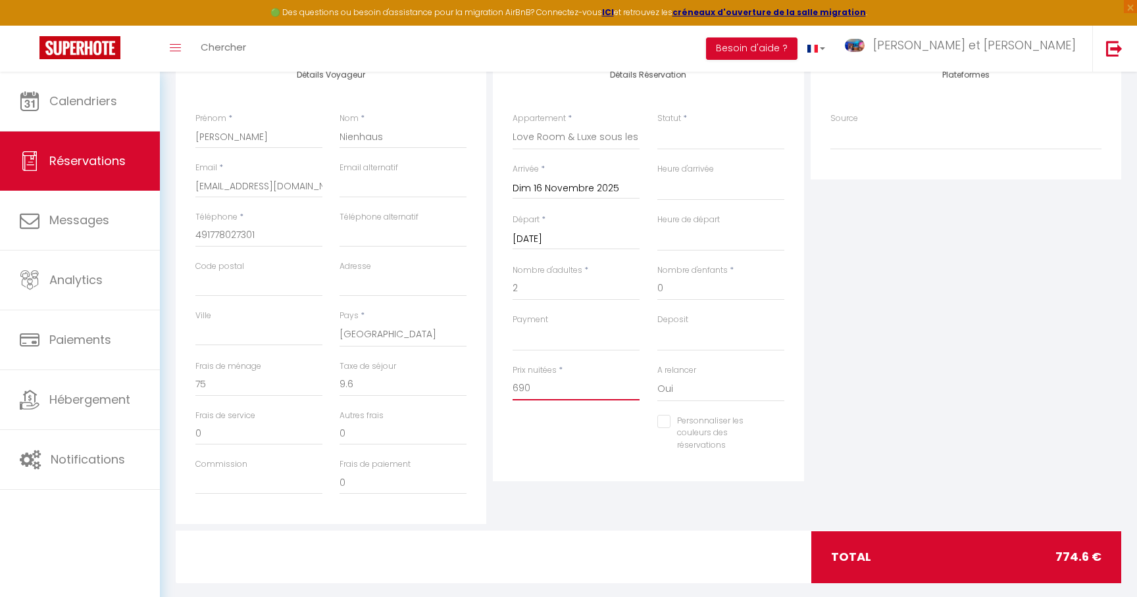
click at [554, 397] on input "690" at bounding box center [575, 389] width 127 height 24
click at [365, 383] on input "9.6" at bounding box center [402, 385] width 127 height 24
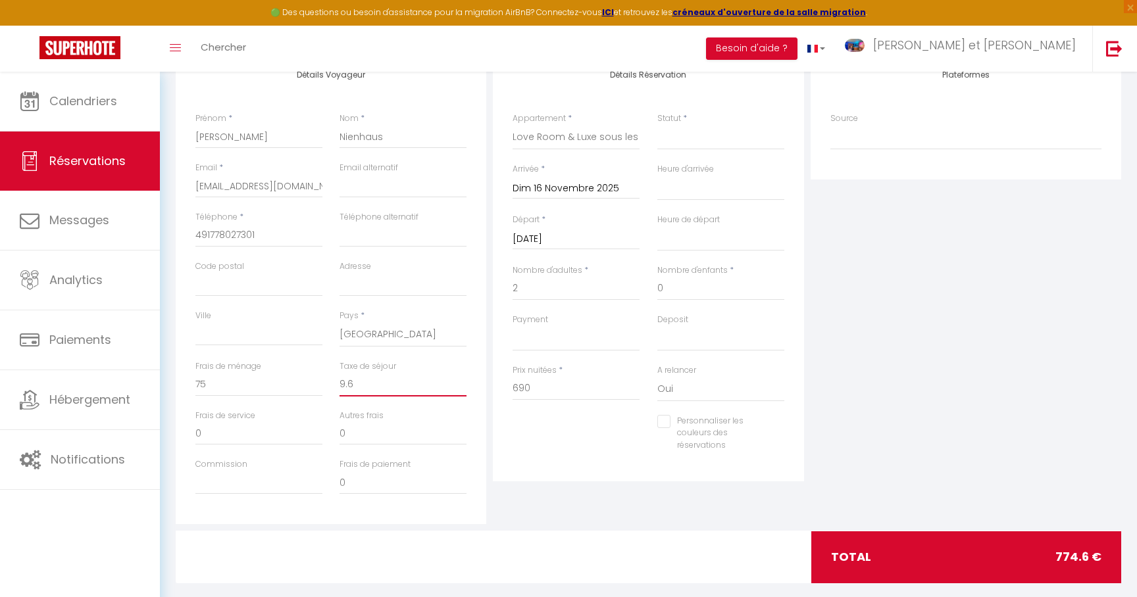
click at [365, 383] on input "9.6" at bounding box center [402, 385] width 127 height 24
click at [605, 480] on div "Détails Réservation Appartement * Studio BLACK & GOLD - Netflix - Wifi - Gare 2…" at bounding box center [648, 268] width 310 height 428
click at [566, 388] on input "690" at bounding box center [575, 389] width 127 height 24
click at [381, 394] on input "9.6" at bounding box center [402, 385] width 127 height 24
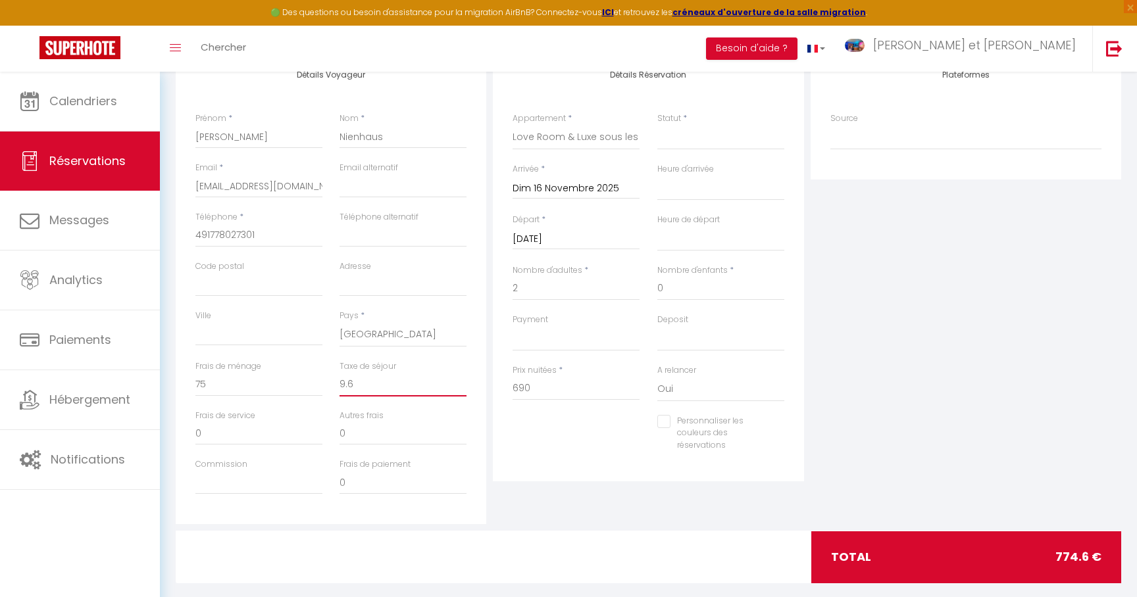
click at [381, 394] on input "9.6" at bounding box center [402, 385] width 127 height 24
click at [564, 444] on div "Personnaliser les couleurs des réservations #D7092E" at bounding box center [648, 440] width 289 height 51
click at [566, 392] on input "690" at bounding box center [575, 389] width 127 height 24
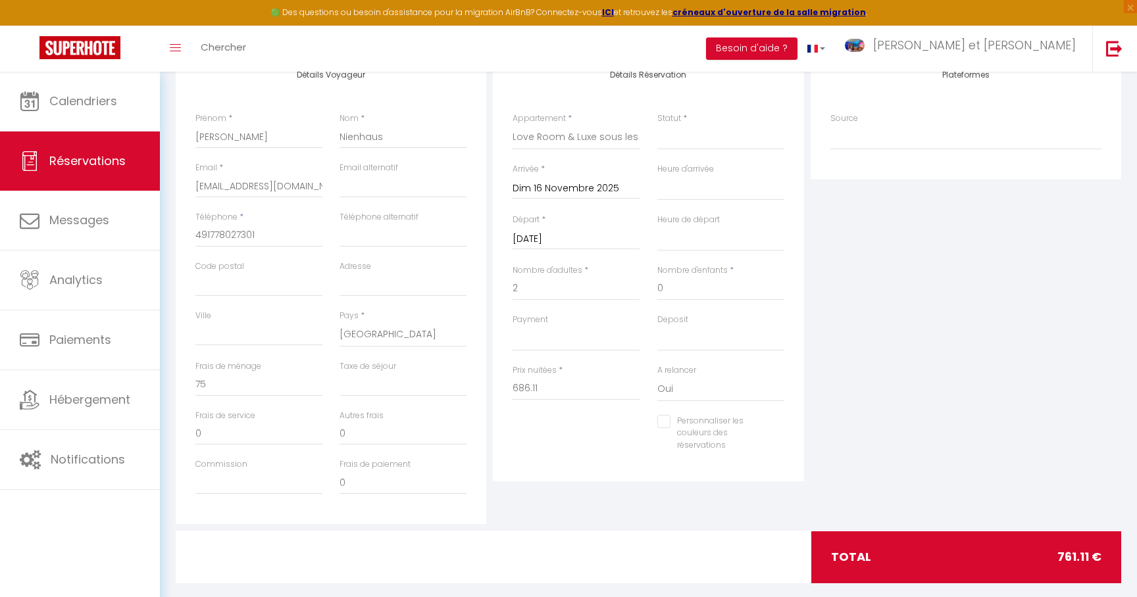
click at [1033, 381] on div "Plateformes Source Direct [DOMAIN_NAME] [DOMAIN_NAME] Chalet montagne Expedia G…" at bounding box center [965, 289] width 317 height 470
click at [243, 388] on input "0" at bounding box center [258, 385] width 127 height 24
click at [895, 401] on div "Plateformes Source Direct [DOMAIN_NAME] [DOMAIN_NAME] Chalet montagne Expedia G…" at bounding box center [965, 289] width 317 height 470
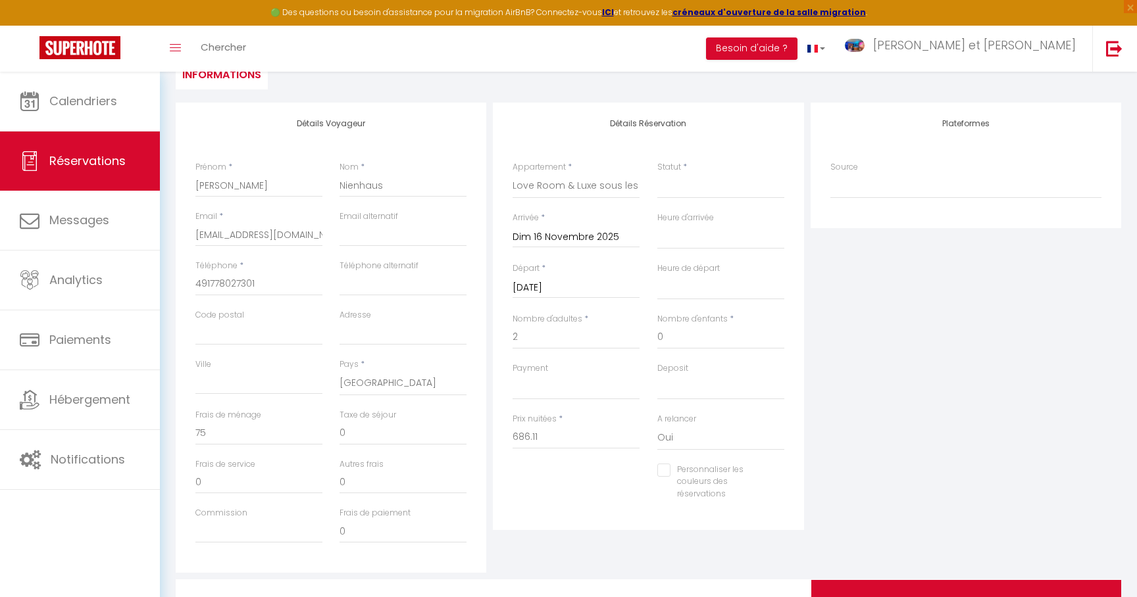
scroll to position [195, 0]
click at [681, 193] on select "Confirmé Non Confirmé [PERSON_NAME] par le voyageur No Show Request" at bounding box center [720, 187] width 127 height 25
click option "Confirmé" at bounding box center [0, 0] width 0 height 0
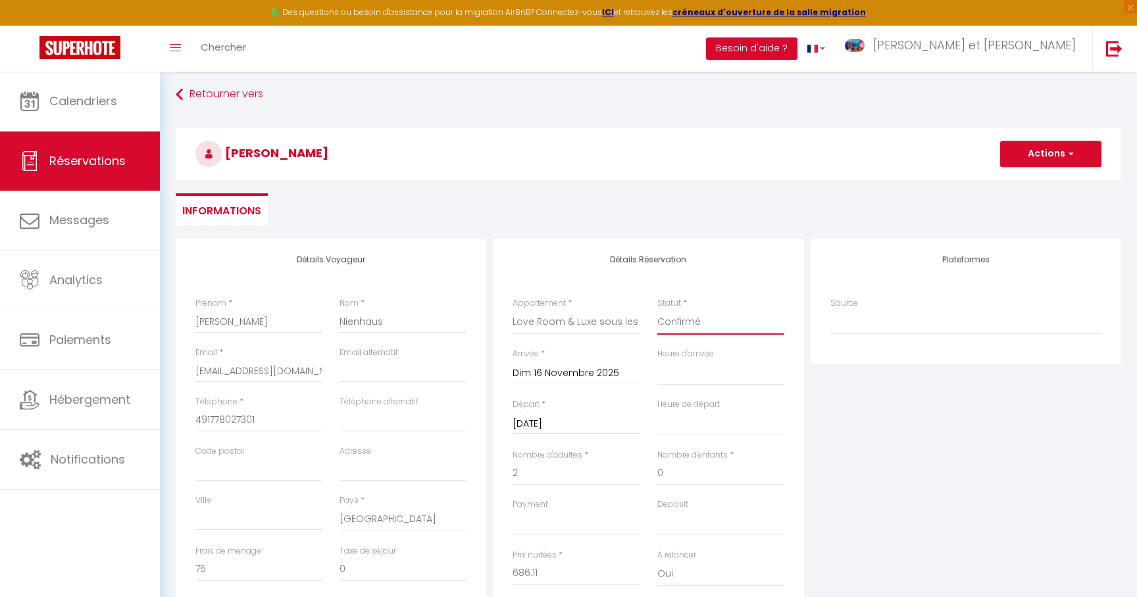
scroll to position [0, 0]
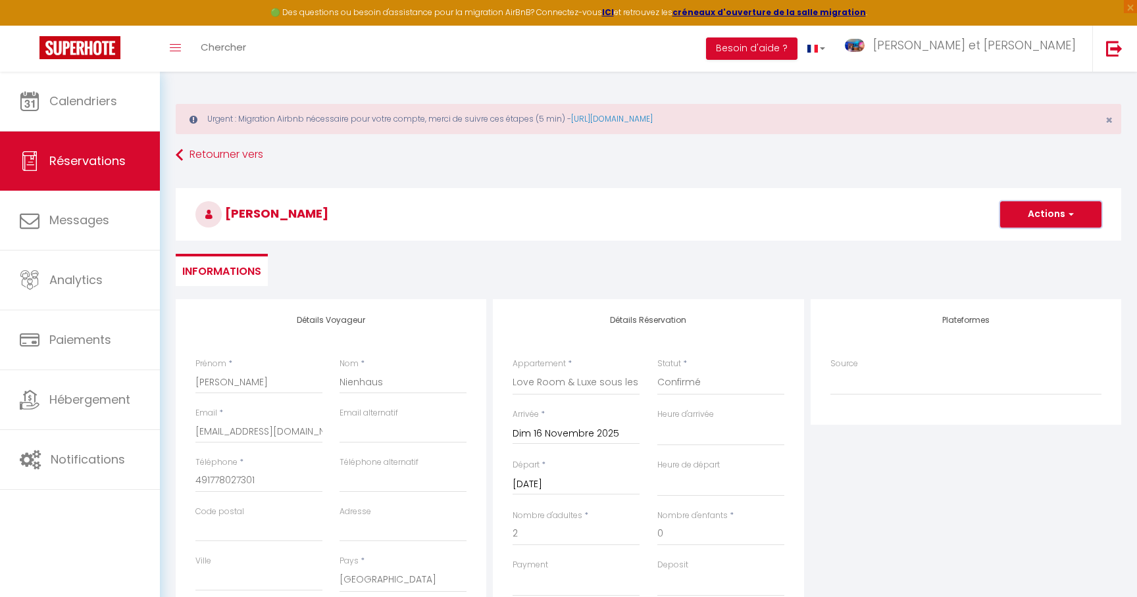
click at [1067, 218] on span "button" at bounding box center [1069, 215] width 8 height 12
click at [1027, 237] on link "Enregistrer" at bounding box center [1037, 243] width 104 height 17
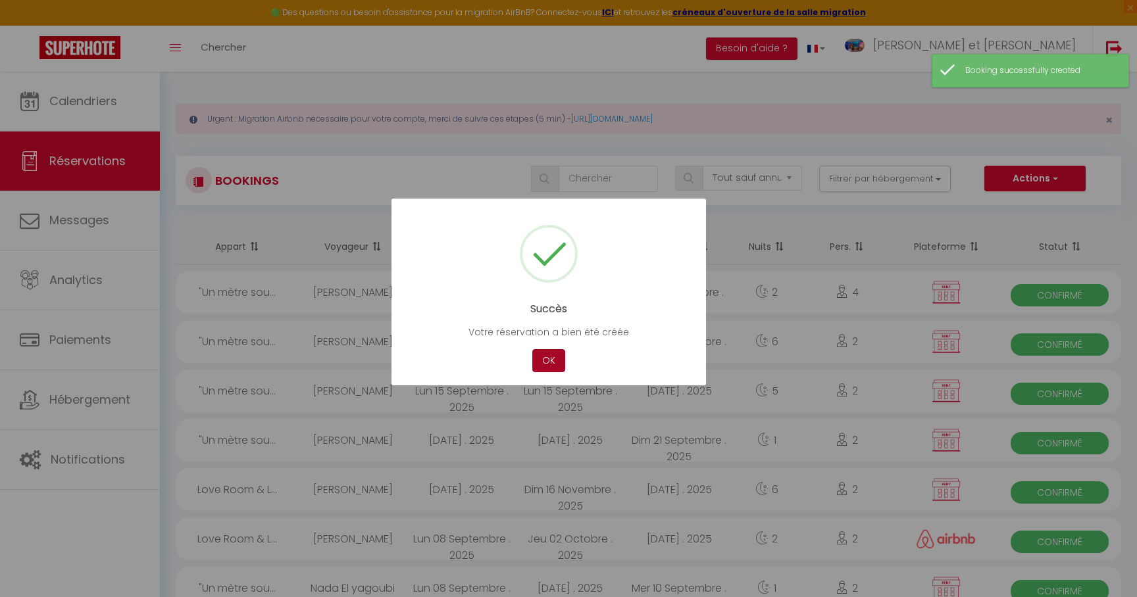
click at [545, 358] on button "OK" at bounding box center [548, 360] width 33 height 23
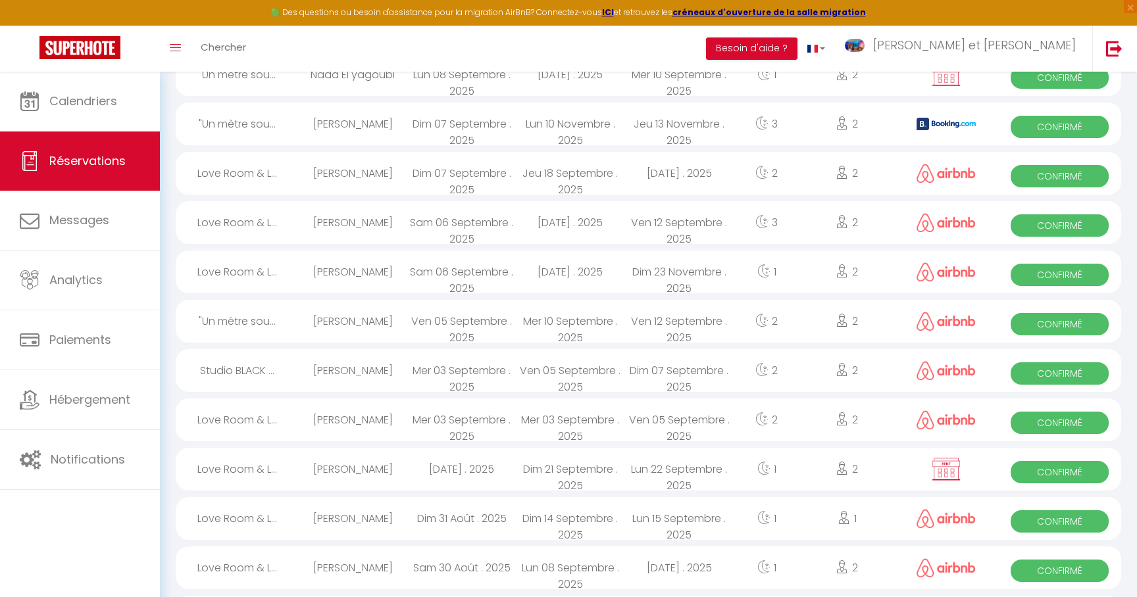
scroll to position [522, 0]
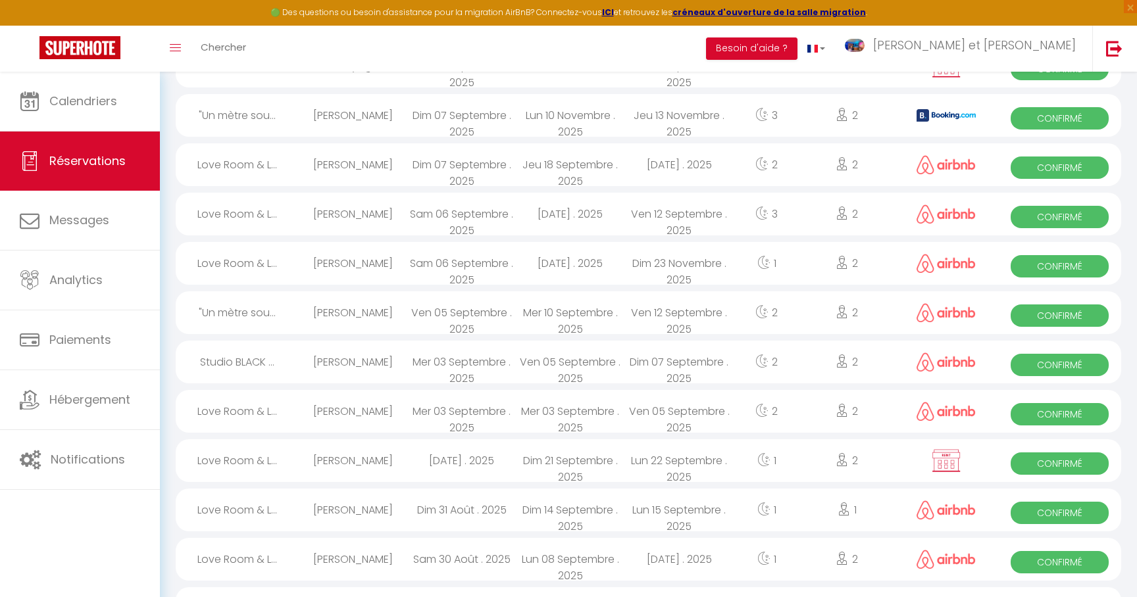
click at [403, 364] on div "[PERSON_NAME]" at bounding box center [353, 362] width 109 height 43
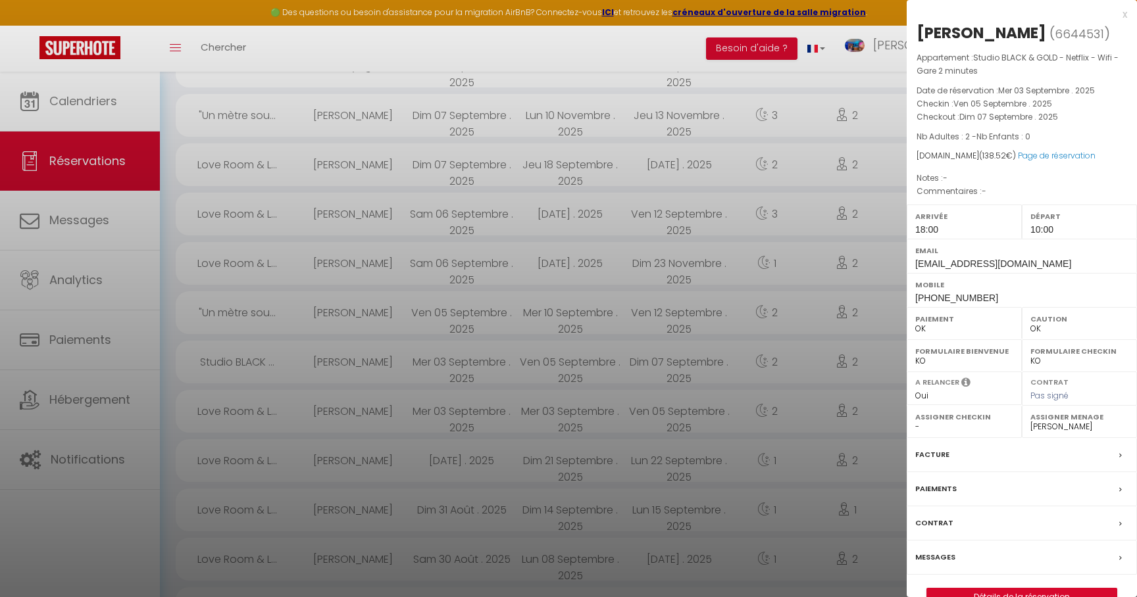
click at [403, 364] on div at bounding box center [568, 298] width 1137 height 597
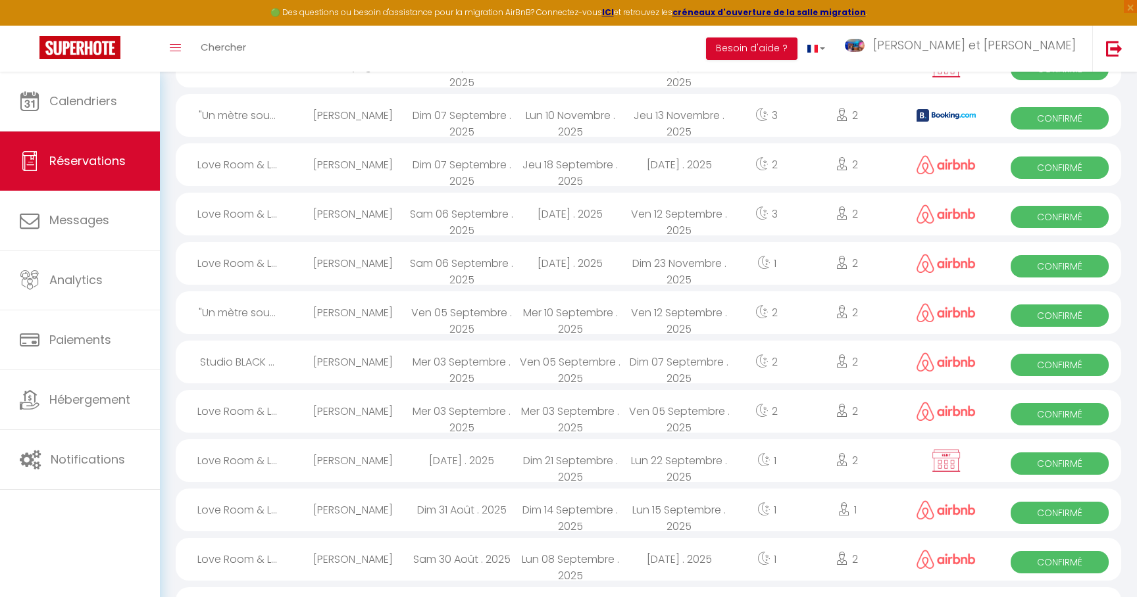
click at [307, 308] on div "[PERSON_NAME]" at bounding box center [353, 312] width 109 height 43
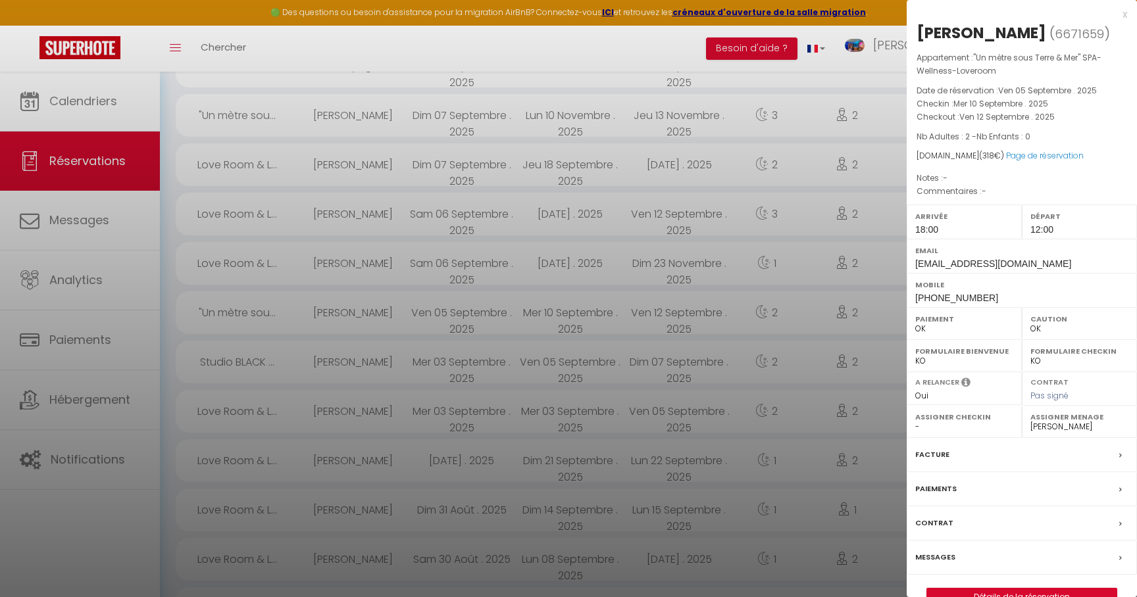
click at [458, 309] on div at bounding box center [568, 298] width 1137 height 597
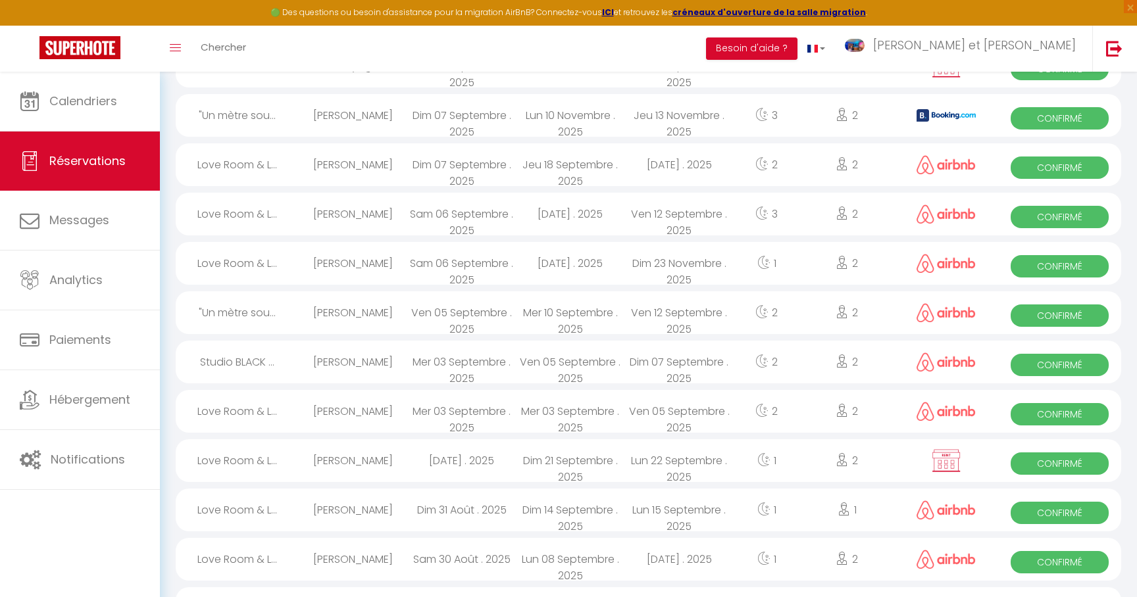
click at [347, 270] on div "[PERSON_NAME]" at bounding box center [353, 263] width 109 height 43
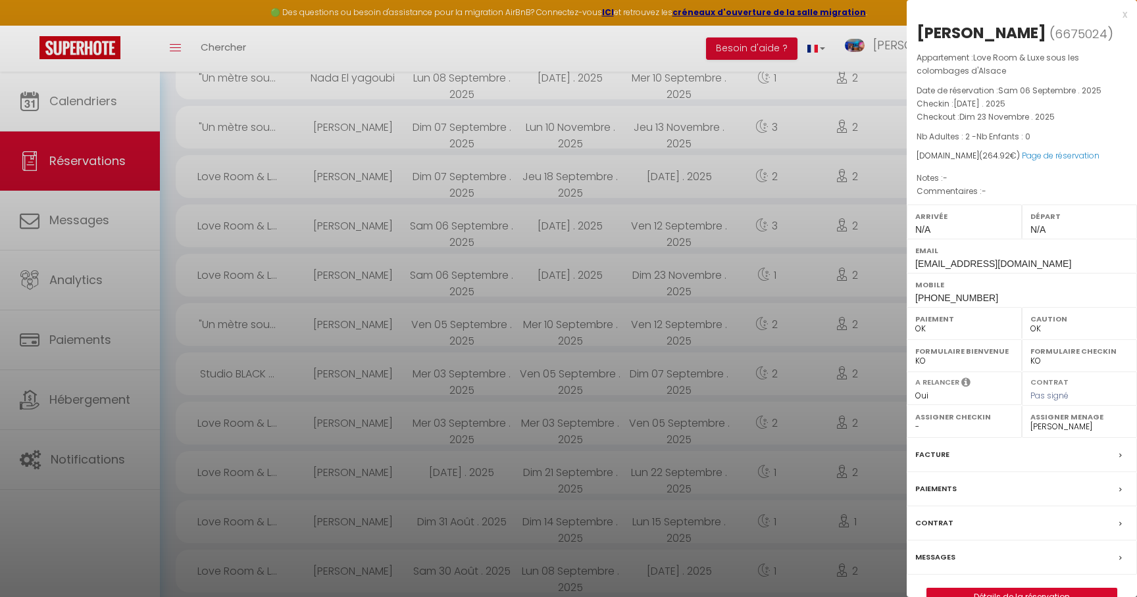
scroll to position [508, 0]
click at [339, 343] on div at bounding box center [568, 298] width 1137 height 597
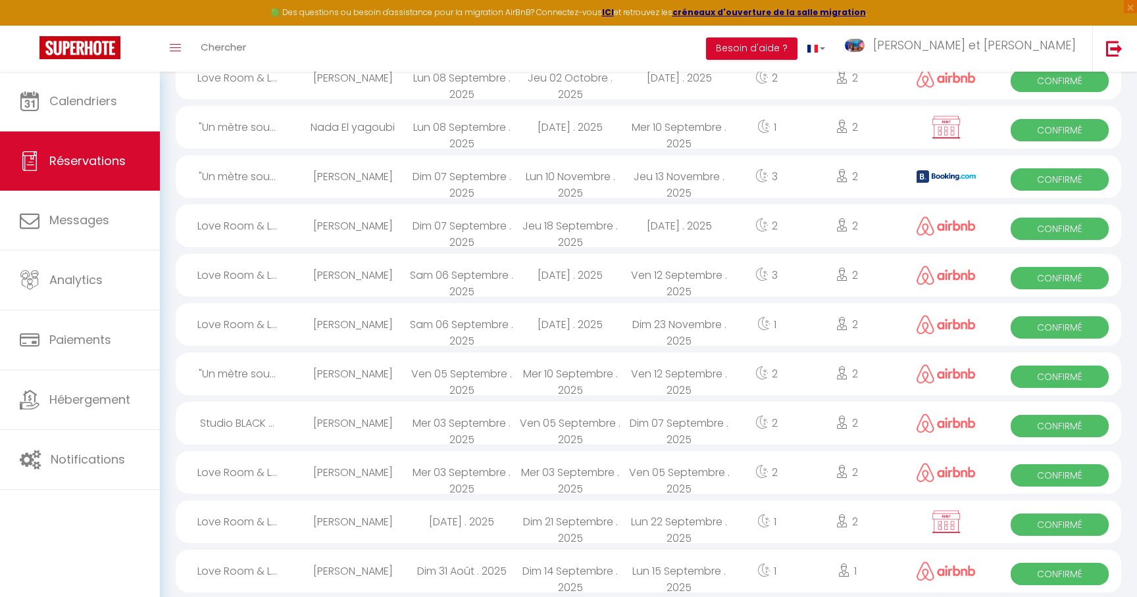
scroll to position [458, 0]
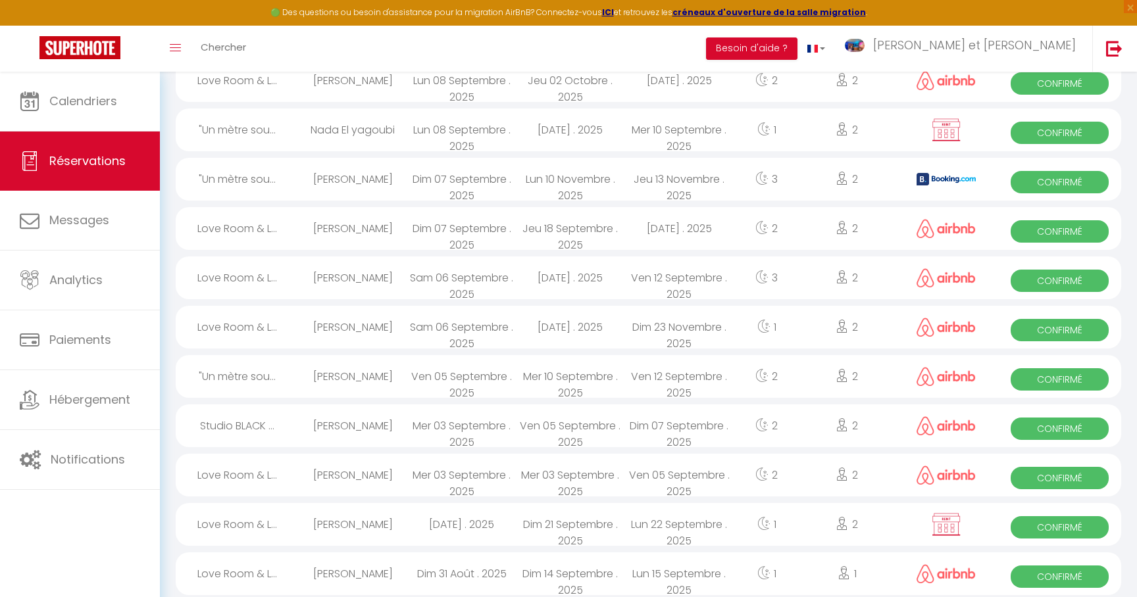
click at [334, 320] on div "[PERSON_NAME]" at bounding box center [353, 327] width 109 height 43
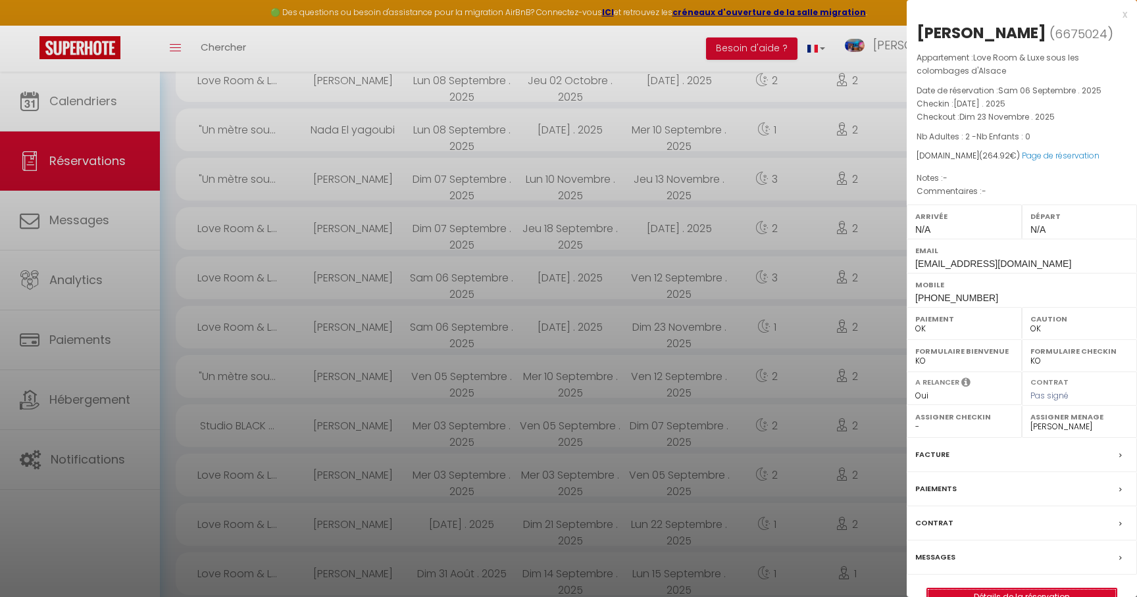
click at [1006, 593] on link "Détails de la réservation" at bounding box center [1021, 597] width 189 height 17
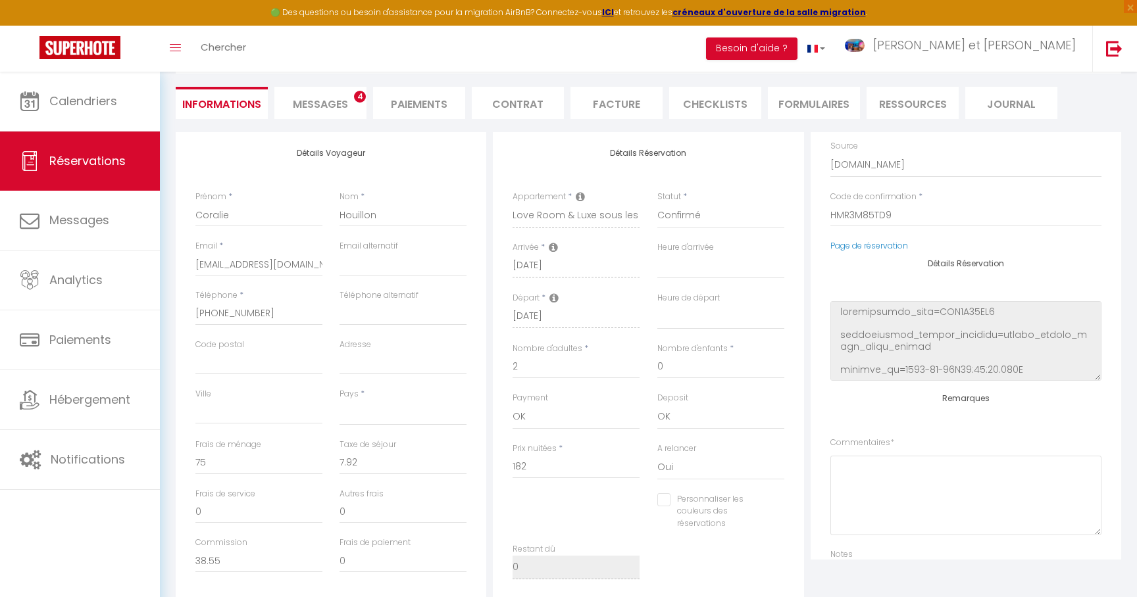
scroll to position [203, 0]
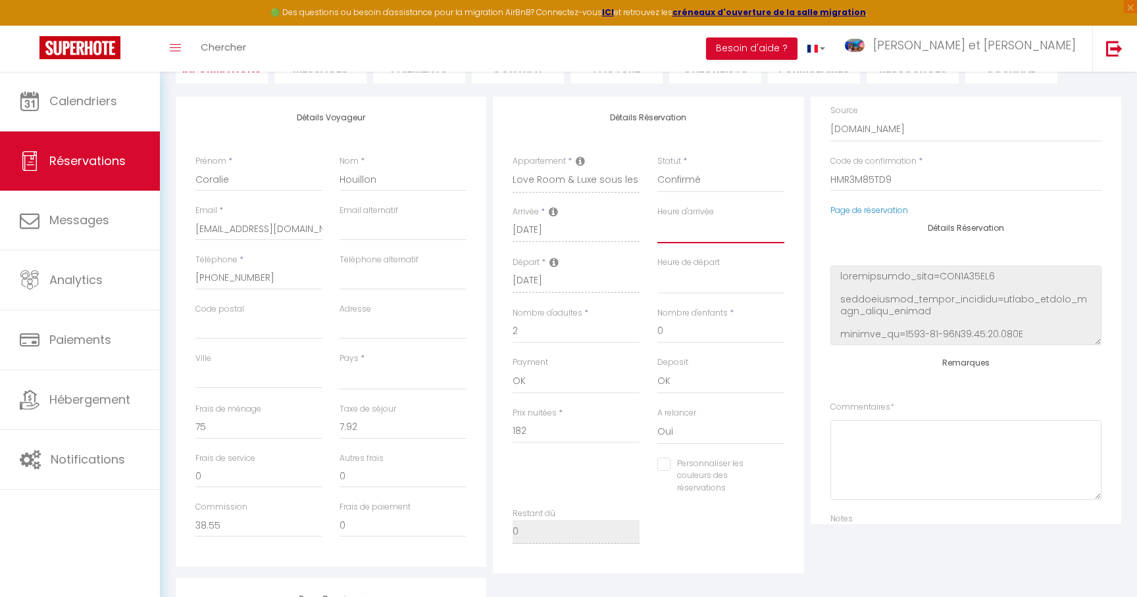
click at [680, 229] on select "00:00 00:30 01:00 01:30 02:00 02:30 03:00 03:30 04:00 04:30 05:00 05:30 06:00 0…" at bounding box center [720, 230] width 127 height 25
click option "18:00" at bounding box center [0, 0] width 0 height 0
click at [679, 281] on select "00:00 00:30 01:00 01:30 02:00 02:30 03:00 03:30 04:00 04:30 05:00 05:30 06:00 0…" at bounding box center [720, 281] width 127 height 25
click option "10:00" at bounding box center [0, 0] width 0 height 0
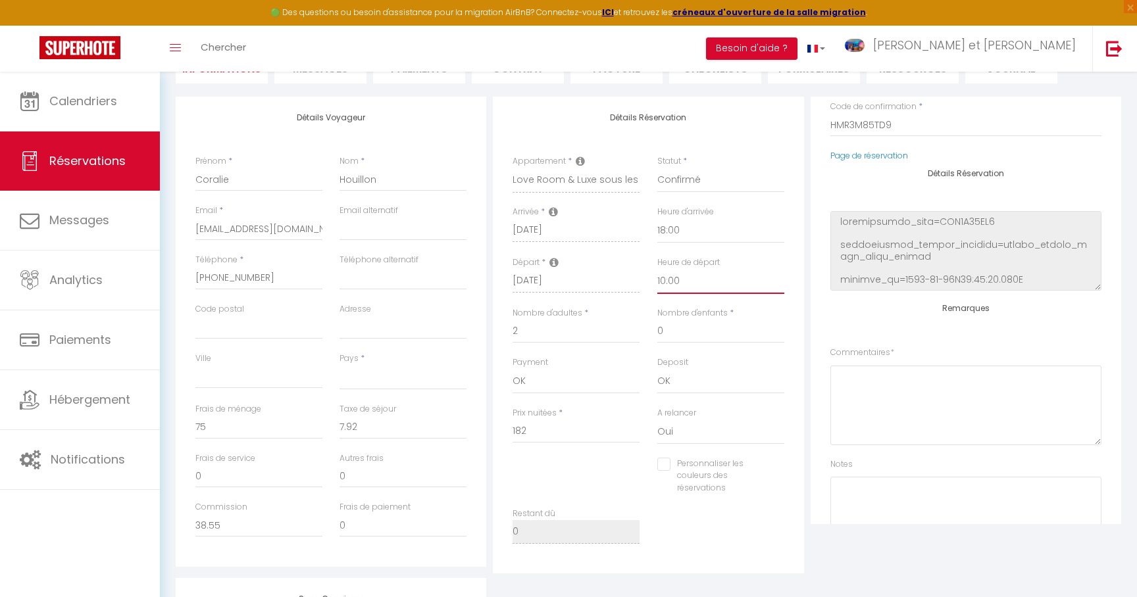
scroll to position [112, 0]
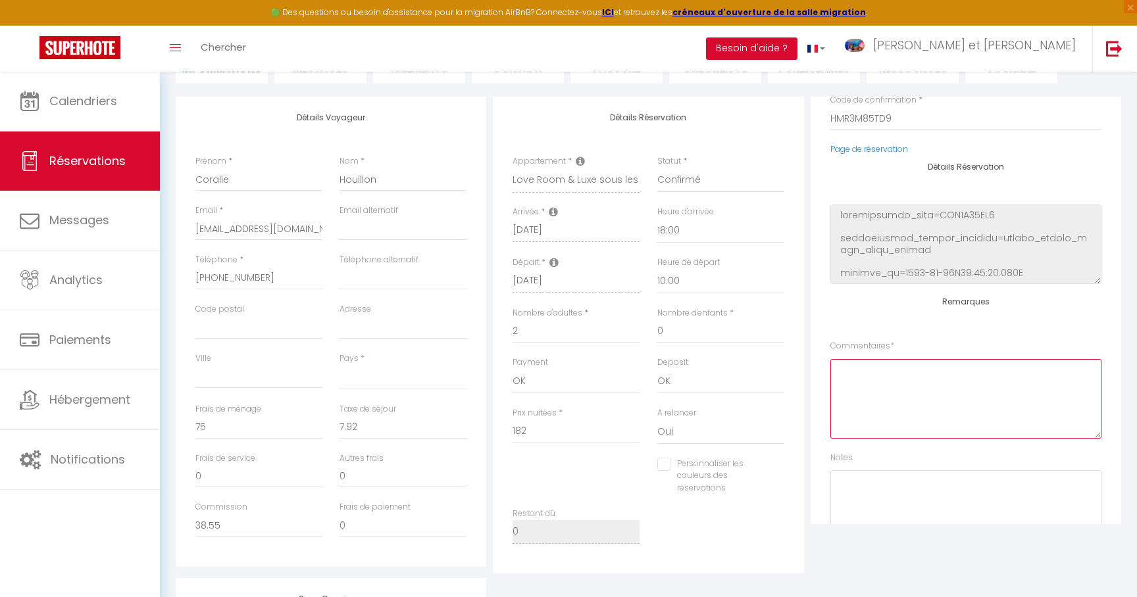
click at [879, 363] on textarea at bounding box center [965, 399] width 271 height 80
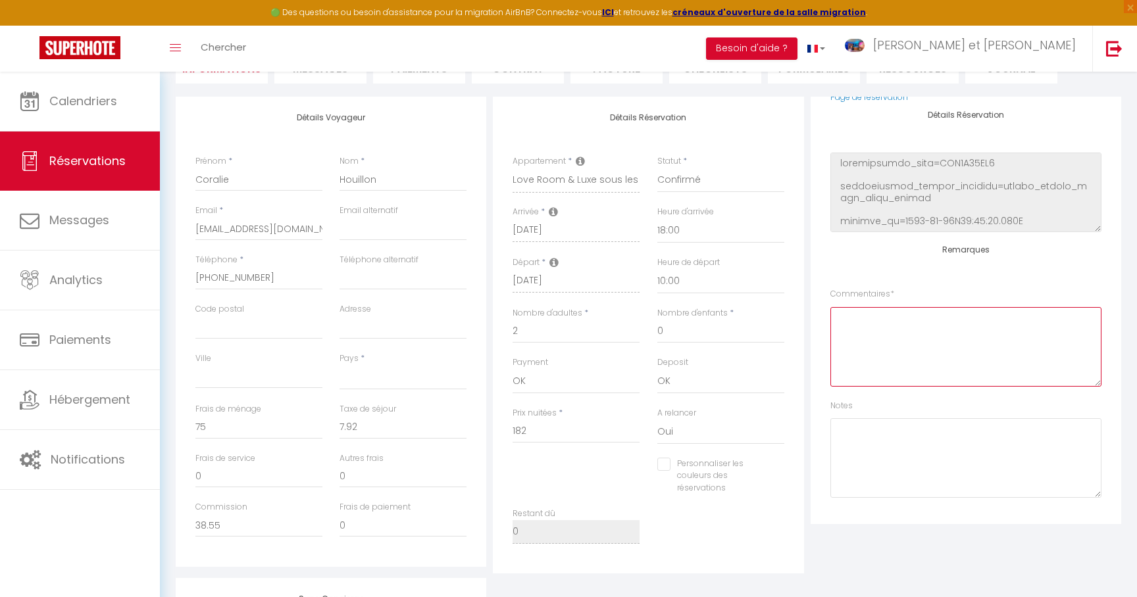
scroll to position [167, 0]
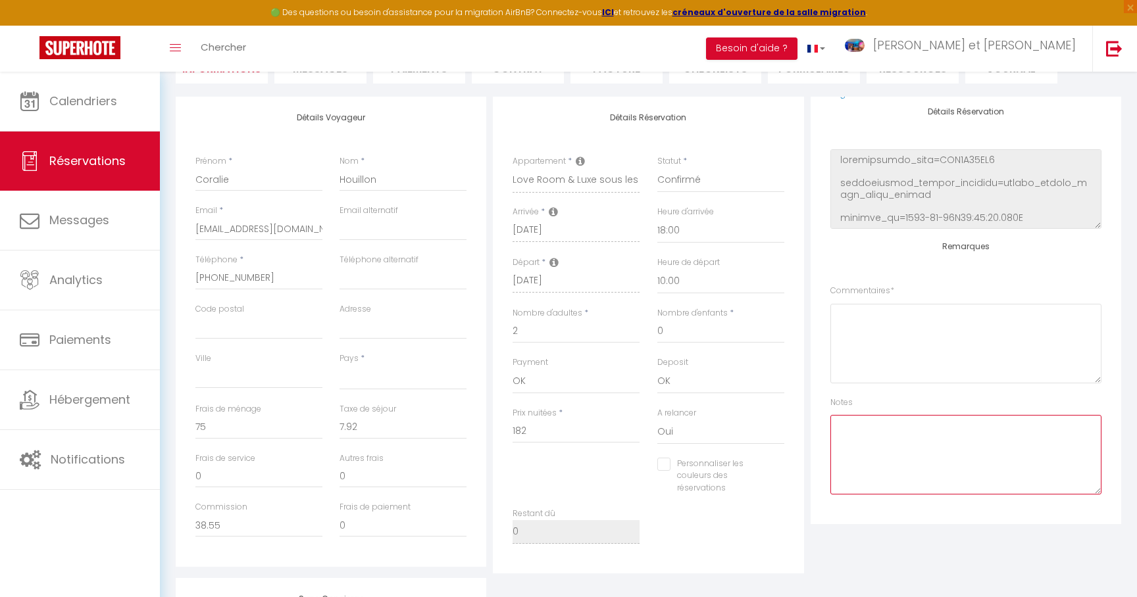
click at [856, 470] on textarea at bounding box center [965, 455] width 271 height 80
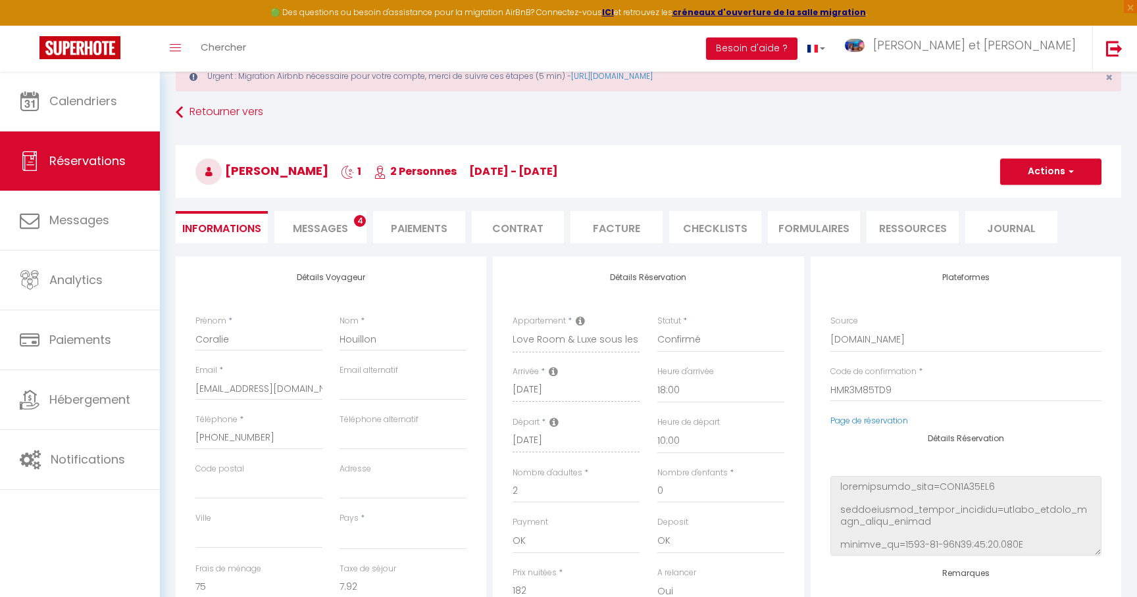
scroll to position [0, 0]
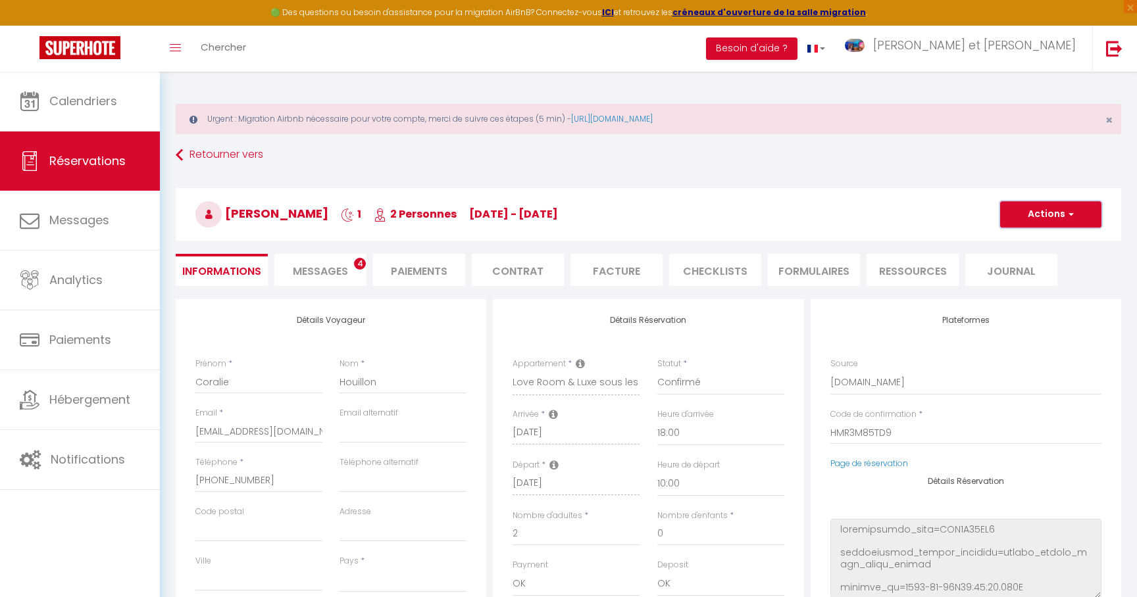
click at [1063, 226] on button "Actions" at bounding box center [1050, 214] width 101 height 26
click at [1021, 248] on link "Enregistrer" at bounding box center [1037, 243] width 104 height 17
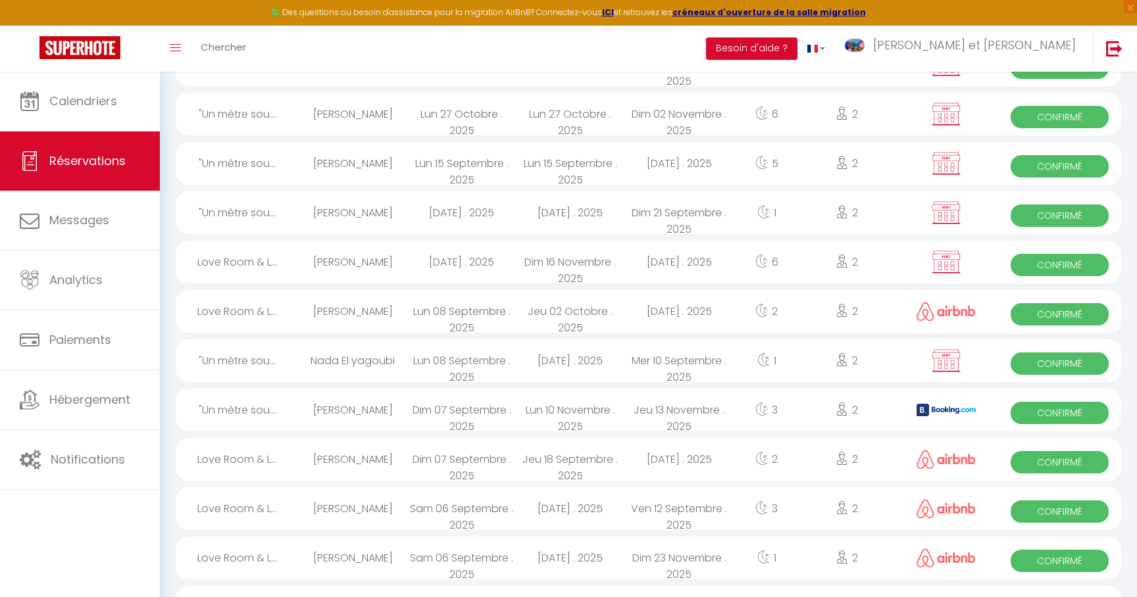
scroll to position [232, 0]
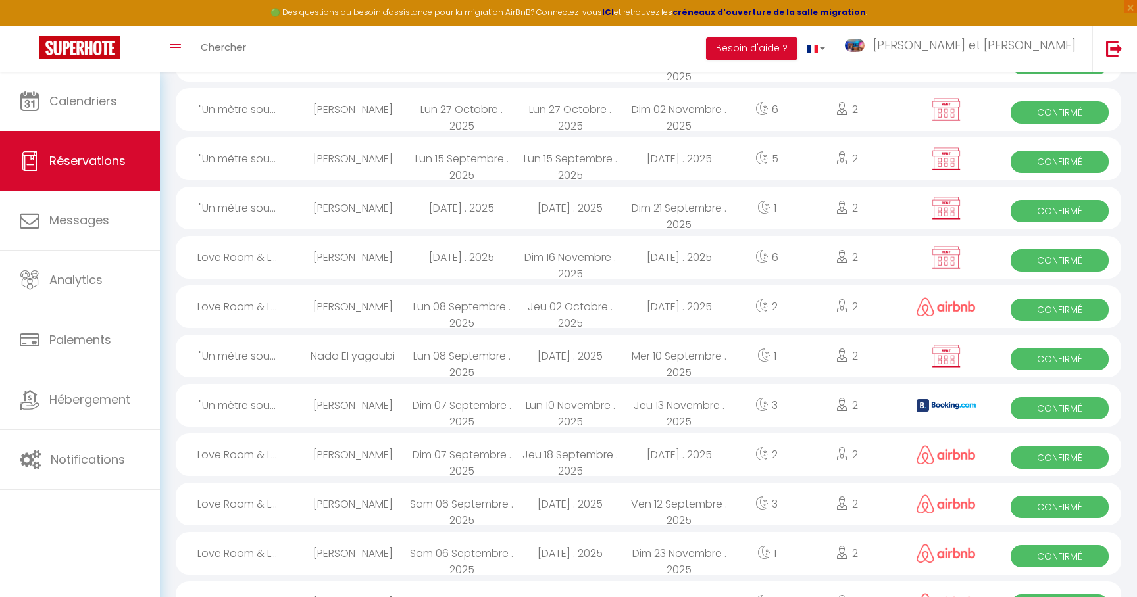
click at [386, 516] on div "[PERSON_NAME]" at bounding box center [353, 504] width 109 height 43
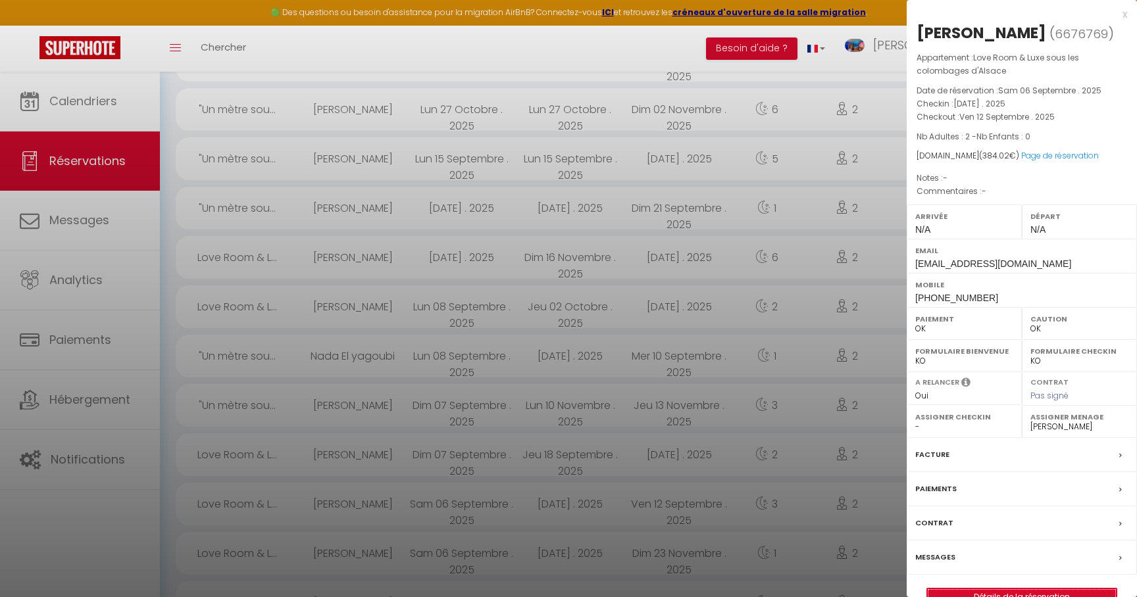
click at [1023, 594] on link "Détails de la réservation" at bounding box center [1021, 597] width 189 height 17
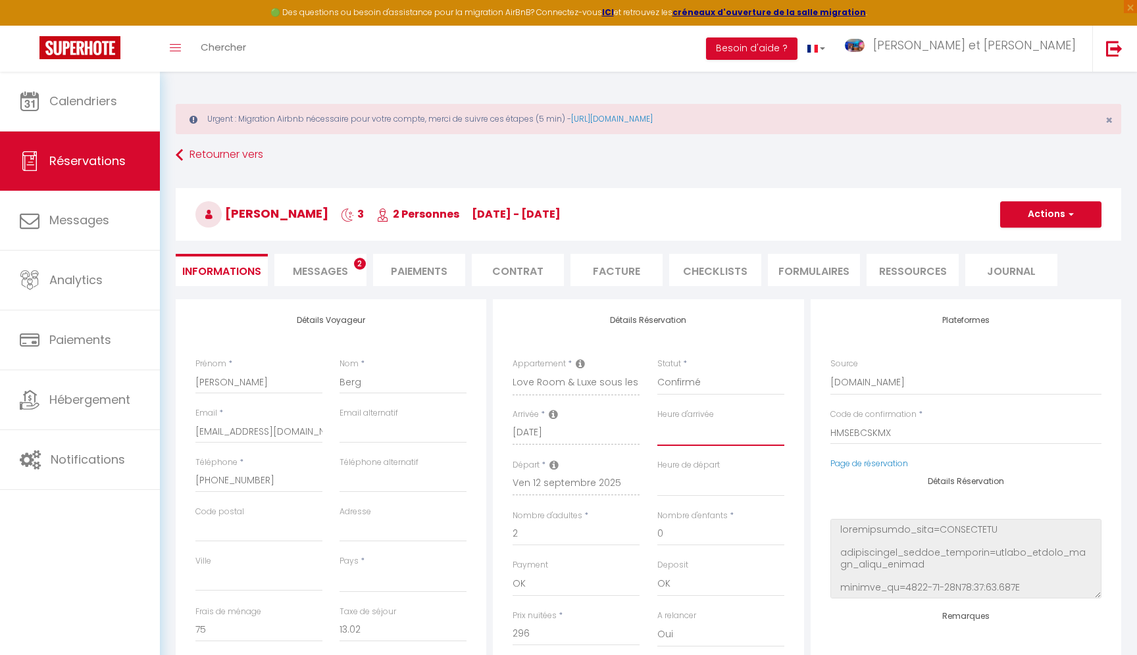
click at [688, 429] on select "00:00 00:30 01:00 01:30 02:00 02:30 03:00 03:30 04:00 04:30 05:00 05:30 06:00 0…" at bounding box center [720, 433] width 127 height 25
click option "18:00" at bounding box center [0, 0] width 0 height 0
click at [677, 488] on select "00:00 00:30 01:00 01:30 02:00 02:30 03:00 03:30 04:00 04:30 05:00 05:30 06:00 0…" at bounding box center [720, 484] width 127 height 25
click option "10:00" at bounding box center [0, 0] width 0 height 0
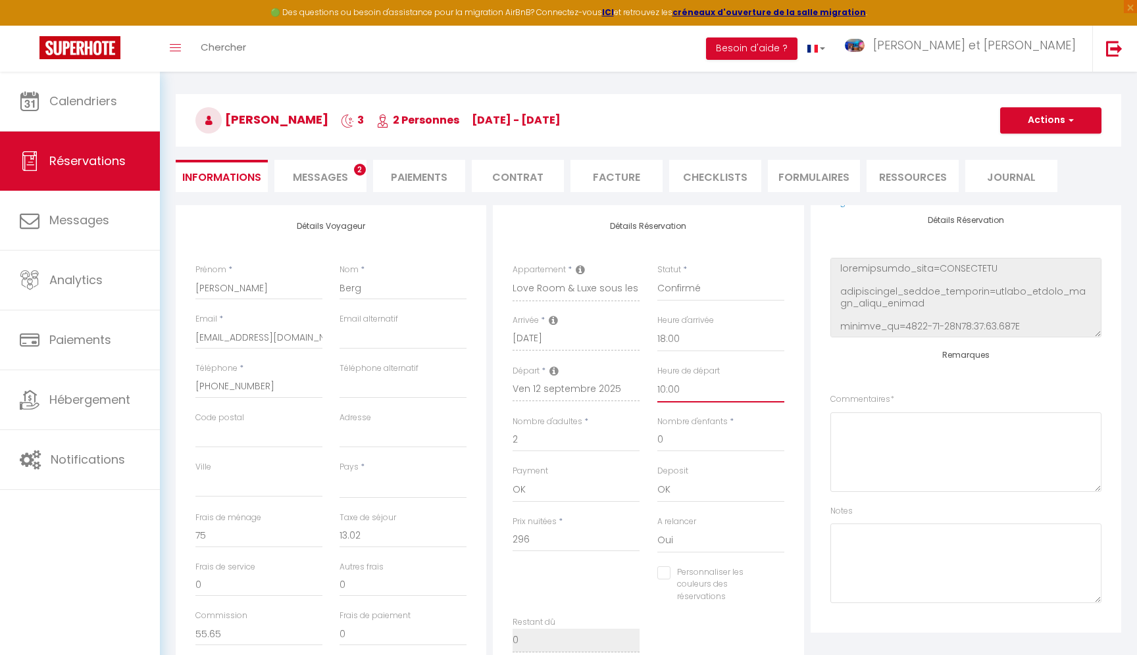
scroll to position [120, 0]
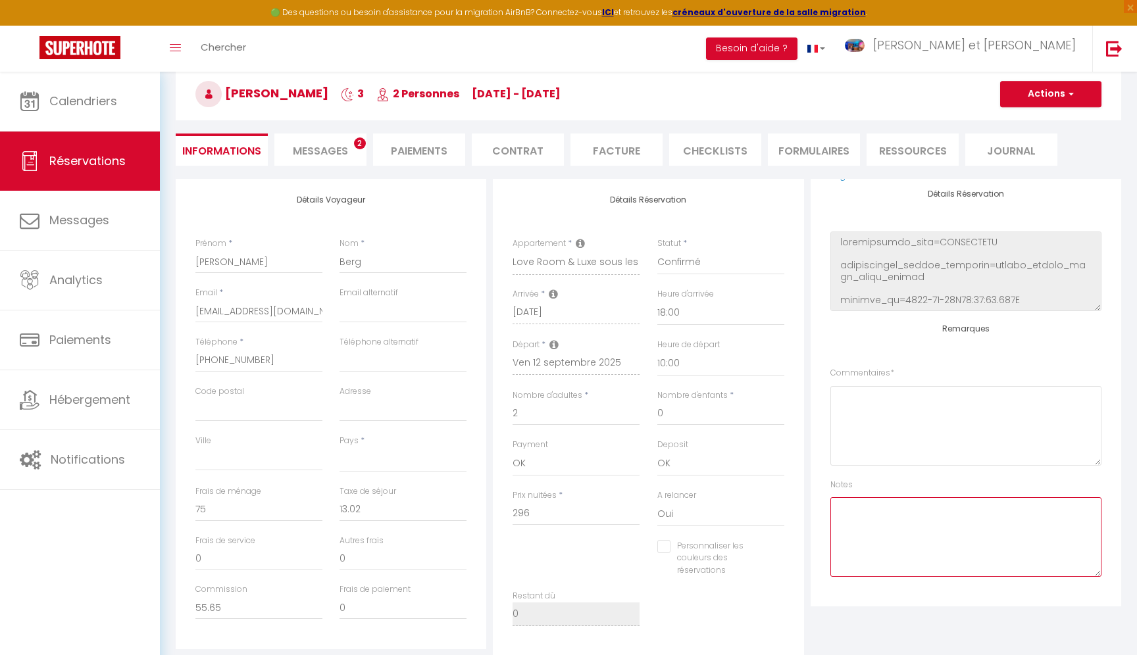
click at [865, 545] on textarea at bounding box center [965, 537] width 271 height 80
click at [1086, 103] on button "Actions" at bounding box center [1050, 94] width 101 height 26
click at [1025, 126] on link "Enregistrer" at bounding box center [1037, 122] width 104 height 17
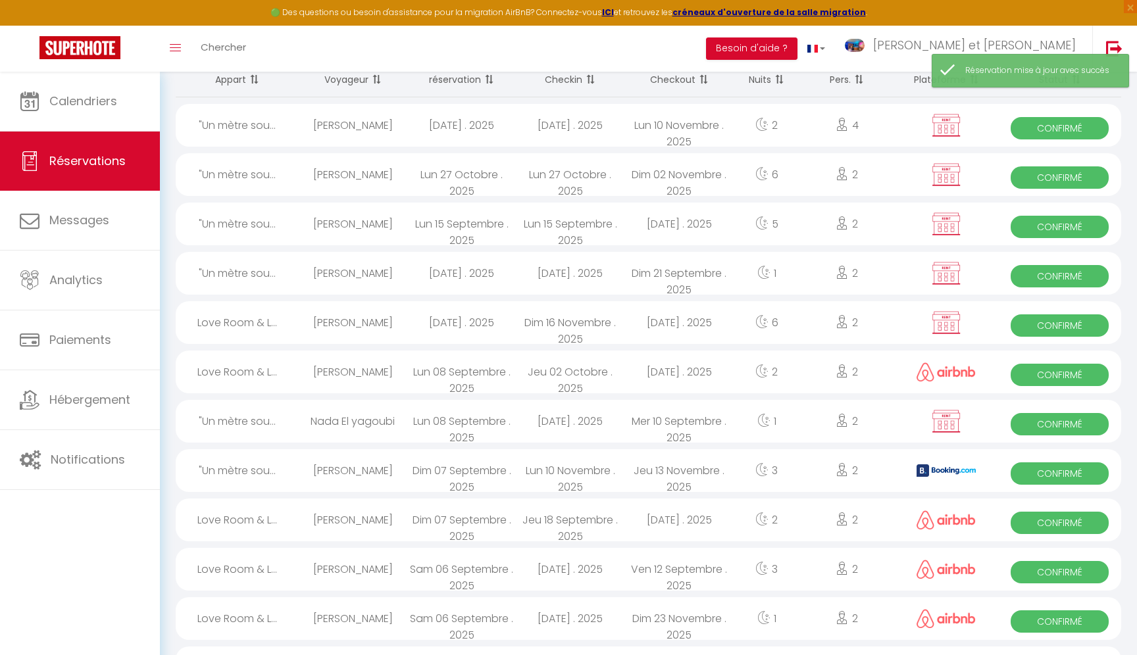
scroll to position [178, 0]
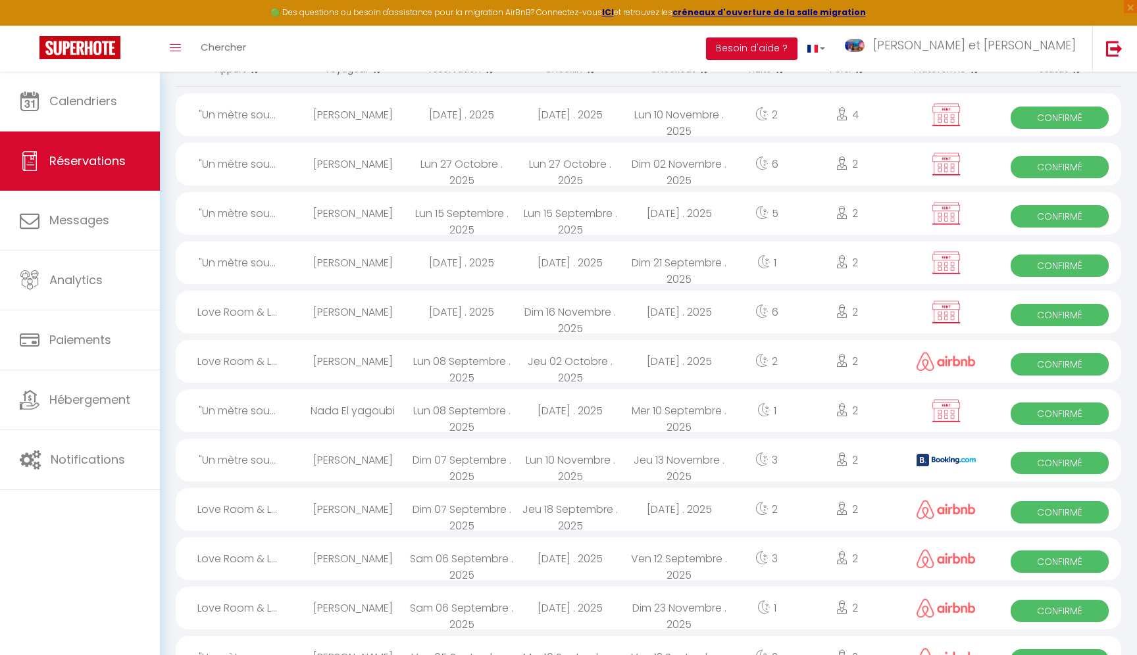
click at [286, 462] on div ""Un mètre sou..." at bounding box center [237, 460] width 123 height 43
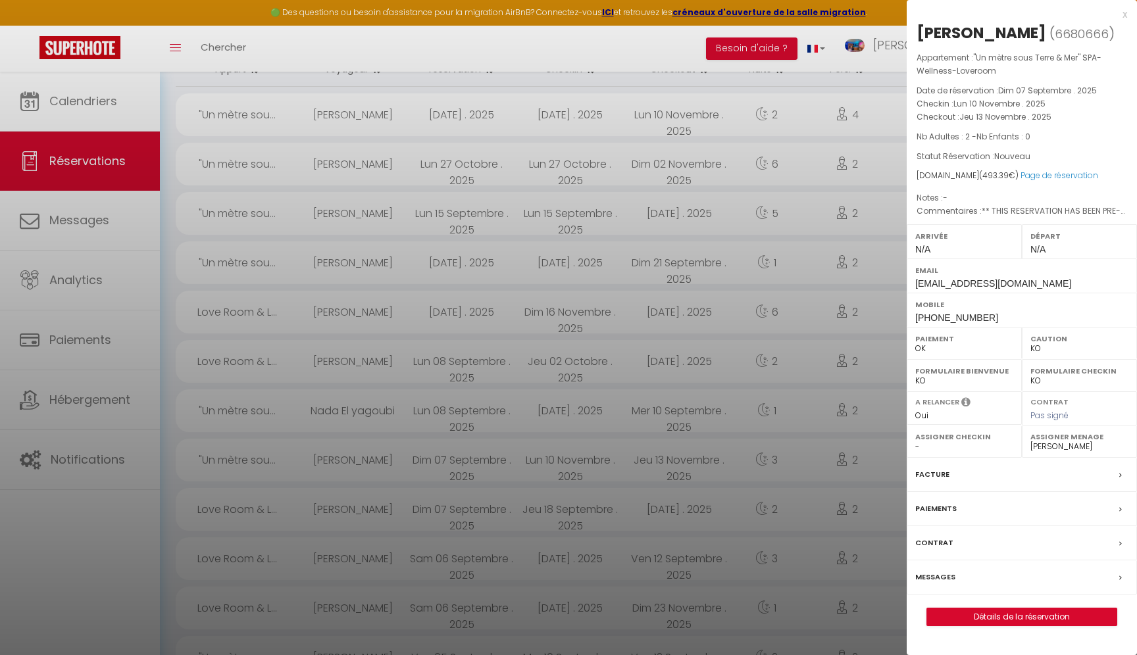
click at [433, 454] on div at bounding box center [568, 327] width 1137 height 655
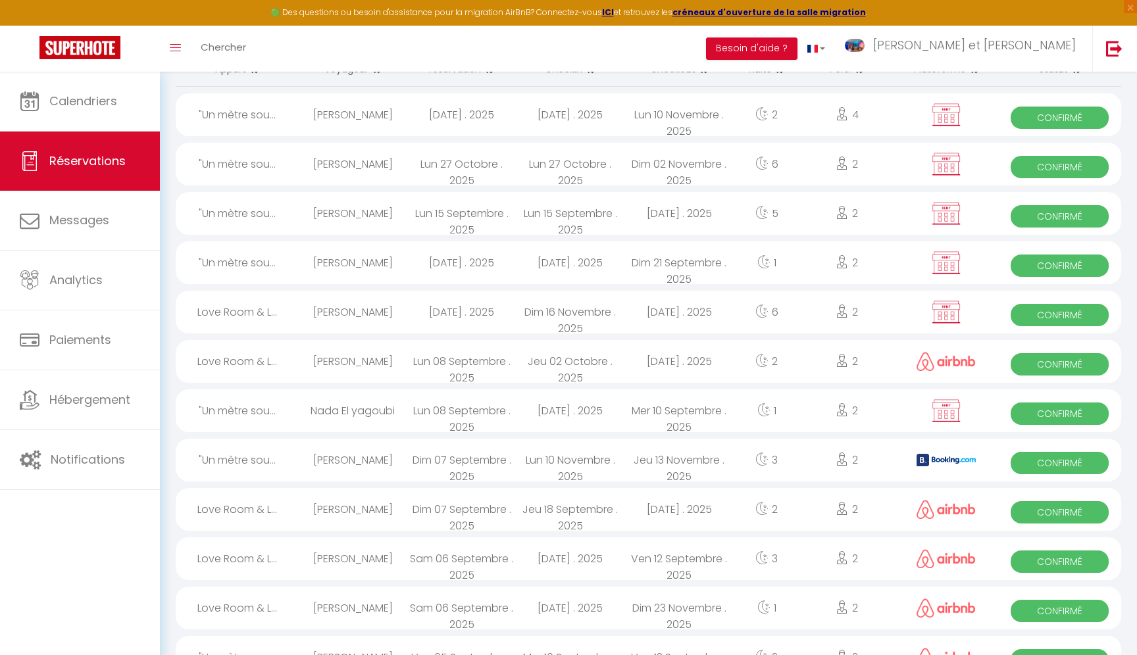
click at [389, 418] on div "Nada El yagoubi" at bounding box center [353, 410] width 109 height 43
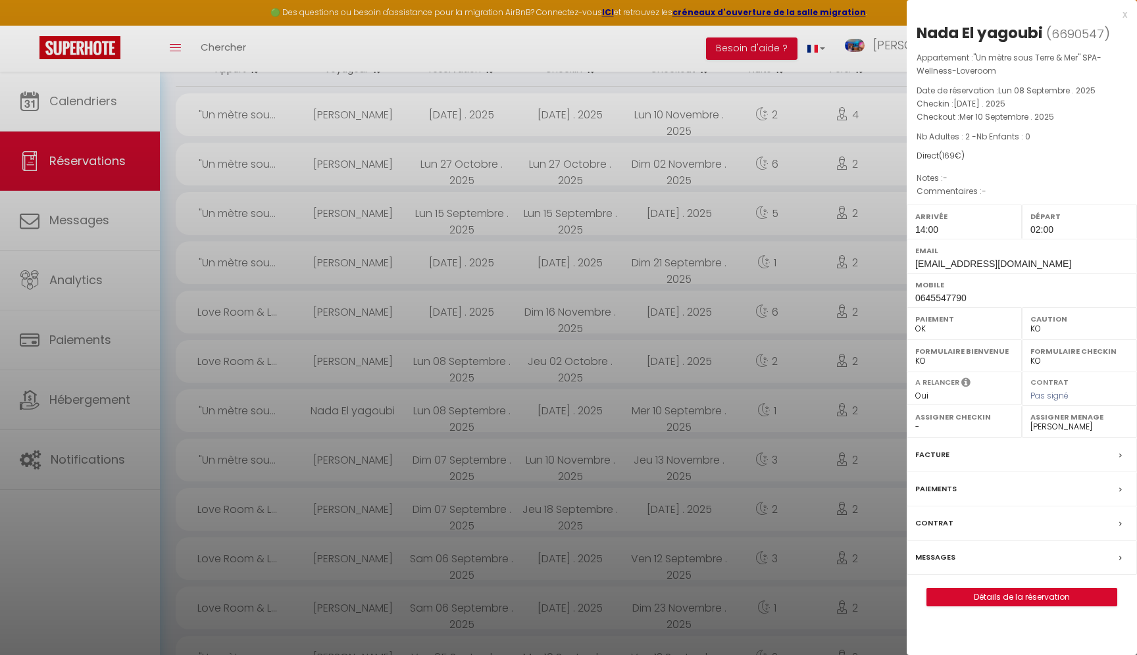
click at [378, 443] on div at bounding box center [568, 327] width 1137 height 655
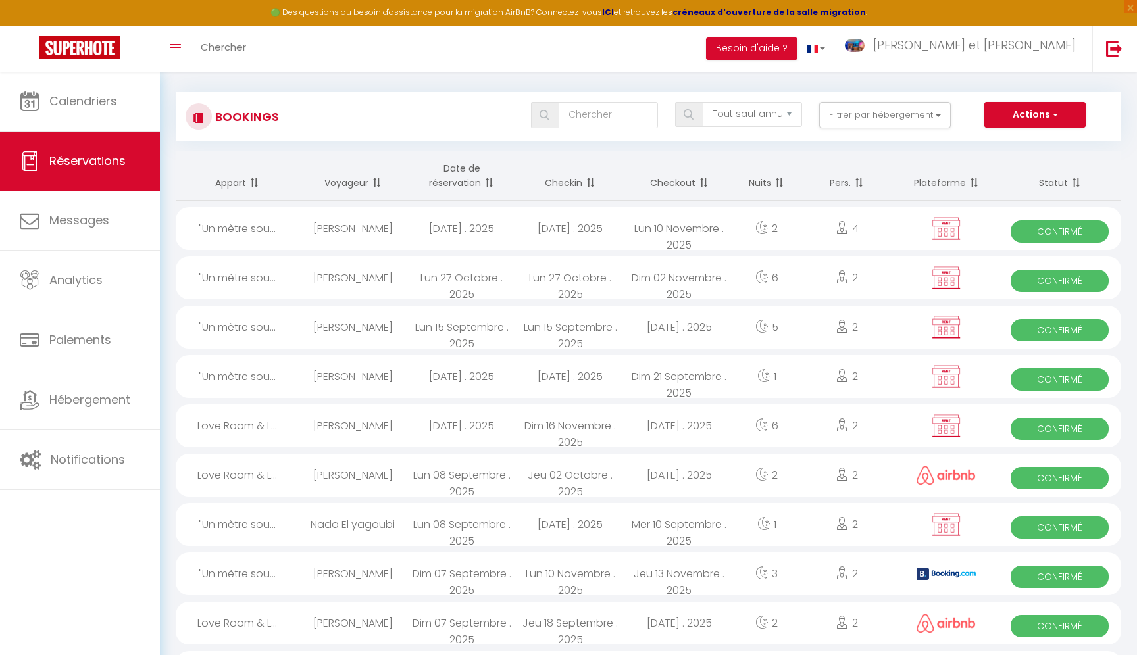
scroll to position [53, 0]
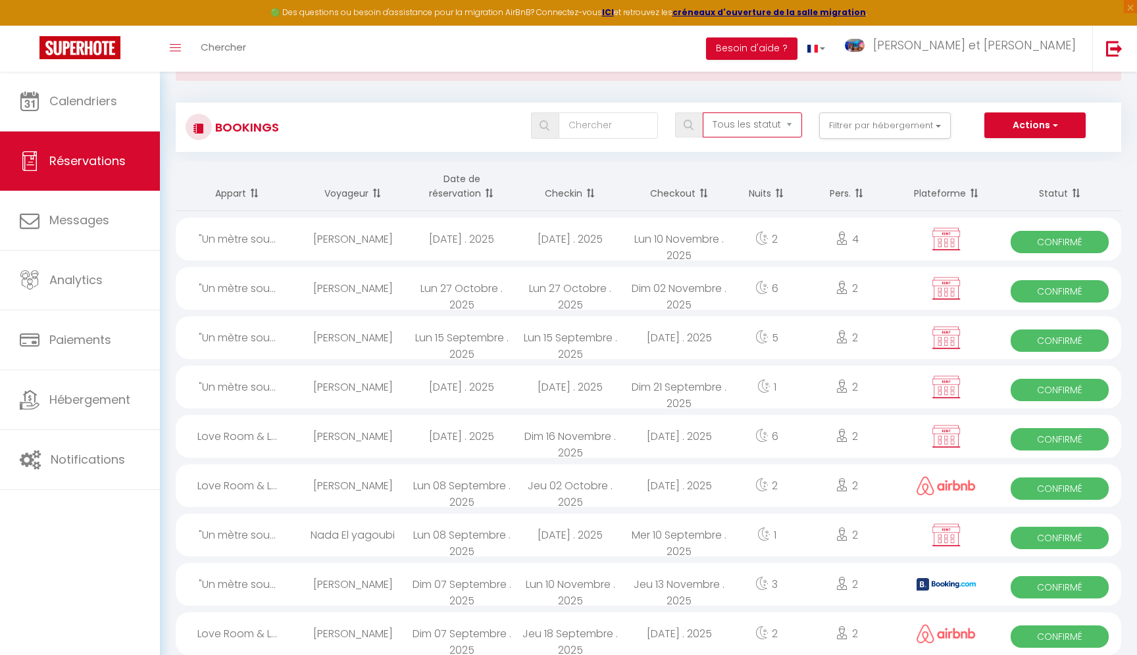
click option "Tous les statuts" at bounding box center [0, 0] width 0 height 0
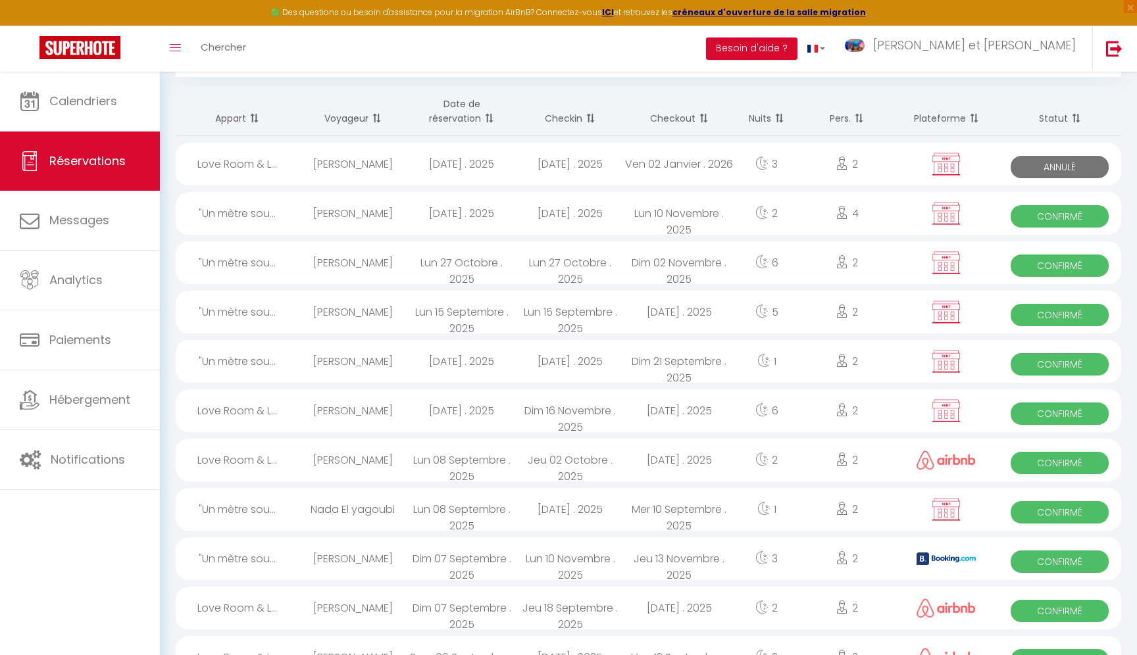
scroll to position [0, 0]
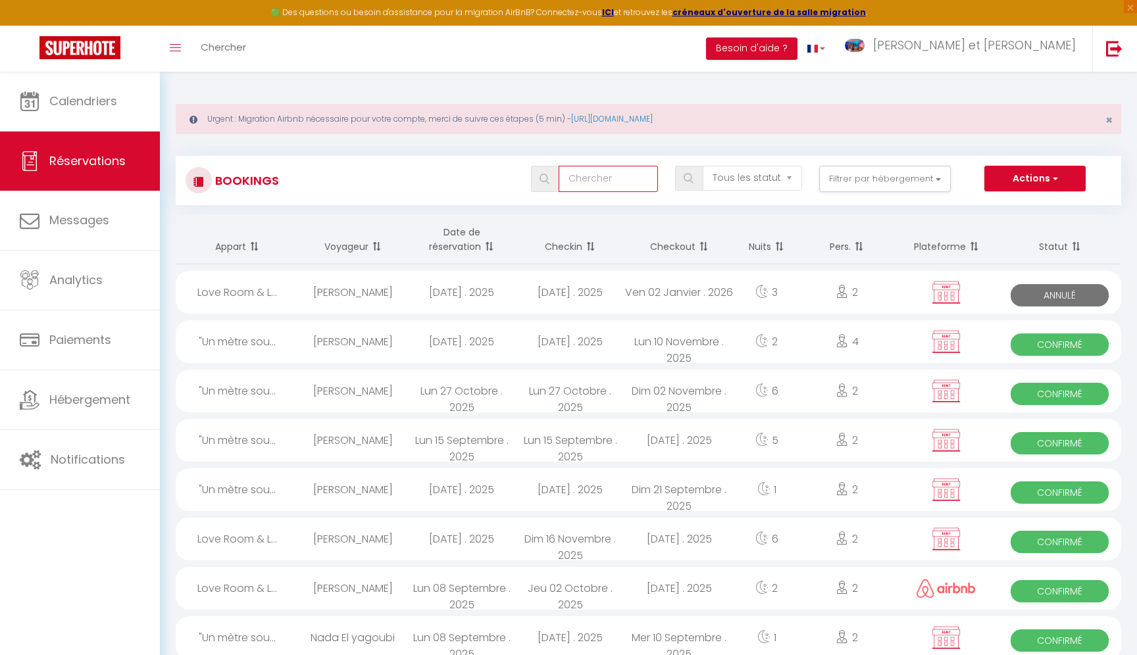
click at [608, 170] on input "text" at bounding box center [607, 179] width 99 height 26
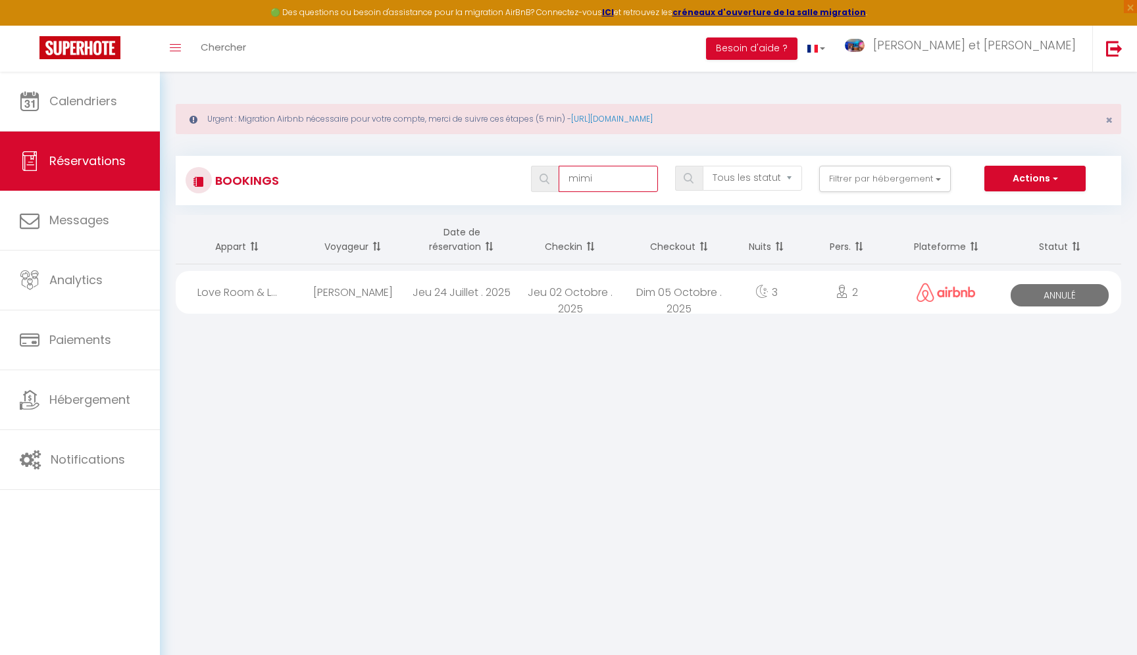
click at [633, 191] on input "mimi" at bounding box center [607, 179] width 99 height 26
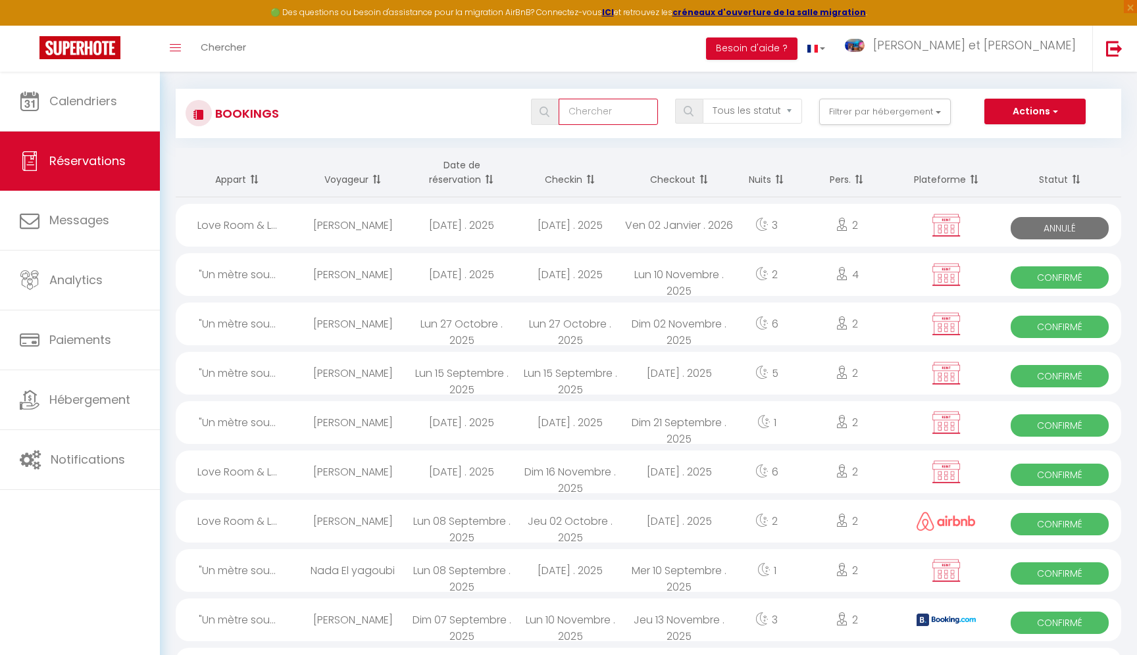
scroll to position [70, 0]
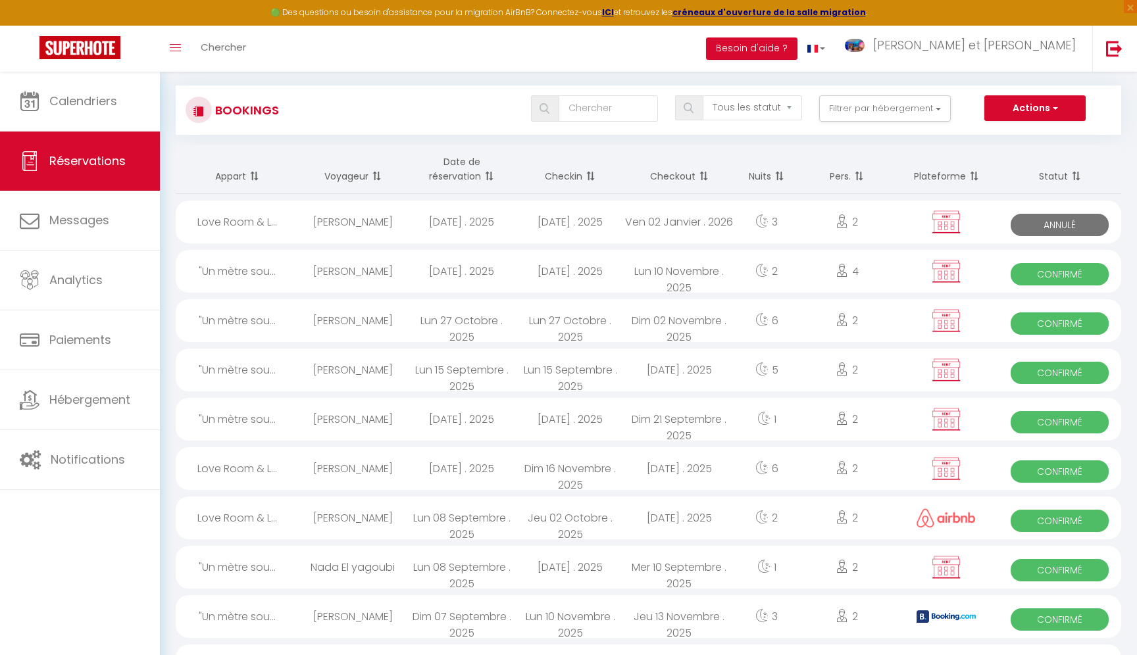
click at [751, 518] on div "2" at bounding box center [766, 518] width 66 height 43
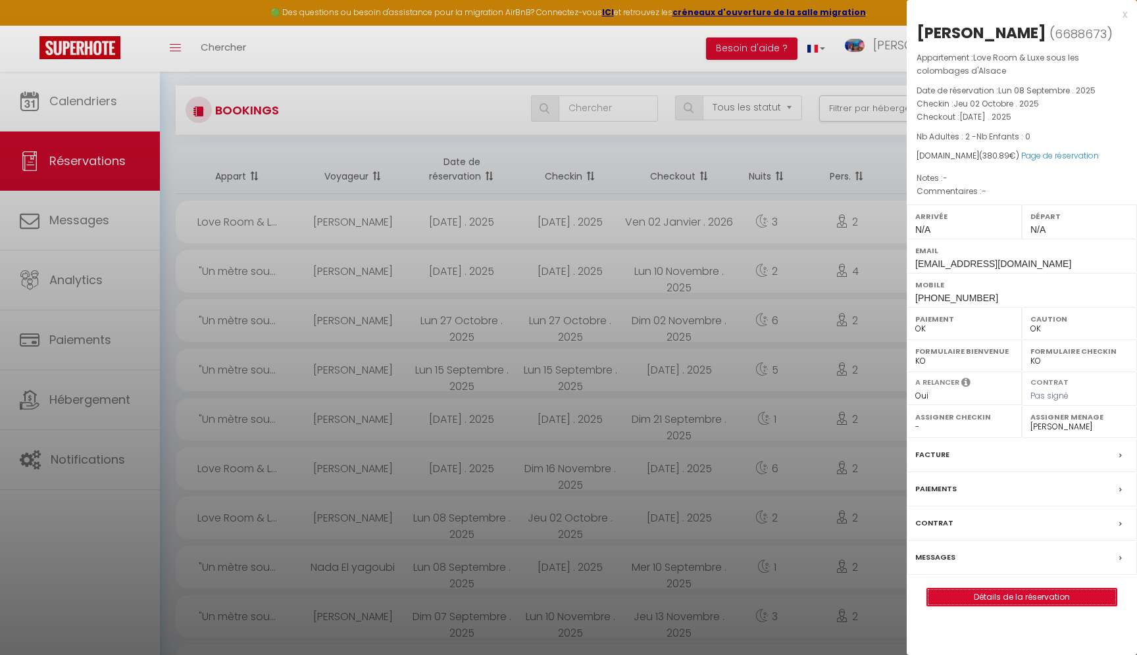
click at [1012, 597] on link "Détails de la réservation" at bounding box center [1021, 597] width 189 height 17
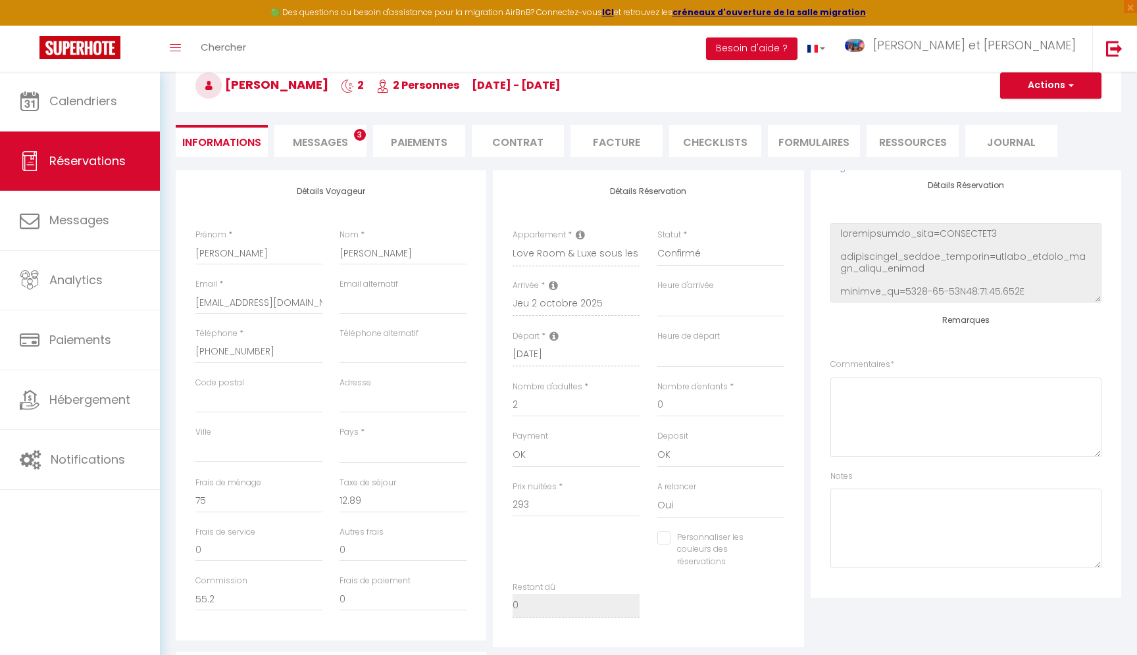
scroll to position [130, 0]
click at [697, 307] on select "00:00 00:30 01:00 01:30 02:00 02:30 03:00 03:30 04:00 04:30 05:00 05:30 06:00 0…" at bounding box center [720, 303] width 127 height 25
click option "18:00" at bounding box center [0, 0] width 0 height 0
click at [680, 362] on select "00:00 00:30 01:00 01:30 02:00 02:30 03:00 03:30 04:00 04:30 05:00 05:30 06:00 0…" at bounding box center [720, 354] width 127 height 25
click option "12:00" at bounding box center [0, 0] width 0 height 0
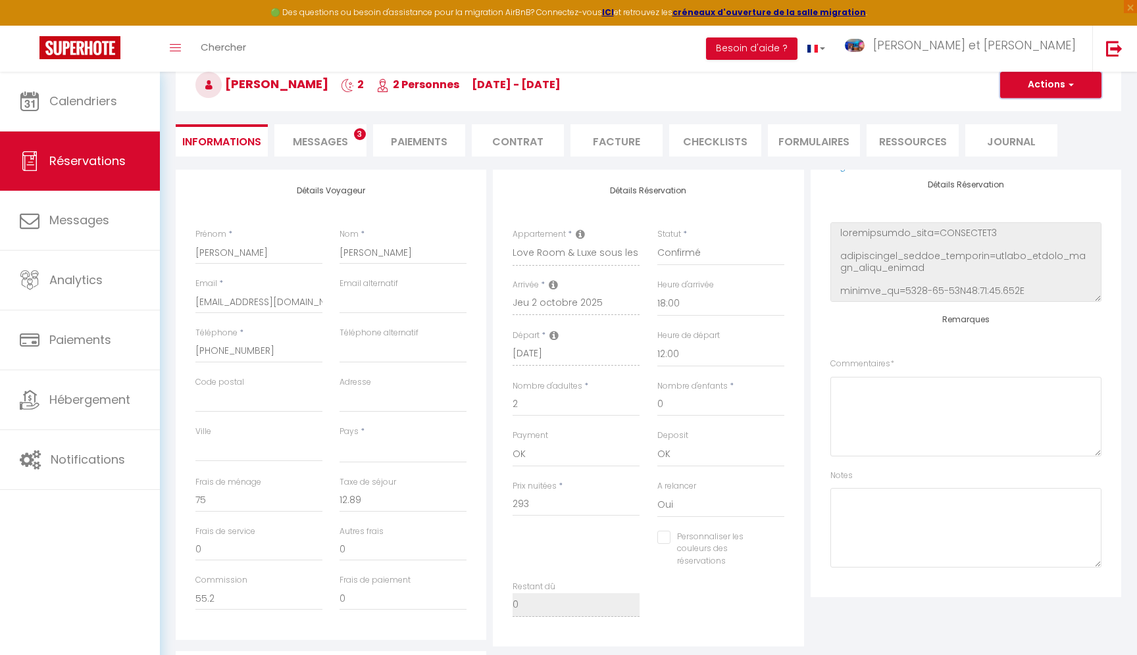
click at [1037, 87] on button "Actions" at bounding box center [1050, 85] width 101 height 26
click at [1023, 112] on link "Enregistrer" at bounding box center [1037, 113] width 104 height 17
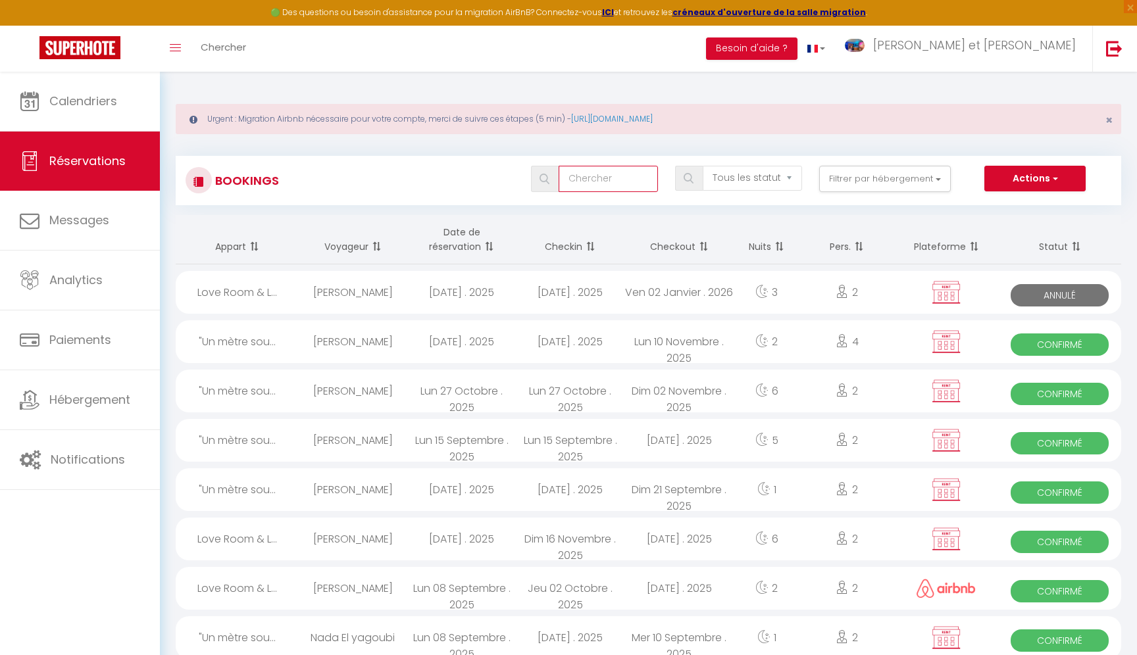
click at [614, 178] on input "text" at bounding box center [607, 179] width 99 height 26
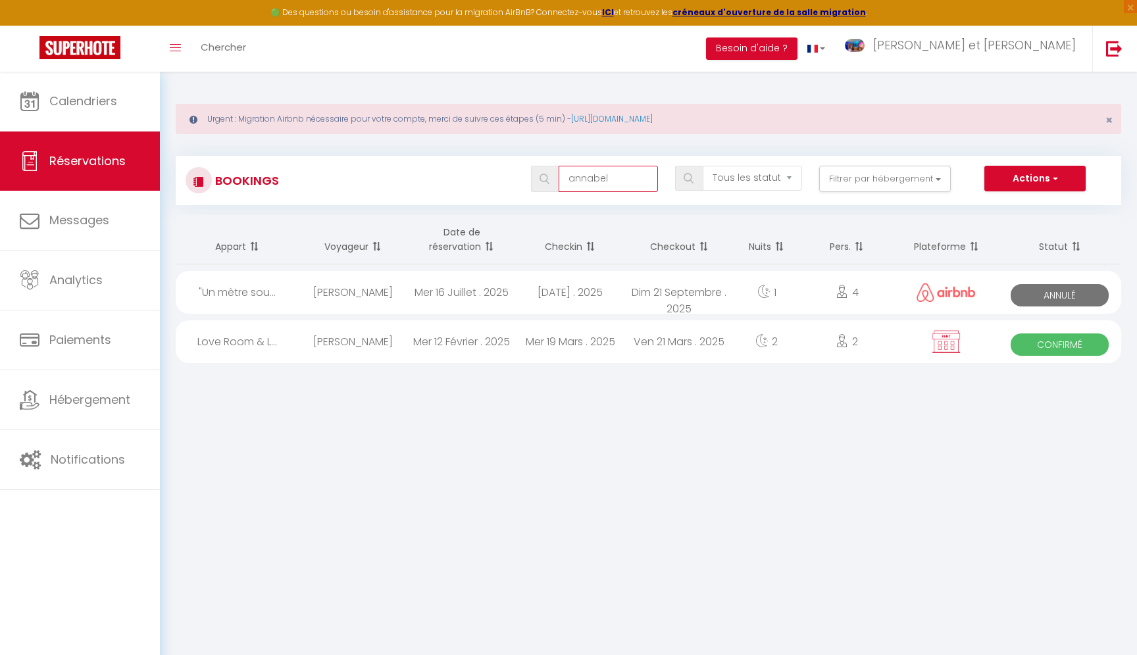
click at [646, 178] on input "annabel" at bounding box center [607, 179] width 99 height 26
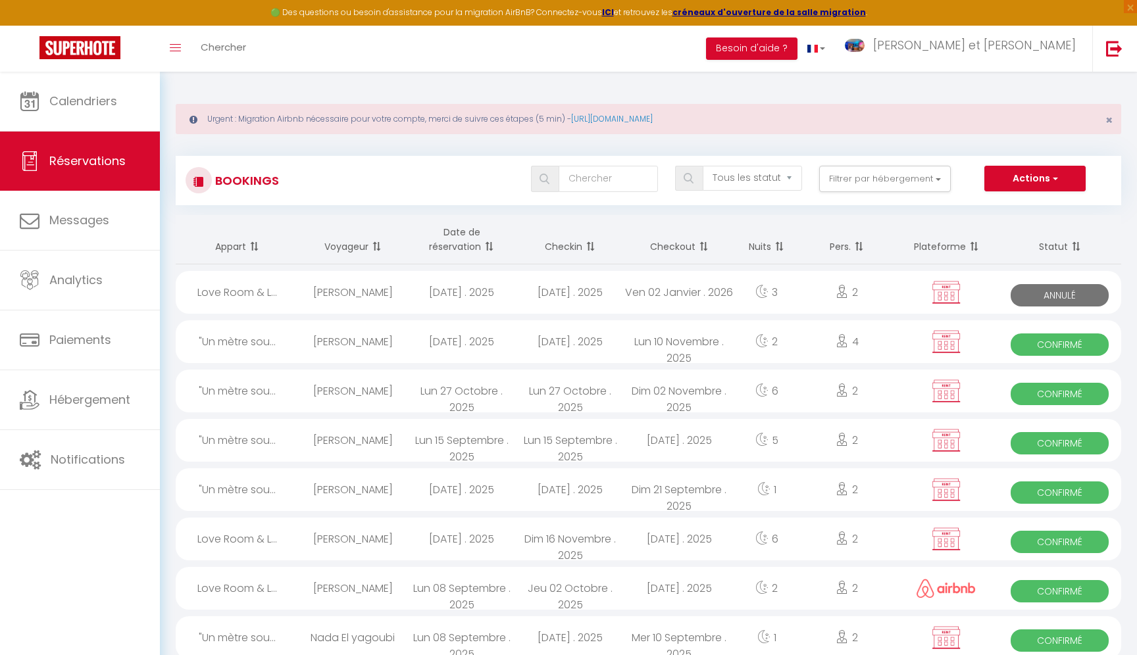
click at [410, 493] on div "[DATE] . 2025" at bounding box center [461, 489] width 109 height 43
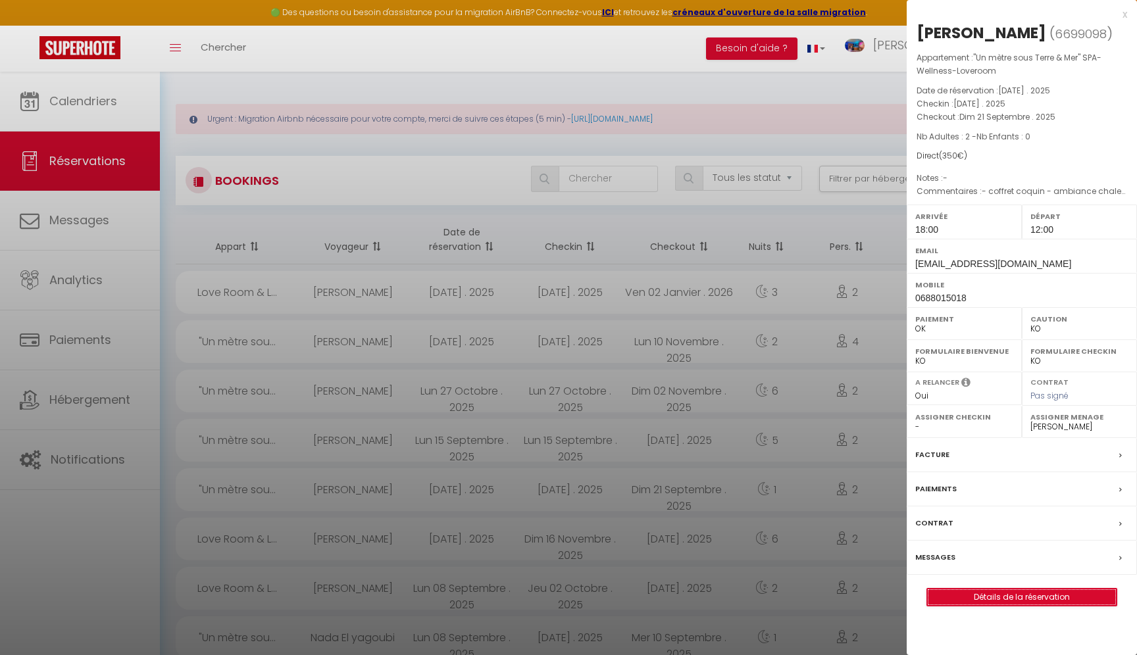
click at [962, 597] on link "Détails de la réservation" at bounding box center [1021, 597] width 189 height 17
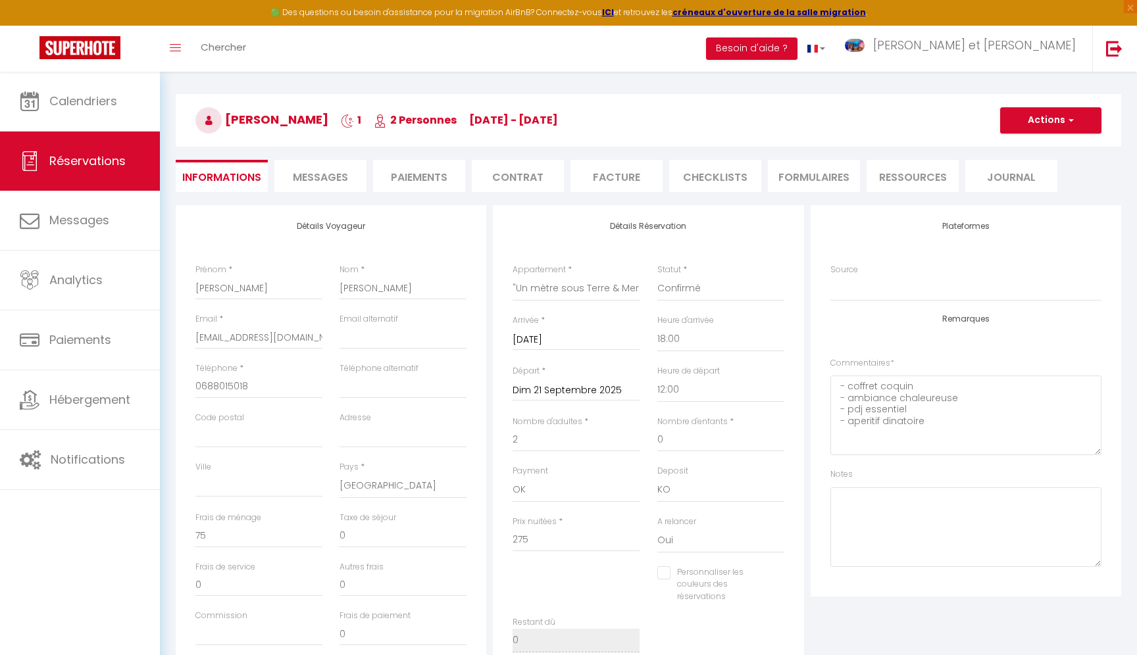
scroll to position [113, 0]
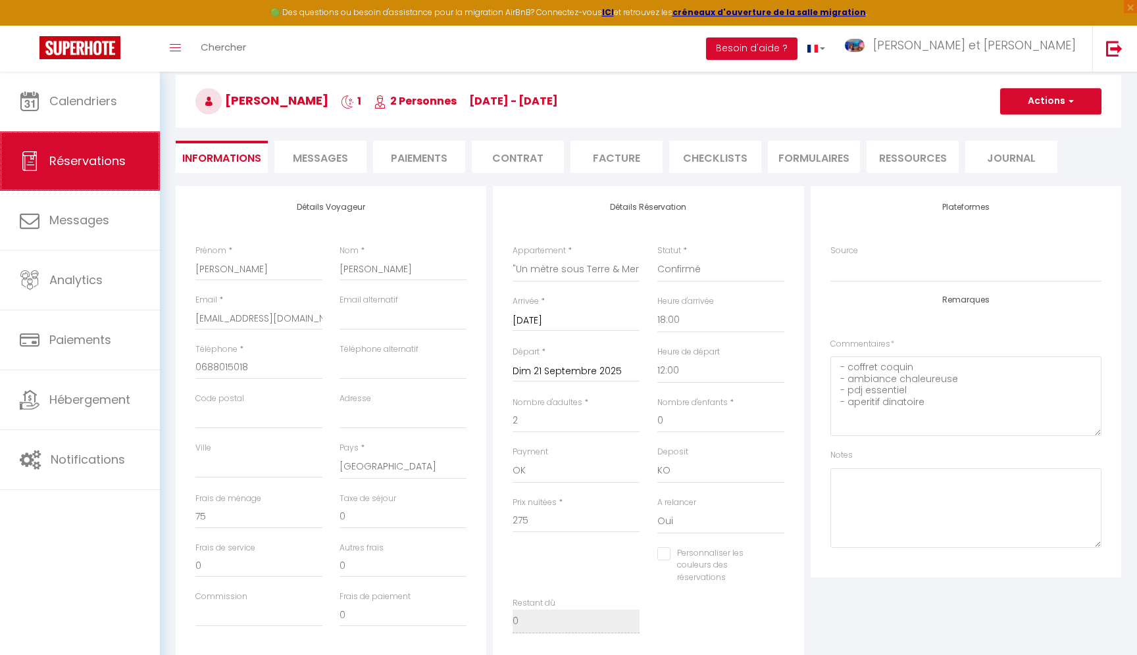
click at [74, 164] on span "Réservations" at bounding box center [87, 161] width 76 height 16
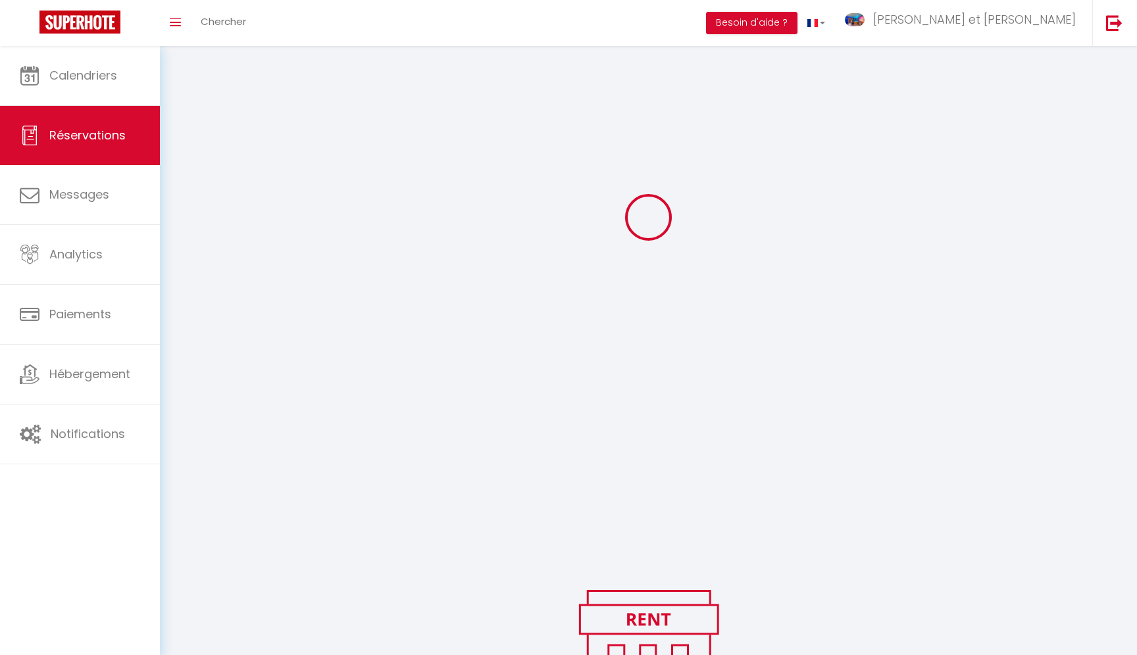
scroll to position [97, 0]
